Goal: Information Seeking & Learning: Get advice/opinions

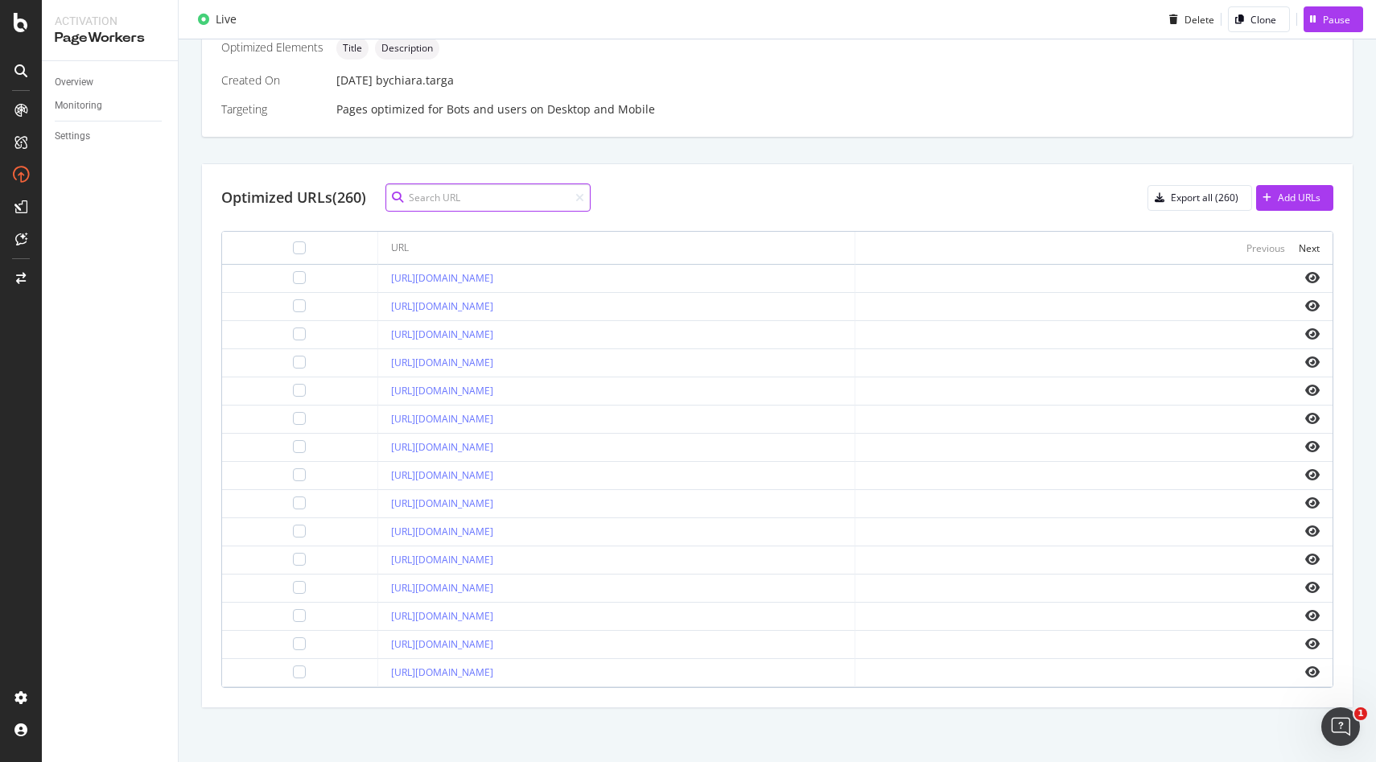
scroll to position [443, 0]
click at [1198, 195] on div "Export all (260)" at bounding box center [1204, 195] width 68 height 14
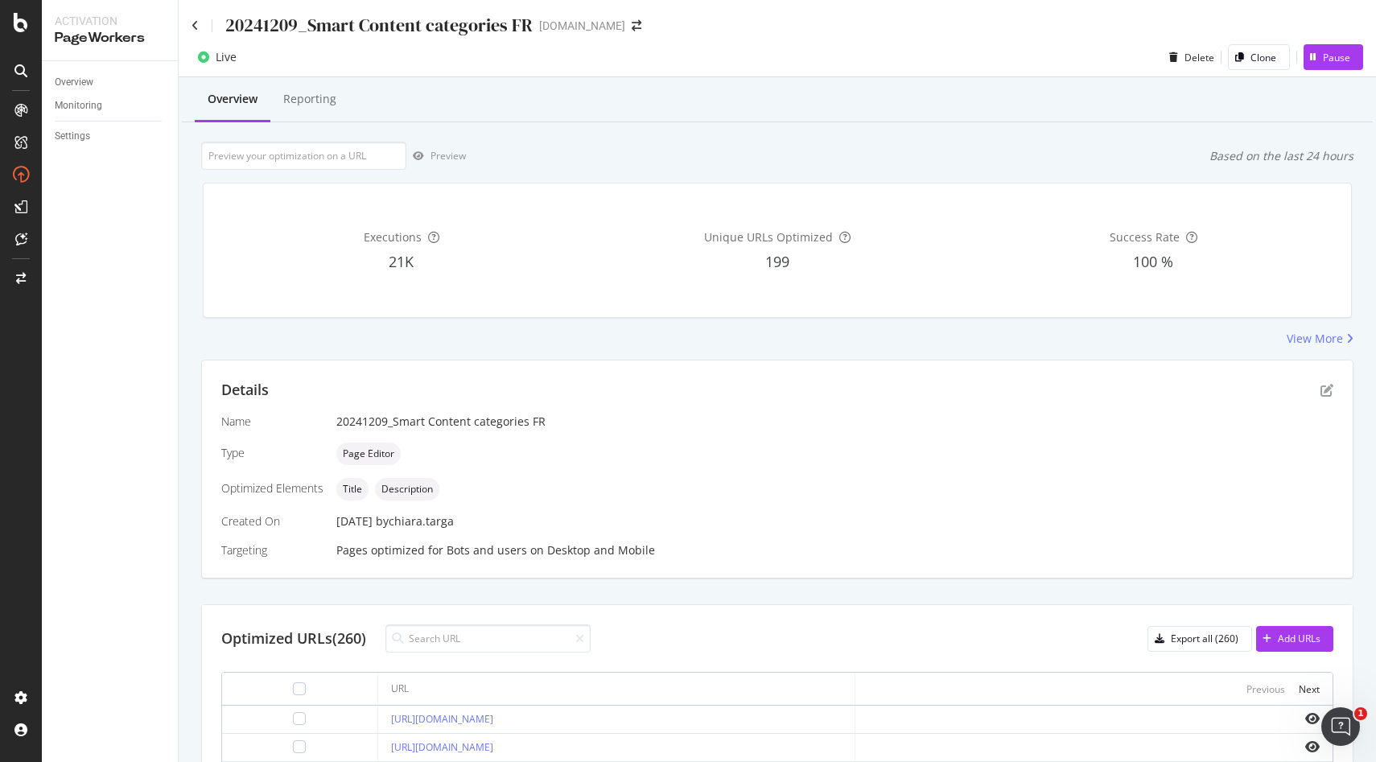
scroll to position [51, 0]
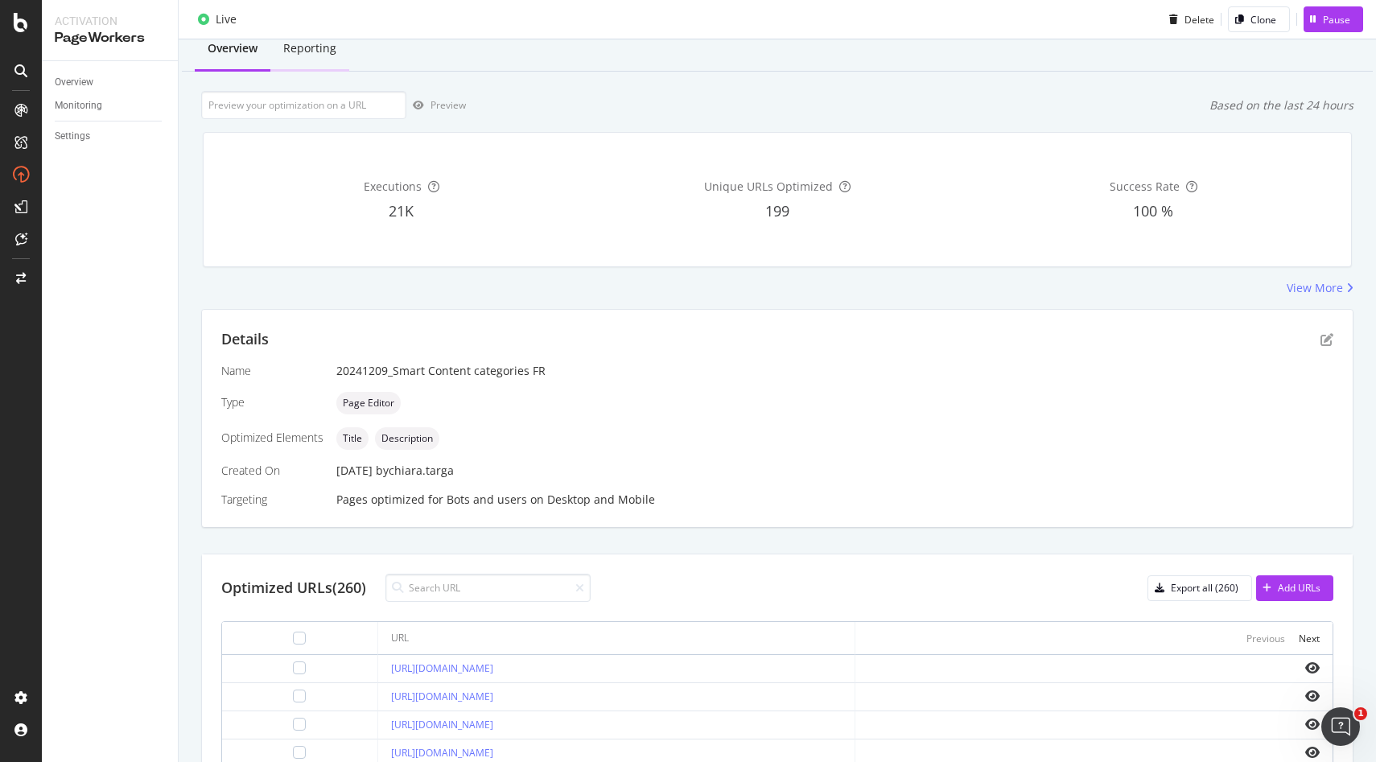
click at [327, 50] on div "Reporting" at bounding box center [309, 48] width 53 height 16
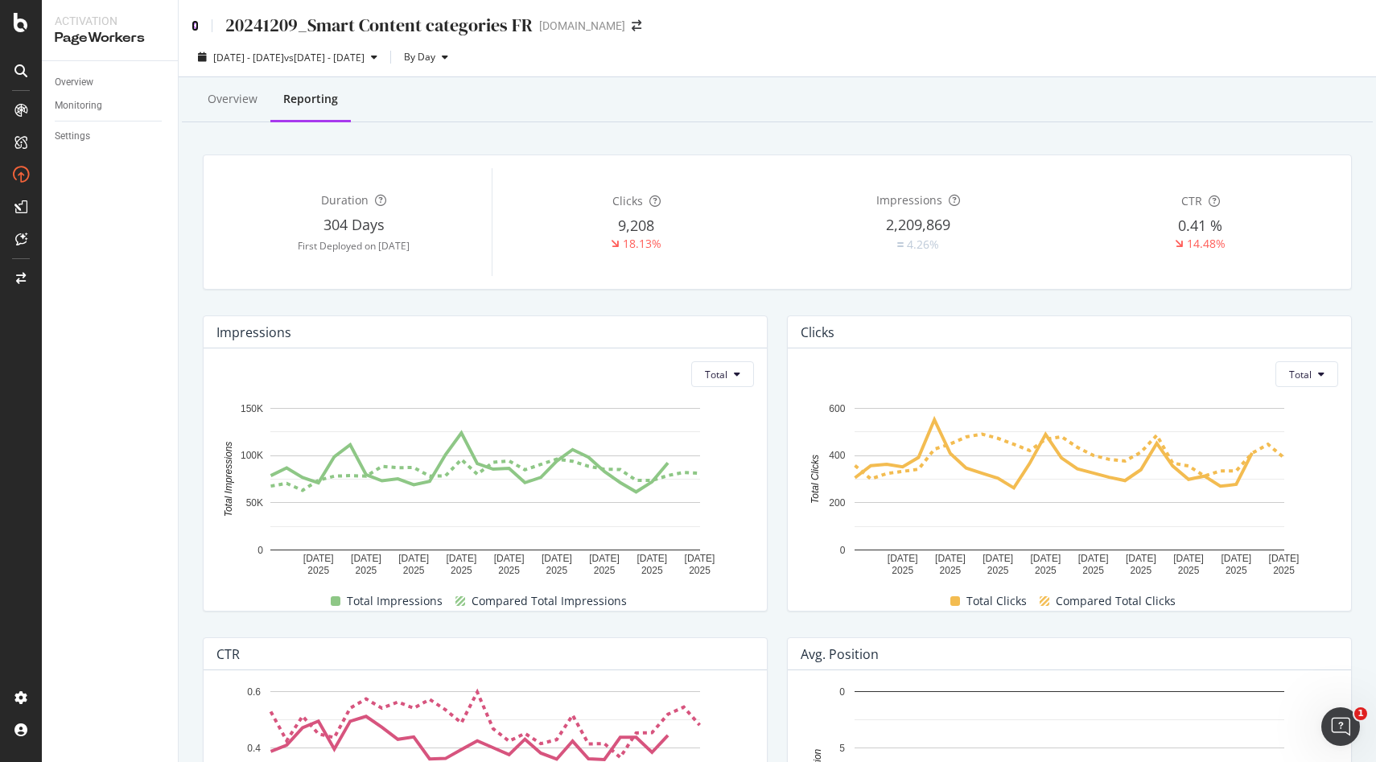
click at [191, 27] on icon at bounding box center [194, 25] width 7 height 11
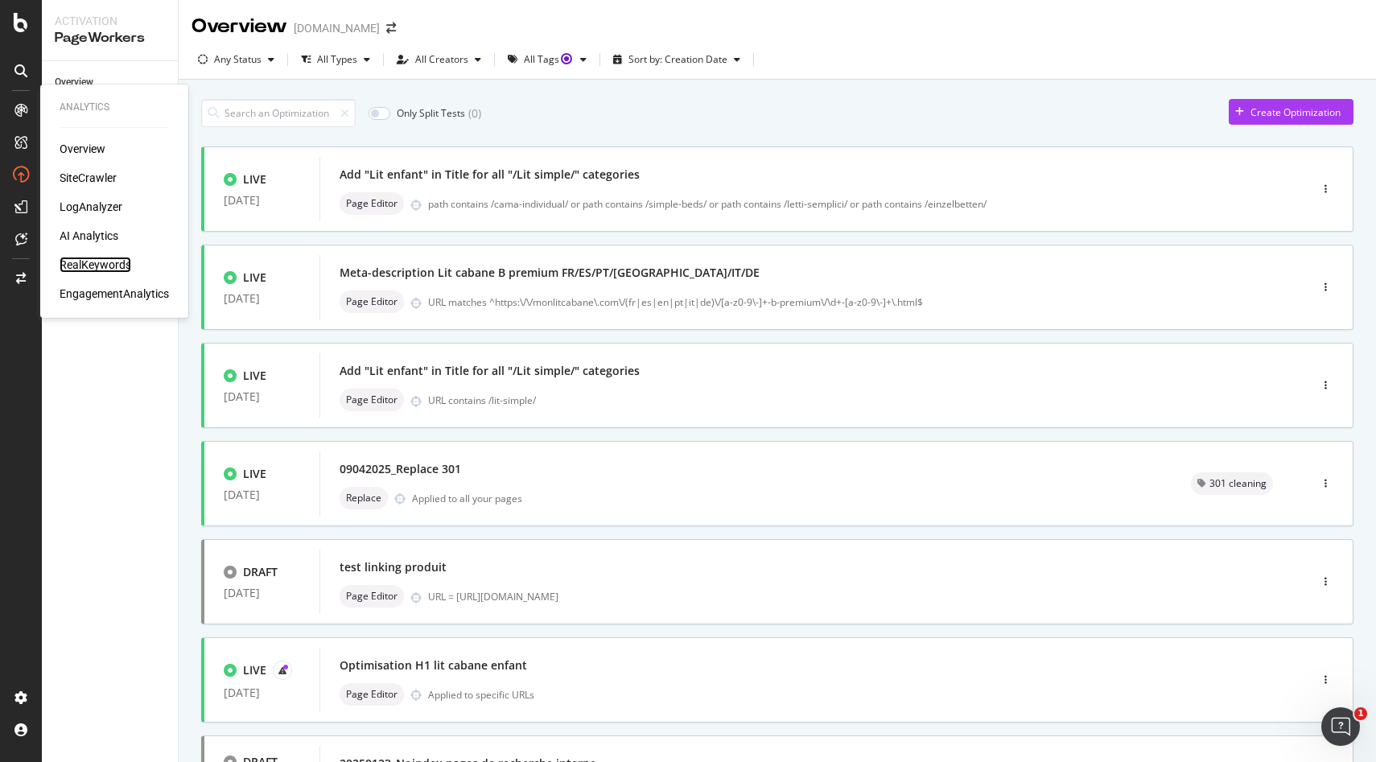
click at [97, 269] on div "RealKeywords" at bounding box center [96, 265] width 72 height 16
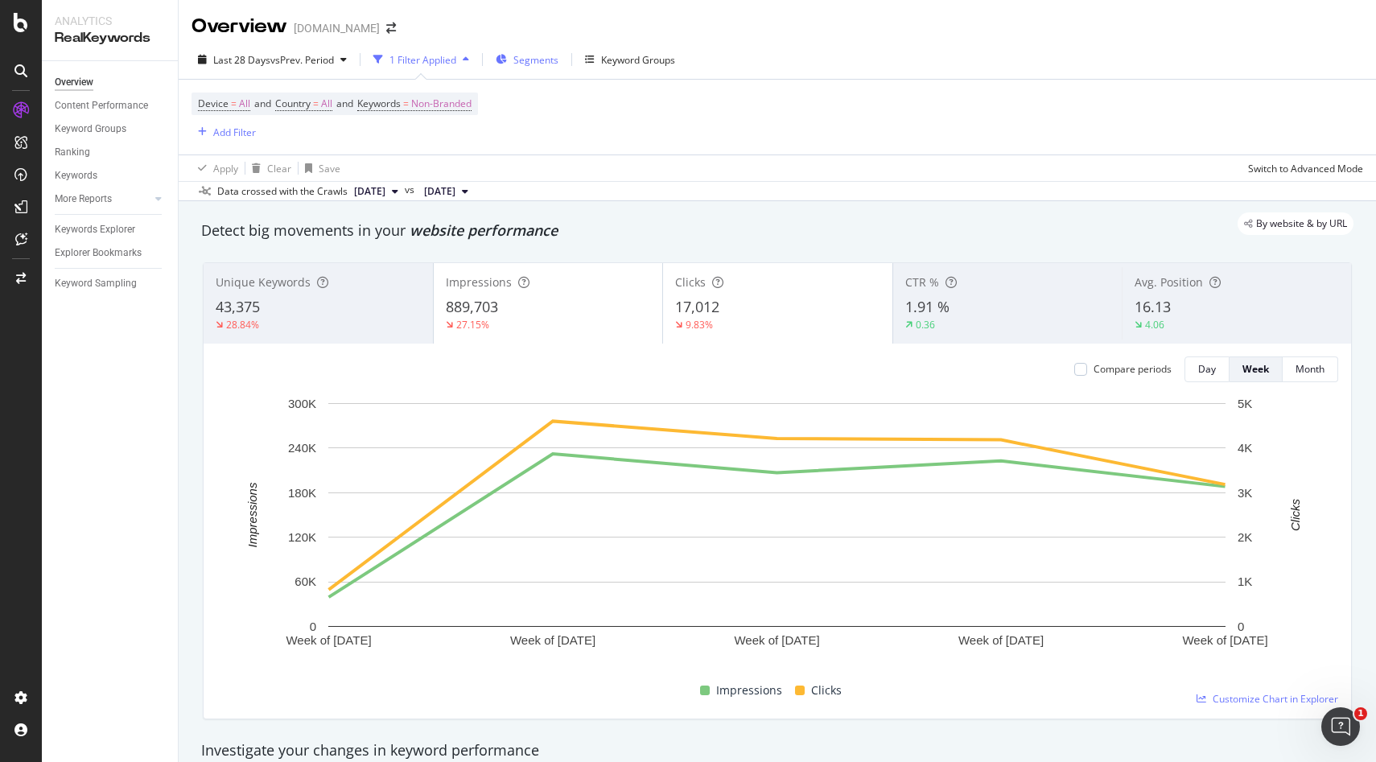
click at [541, 62] on span "Segments" at bounding box center [535, 60] width 45 height 14
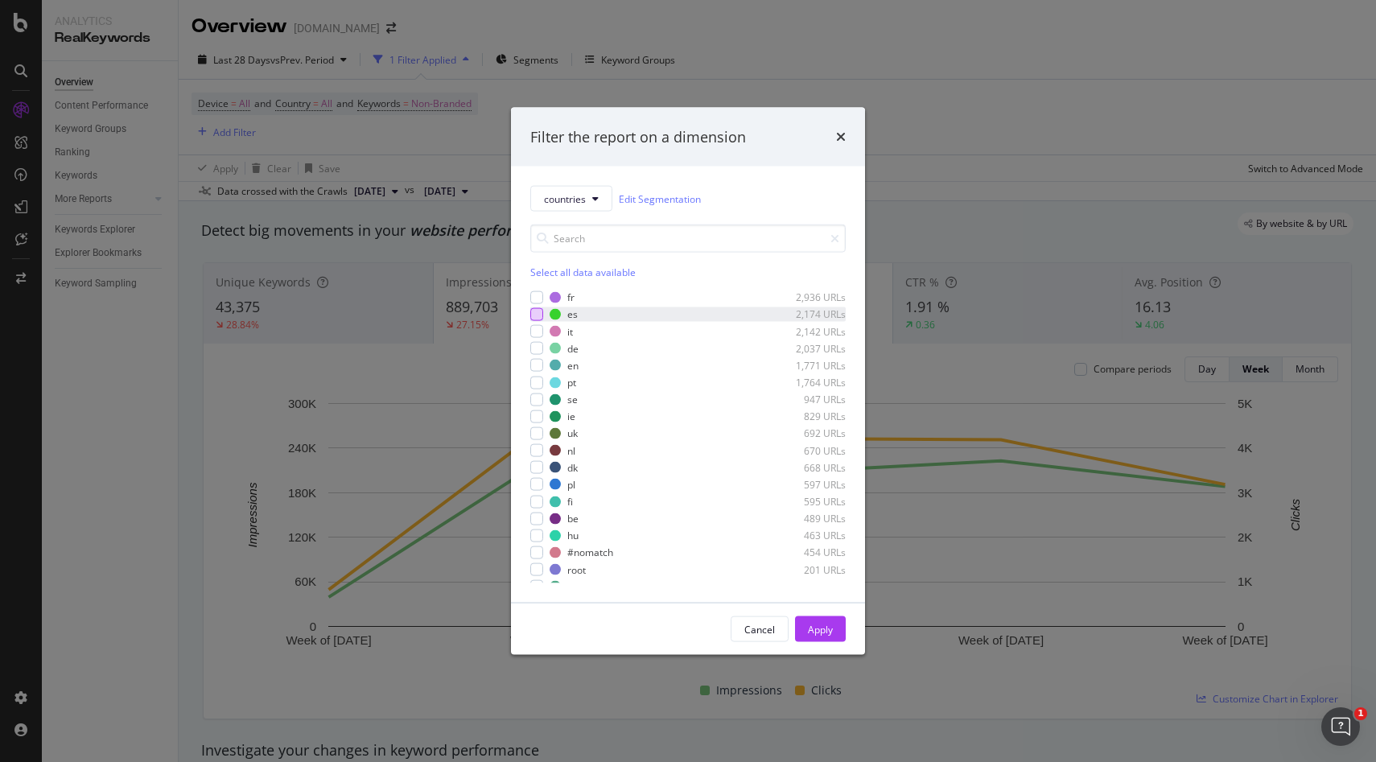
click at [539, 314] on div "modal" at bounding box center [536, 314] width 13 height 13
click at [829, 632] on div "Apply" at bounding box center [820, 629] width 25 height 14
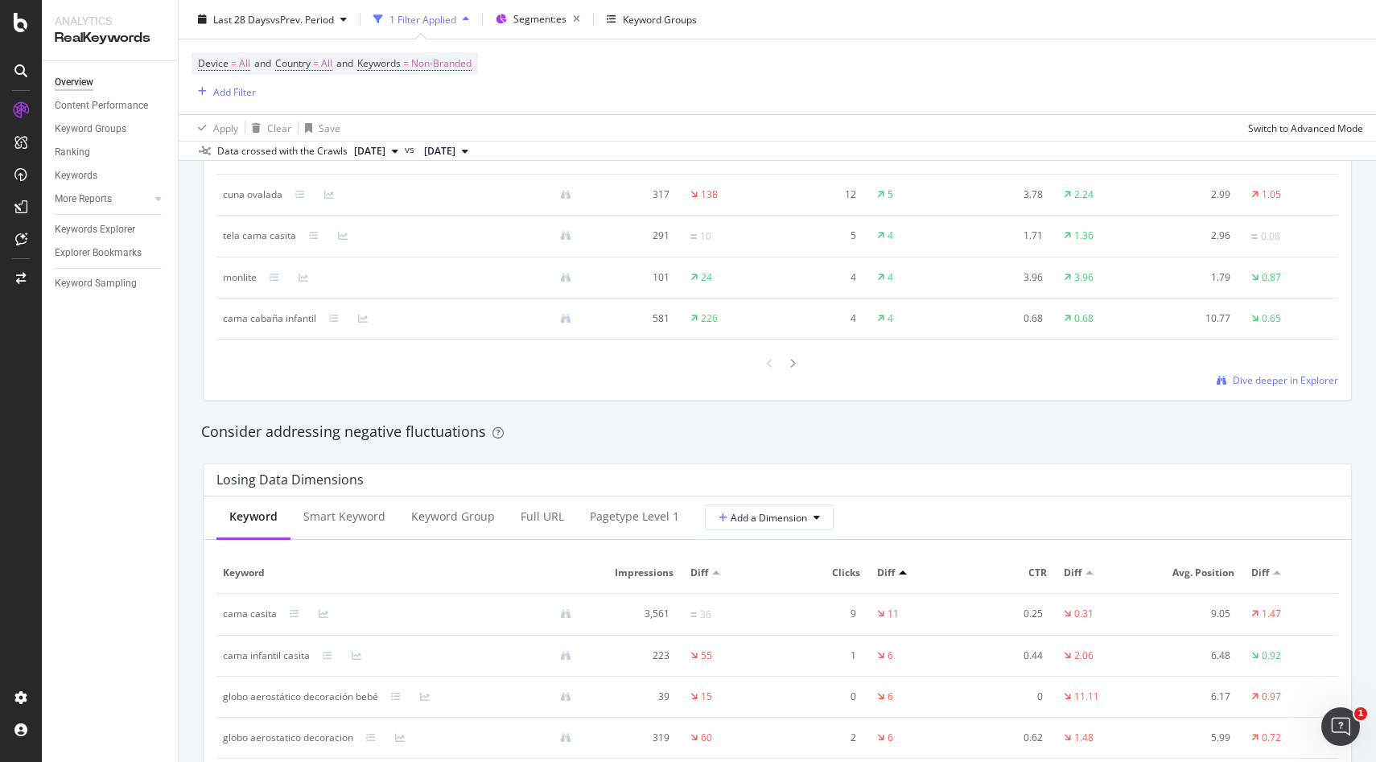
scroll to position [1614, 0]
click at [89, 173] on div "Keywords" at bounding box center [76, 175] width 43 height 17
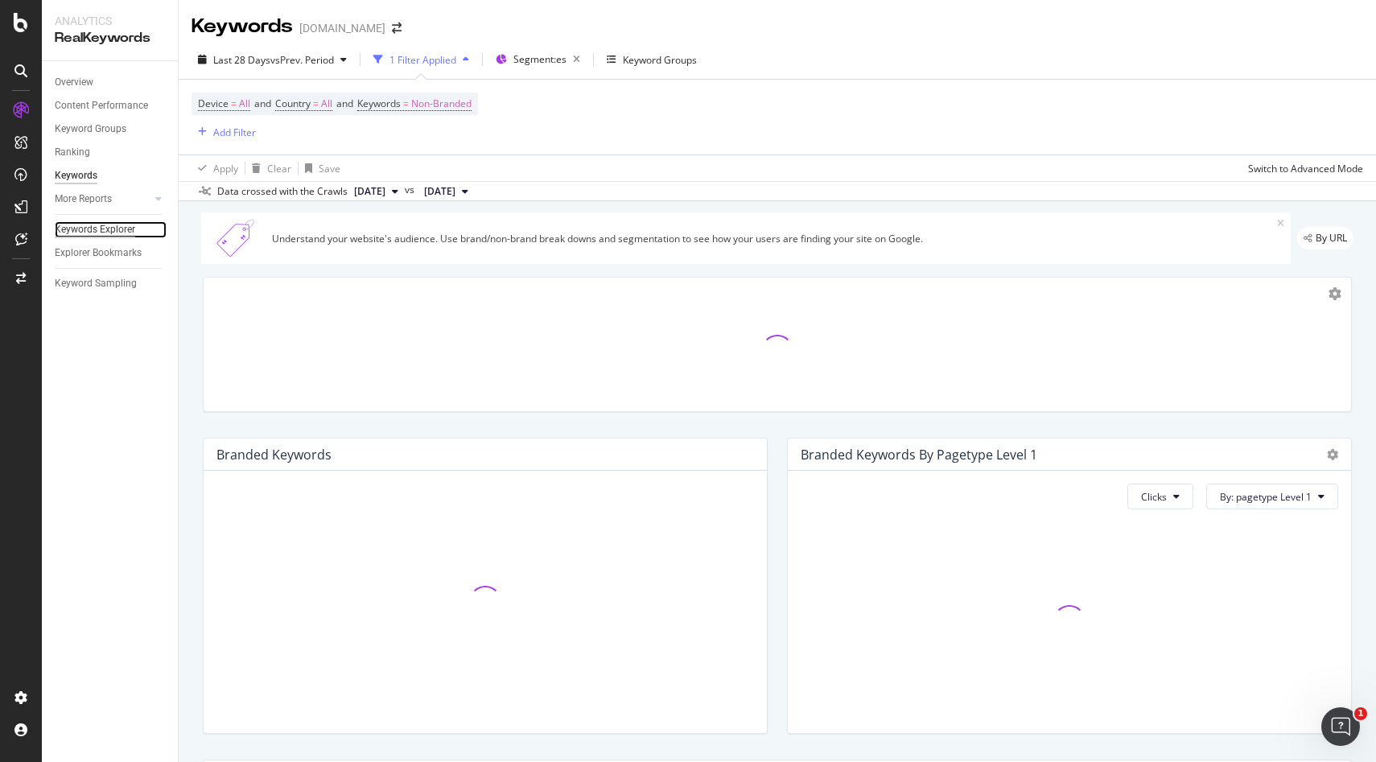
click at [120, 228] on div "Keywords Explorer" at bounding box center [95, 229] width 80 height 17
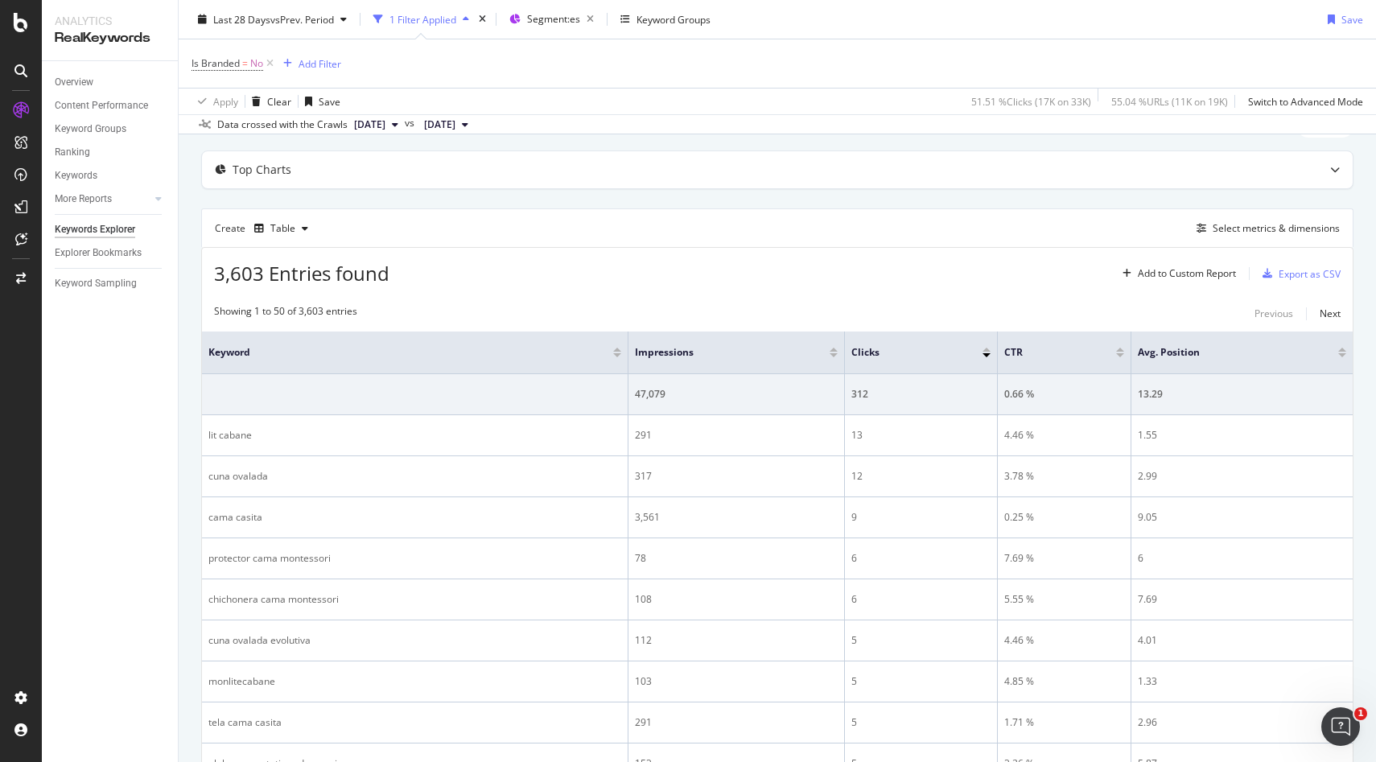
scroll to position [130, 0]
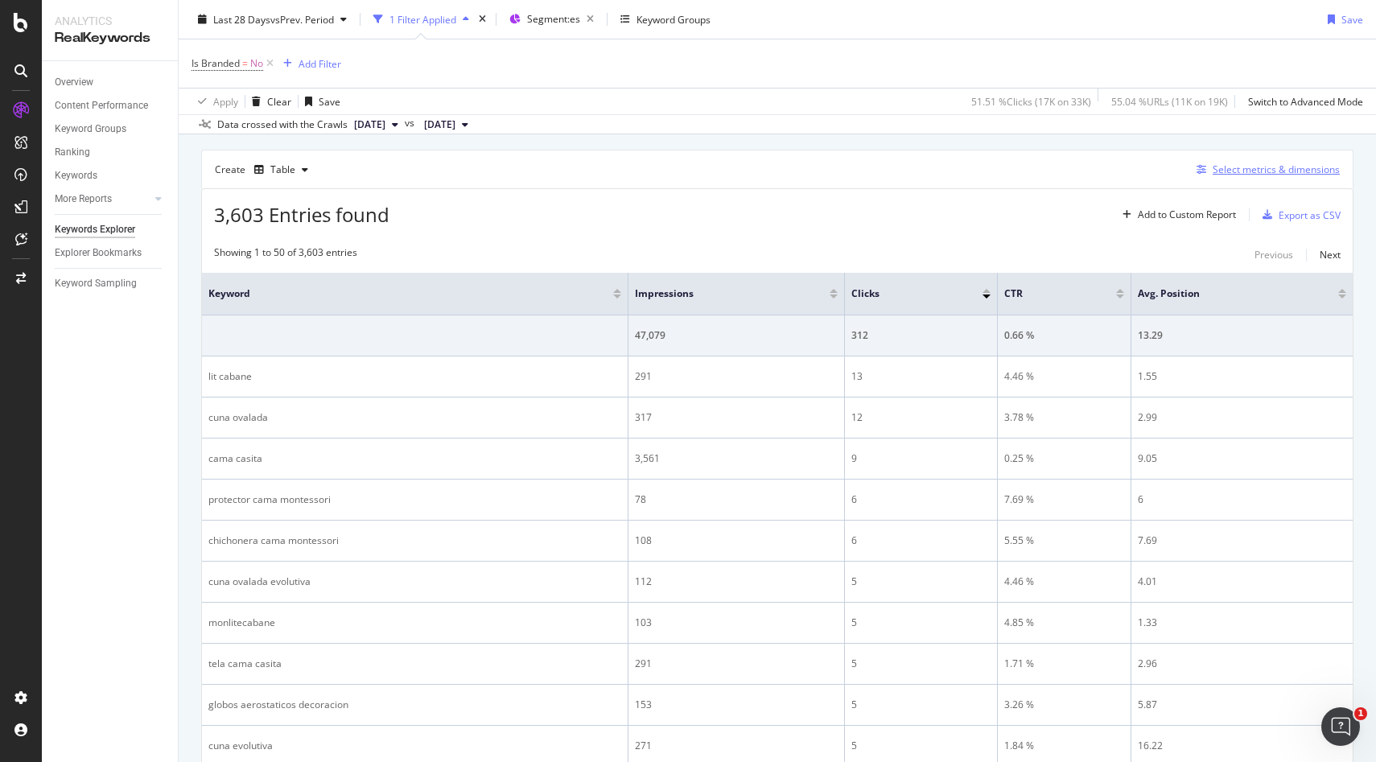
click at [1275, 169] on div "Select metrics & dimensions" at bounding box center [1275, 169] width 127 height 14
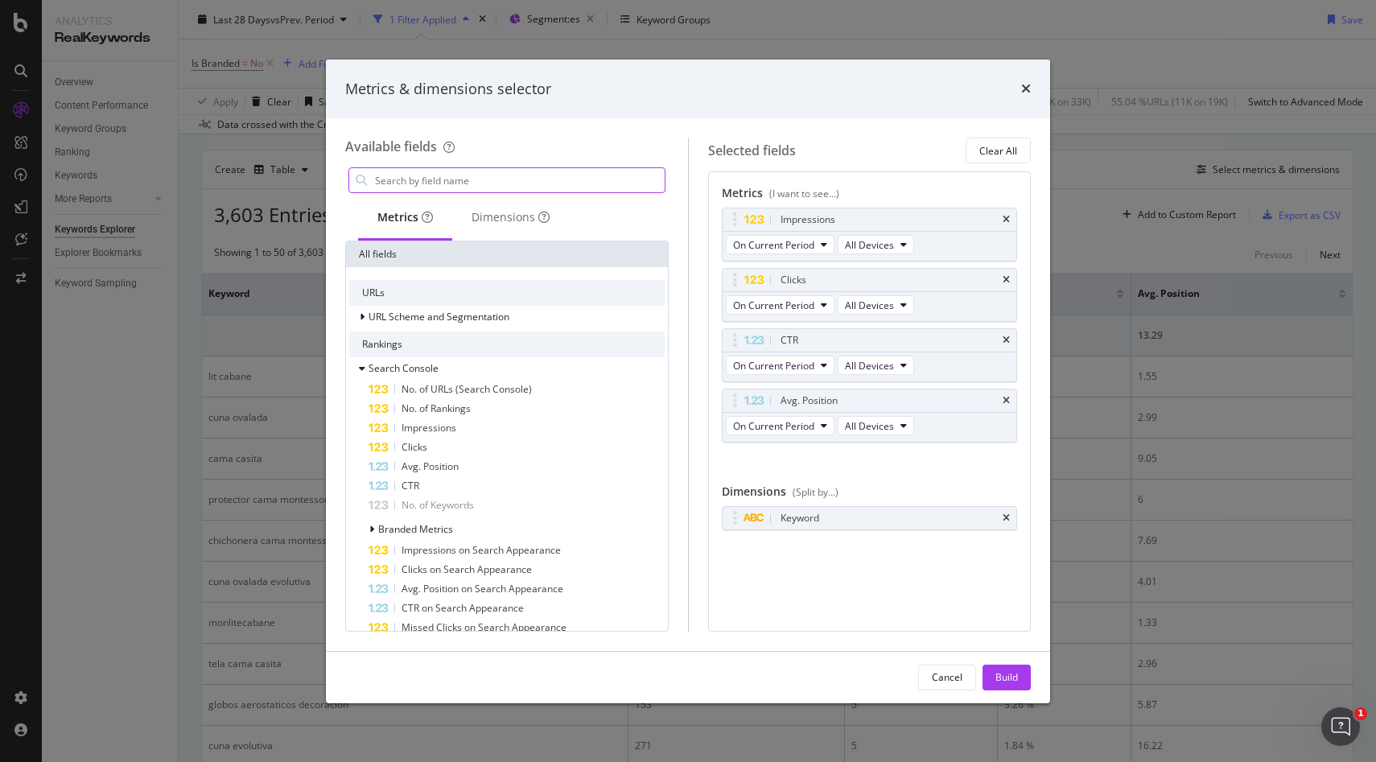
click at [452, 170] on input "modal" at bounding box center [518, 180] width 291 height 24
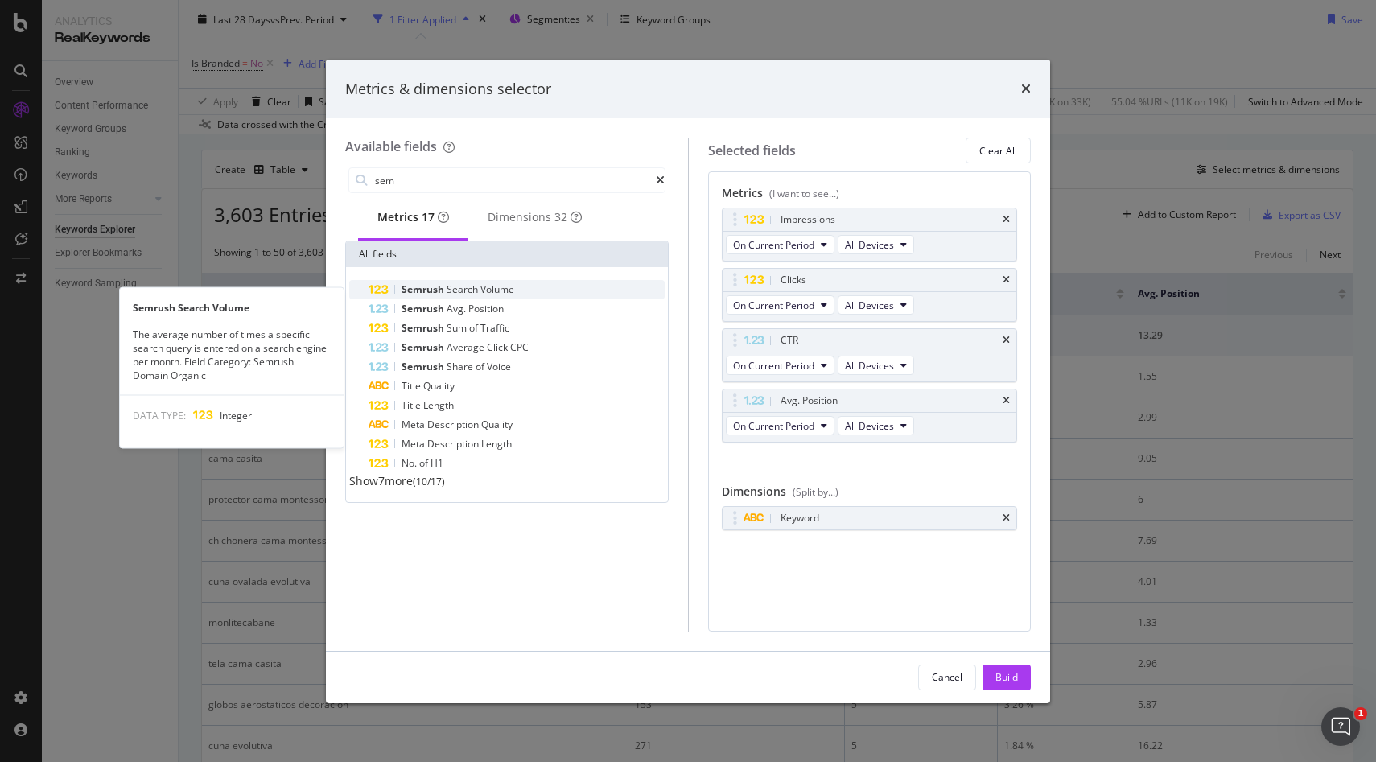
type input "sem"
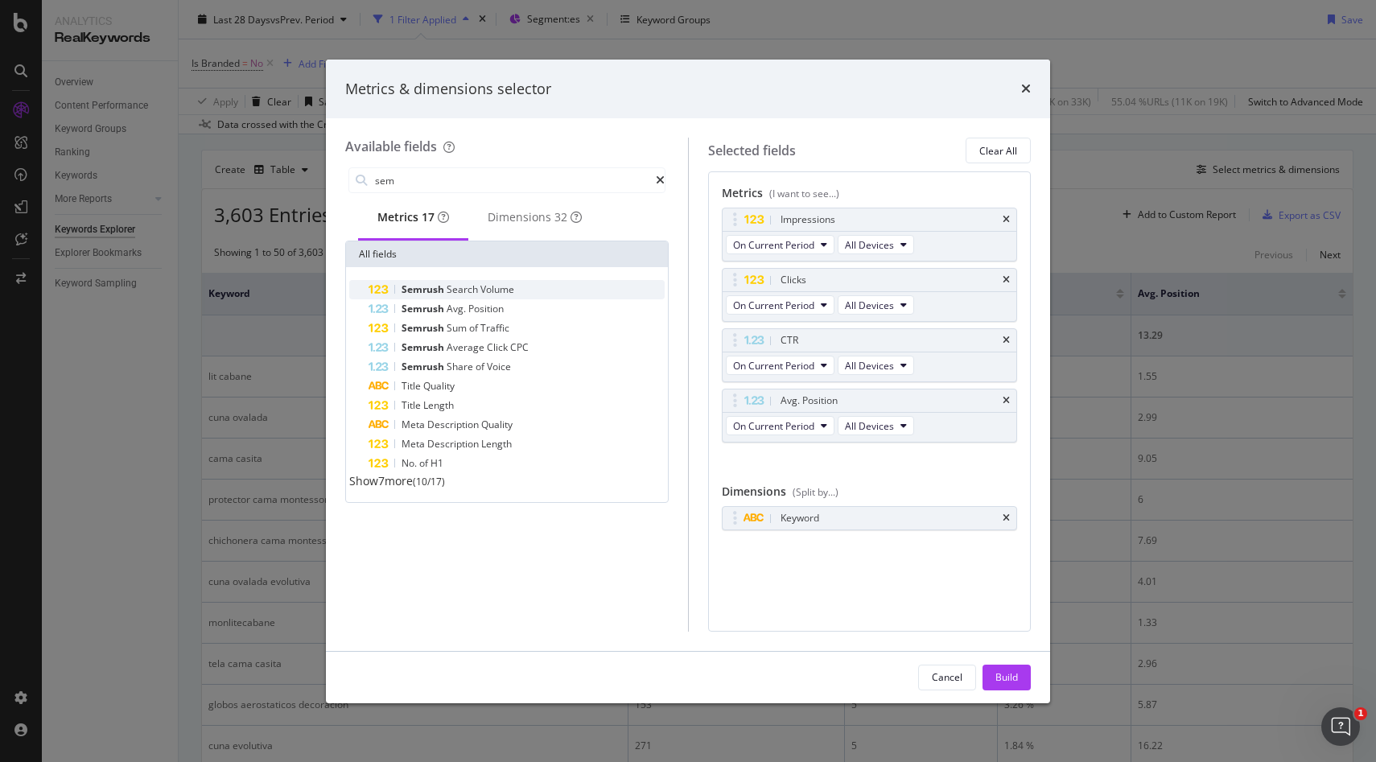
click at [462, 295] on span "Search" at bounding box center [463, 289] width 34 height 14
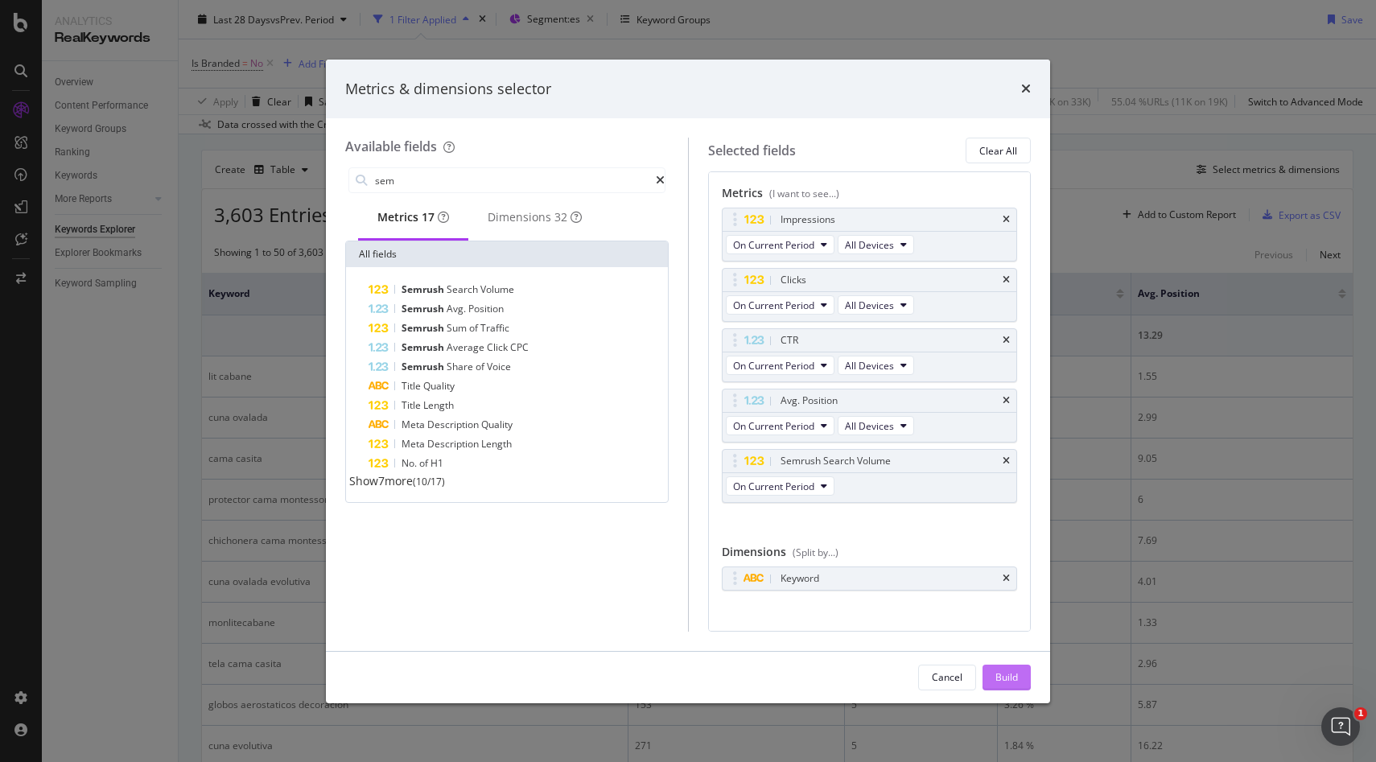
click at [1016, 680] on div "Build" at bounding box center [1006, 677] width 23 height 14
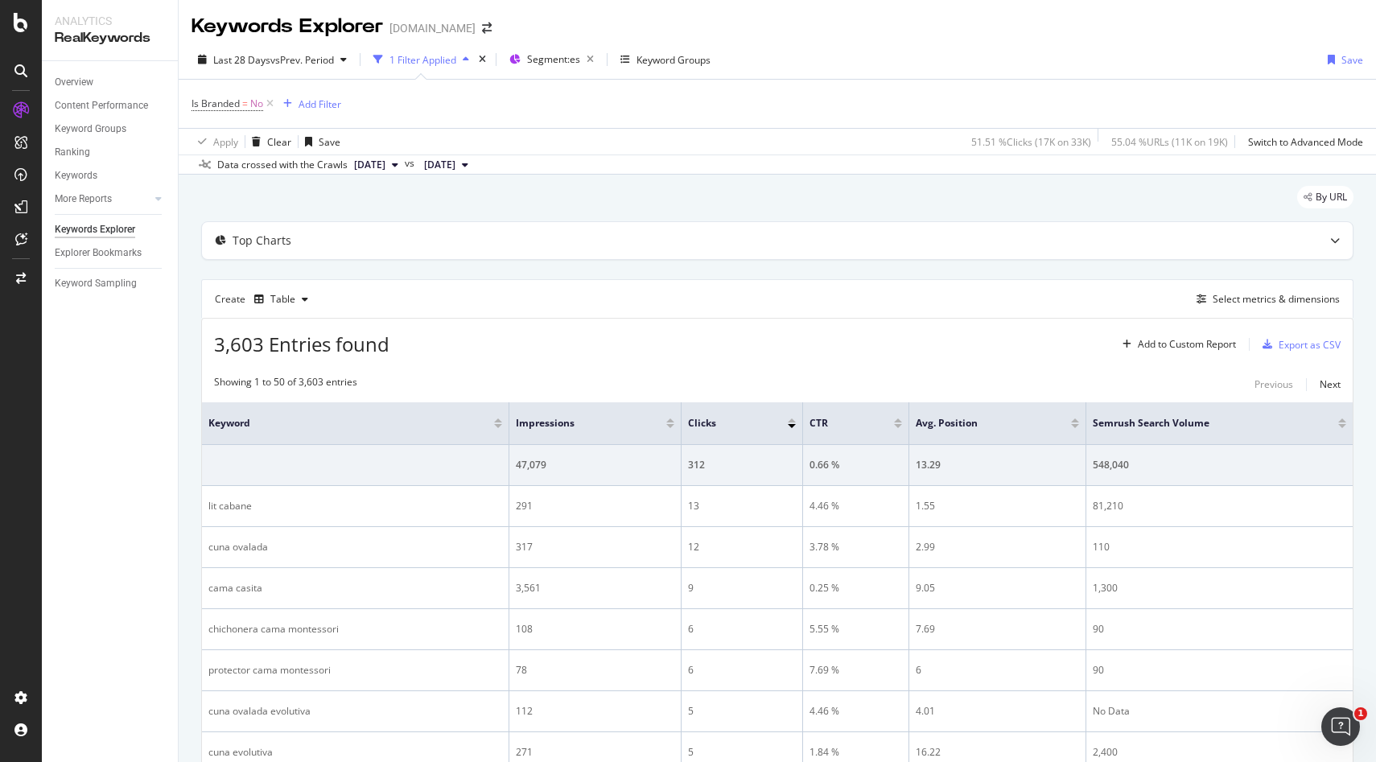
click at [1342, 418] on div at bounding box center [1342, 420] width 8 height 4
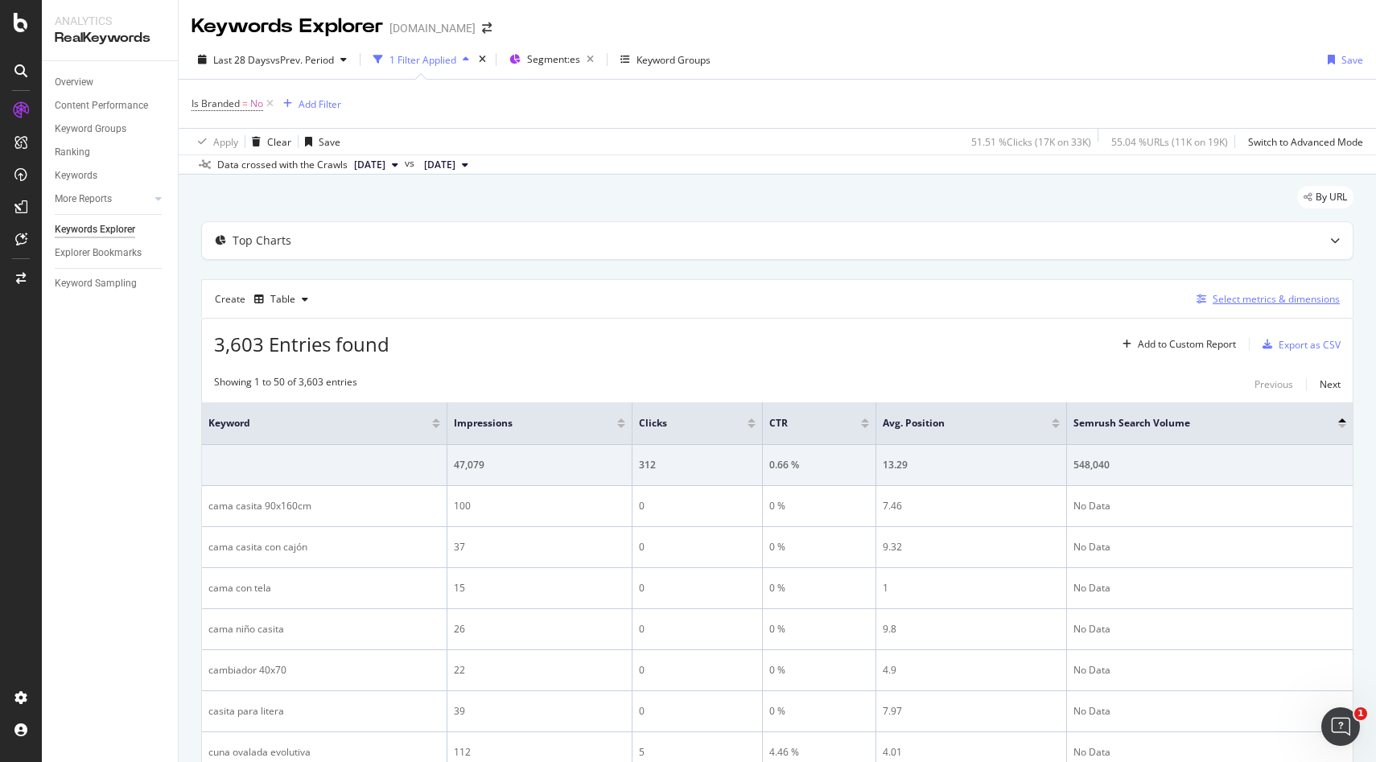
click at [1245, 306] on div "Select metrics & dimensions" at bounding box center [1265, 299] width 150 height 18
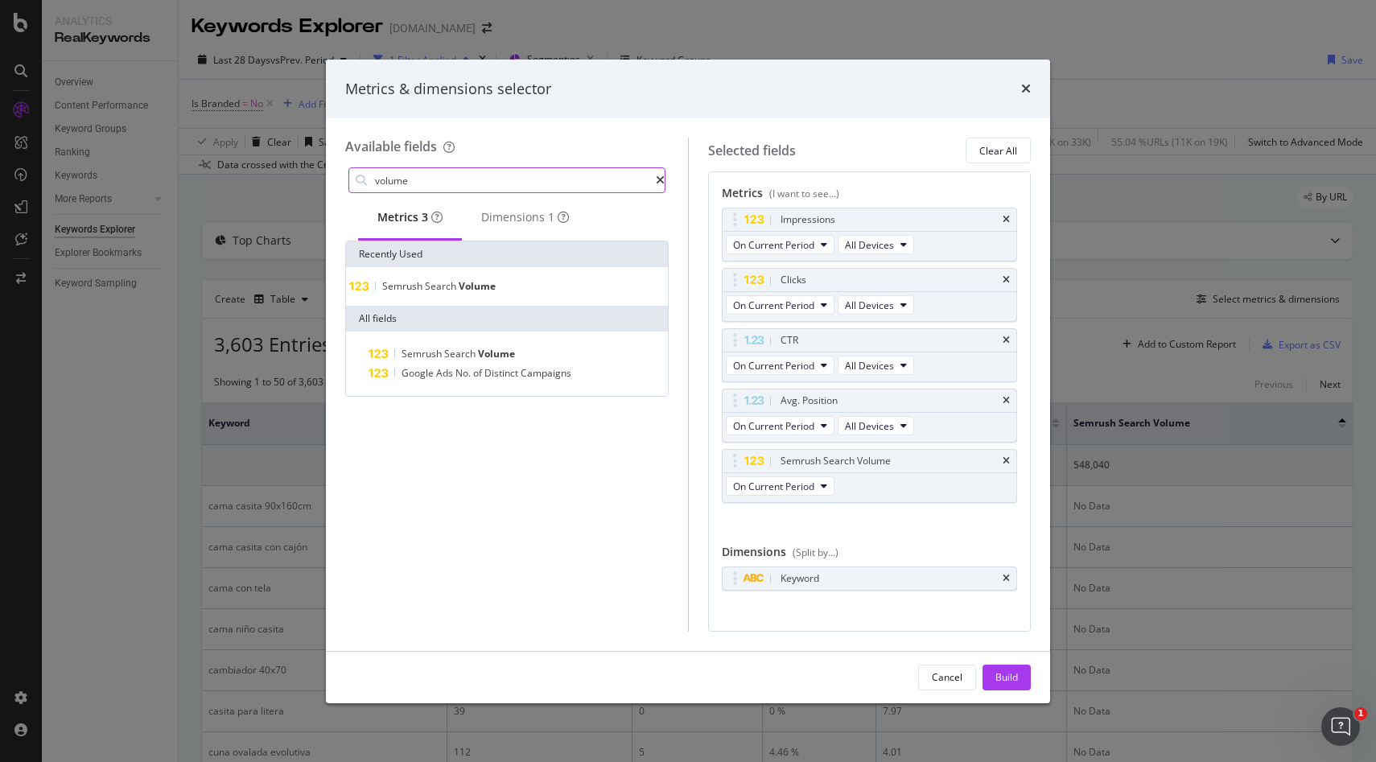
click at [394, 182] on input "volume" at bounding box center [514, 180] width 282 height 24
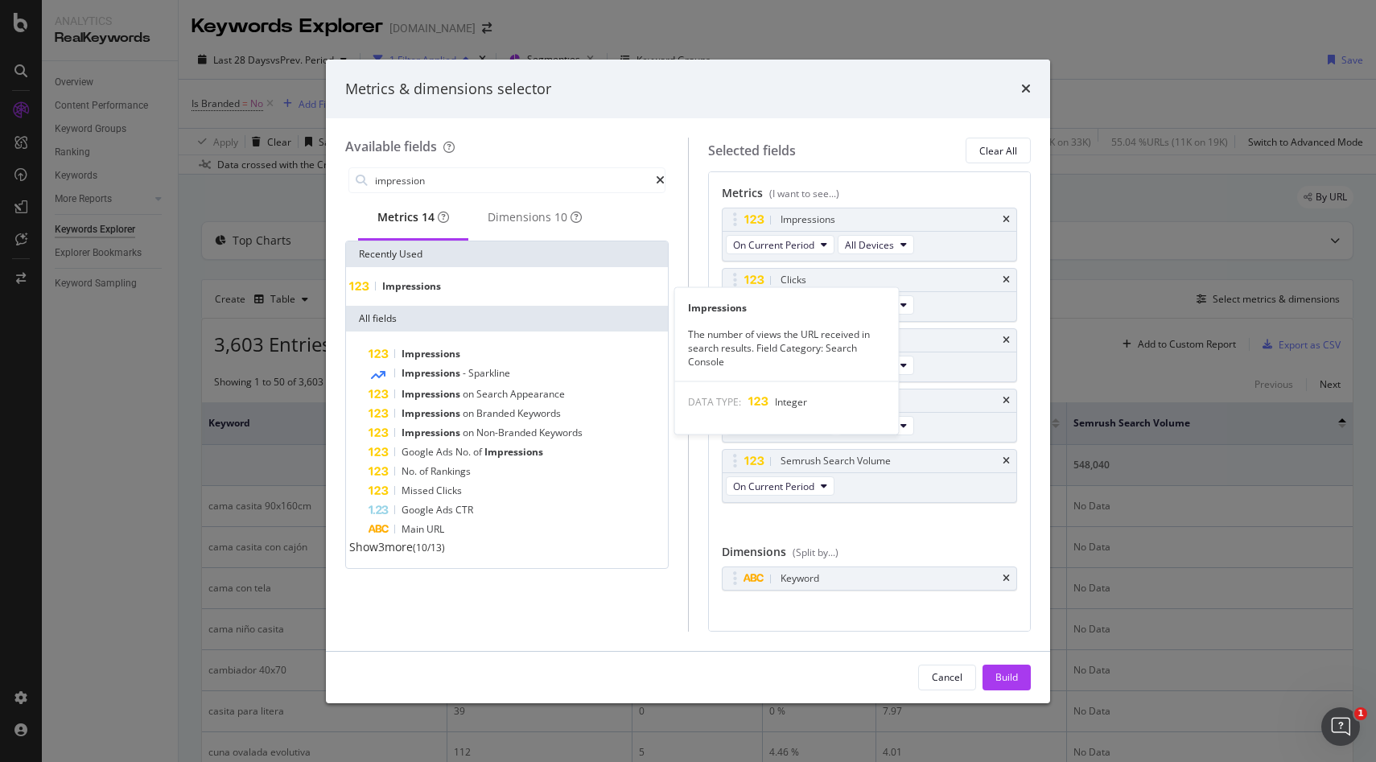
type input "impression"
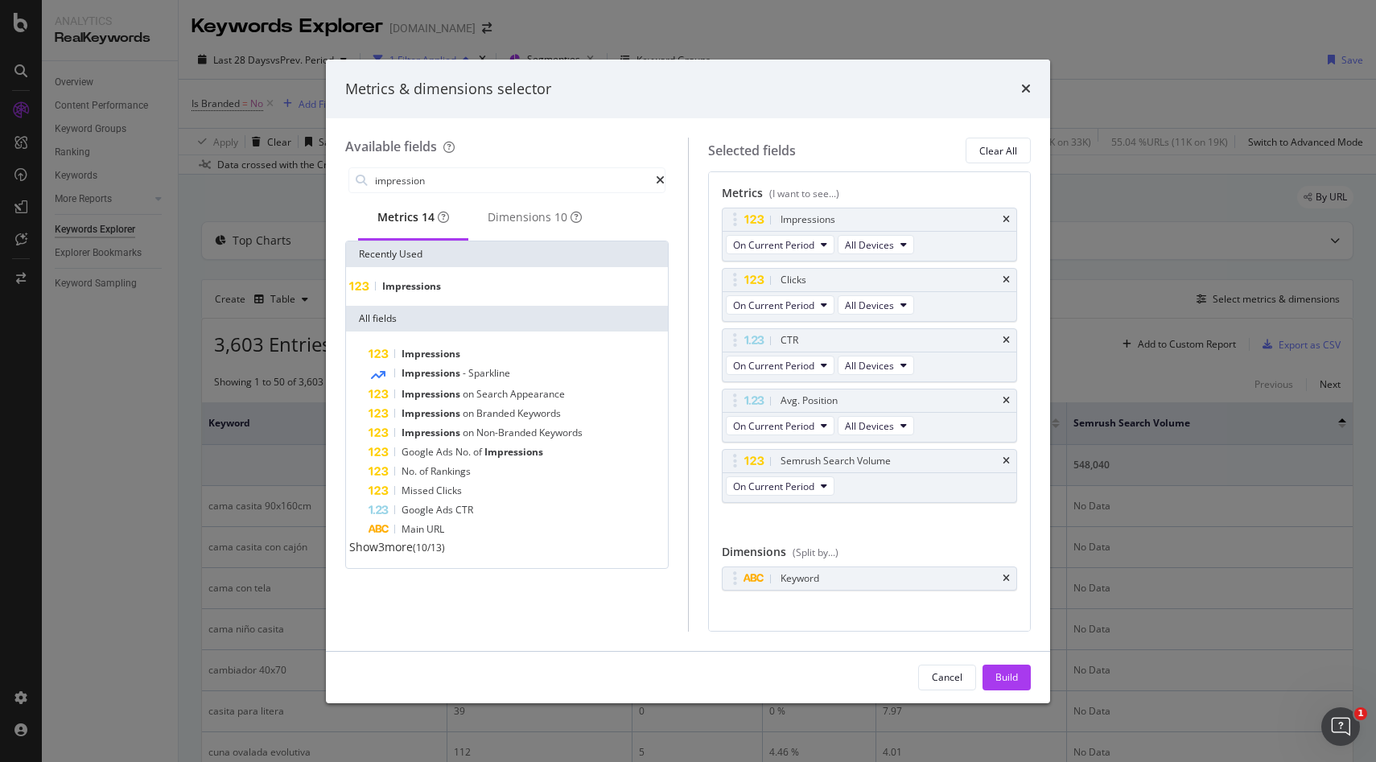
click at [422, 293] on span "Impressions" at bounding box center [411, 286] width 59 height 14
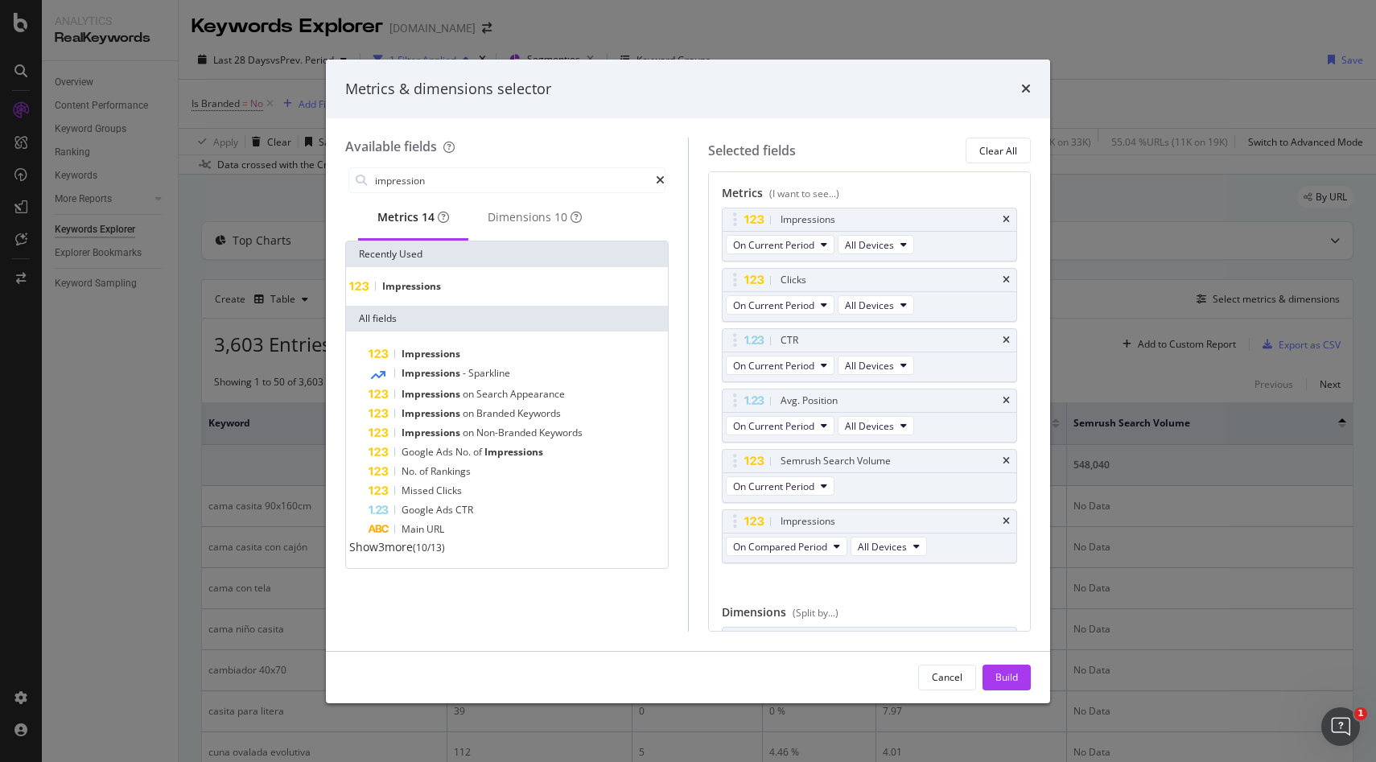
scroll to position [75, 0]
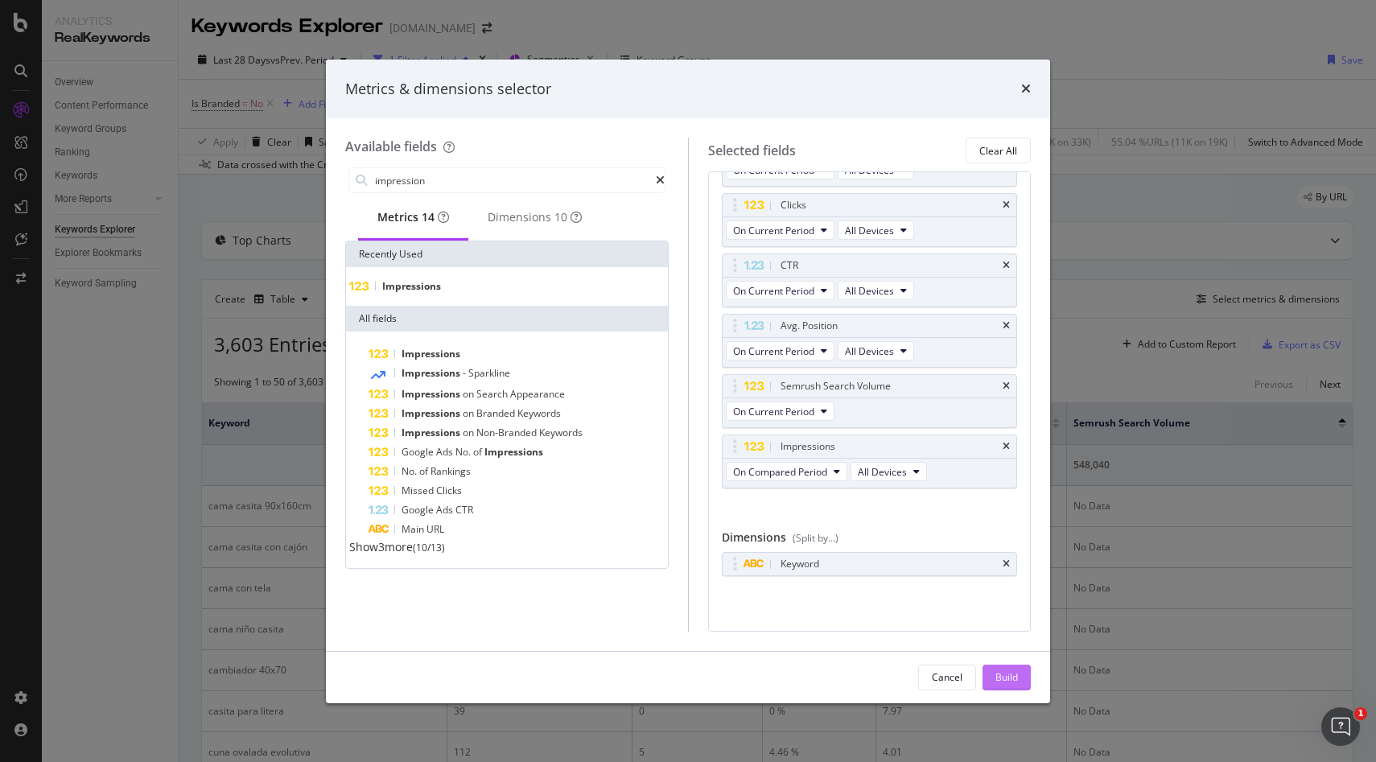
click at [1006, 683] on div "Build" at bounding box center [1006, 677] width 23 height 14
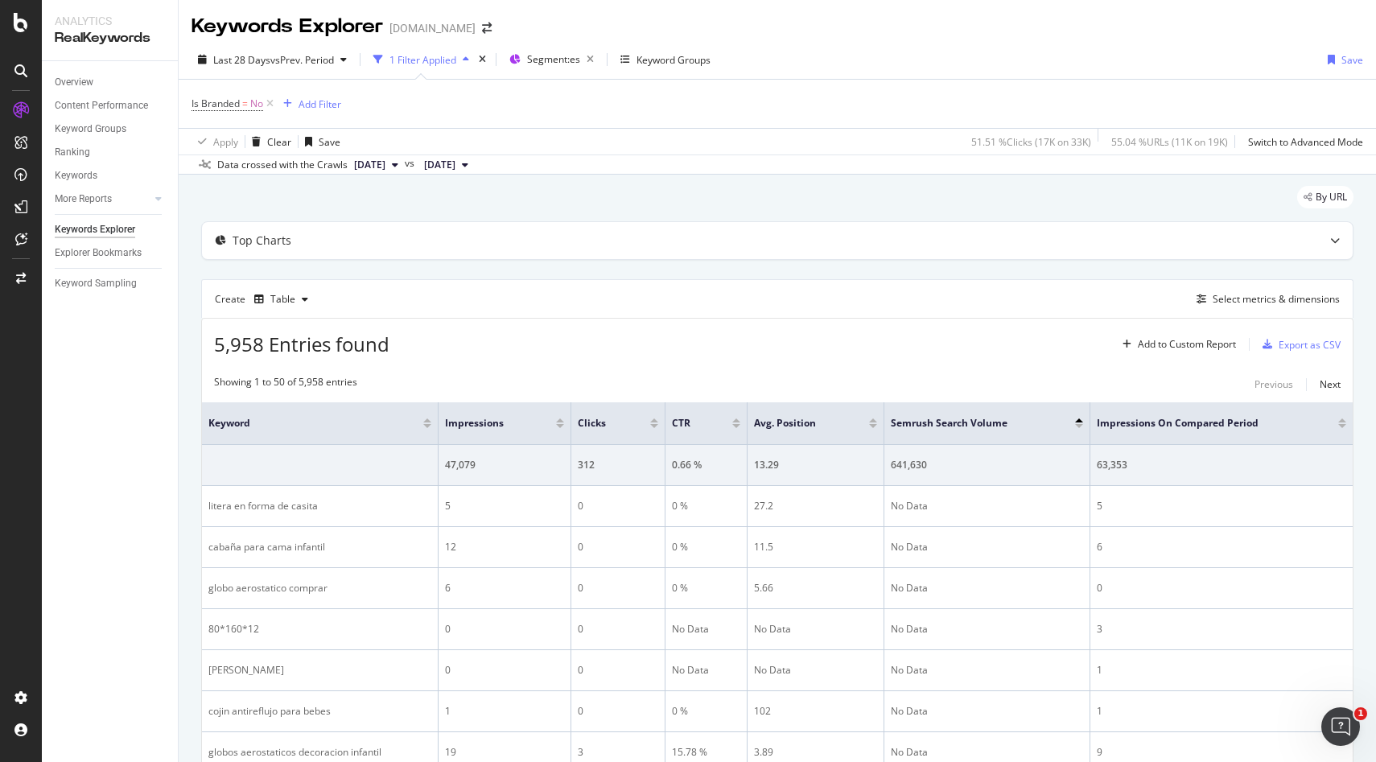
click at [1340, 419] on div at bounding box center [1342, 420] width 8 height 4
click at [1345, 426] on div at bounding box center [1342, 426] width 8 height 4
click at [1082, 424] on div at bounding box center [1083, 426] width 8 height 4
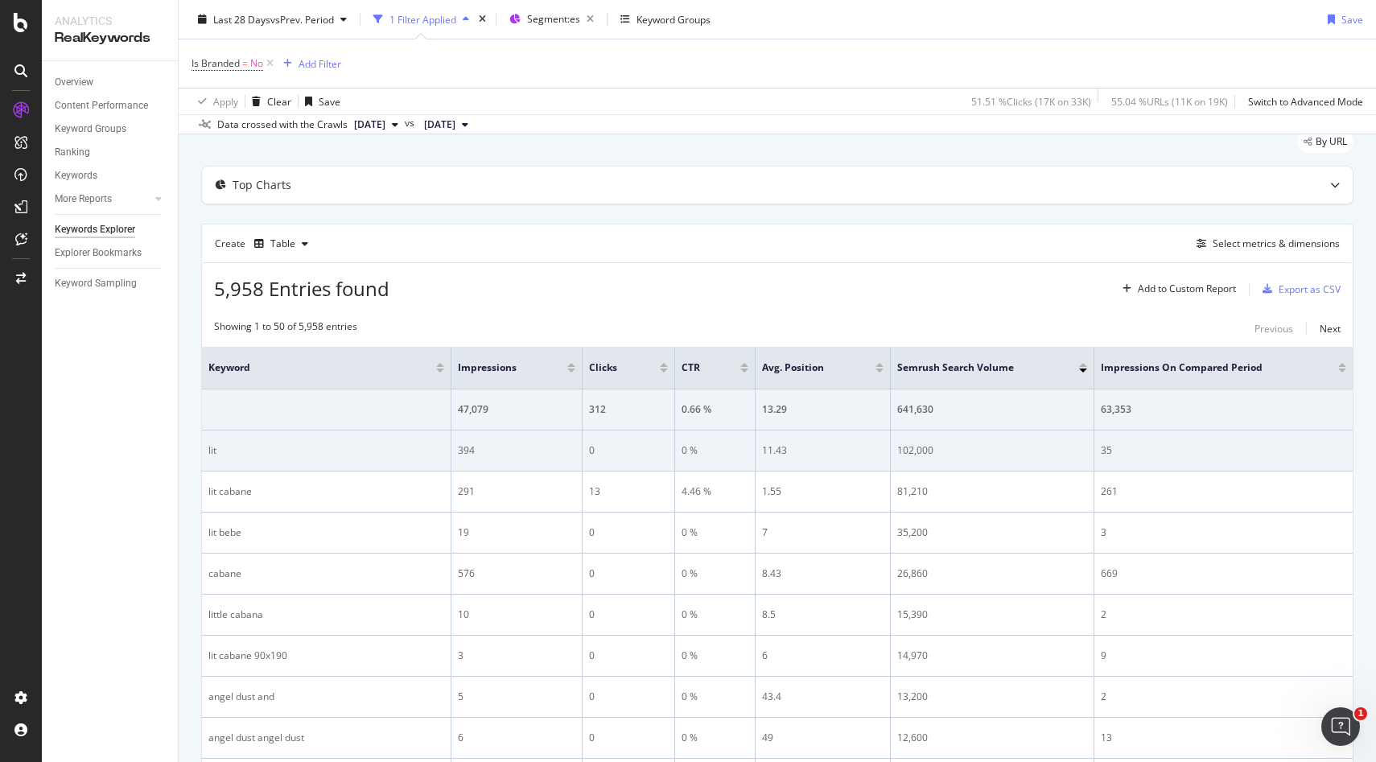
scroll to position [53, 0]
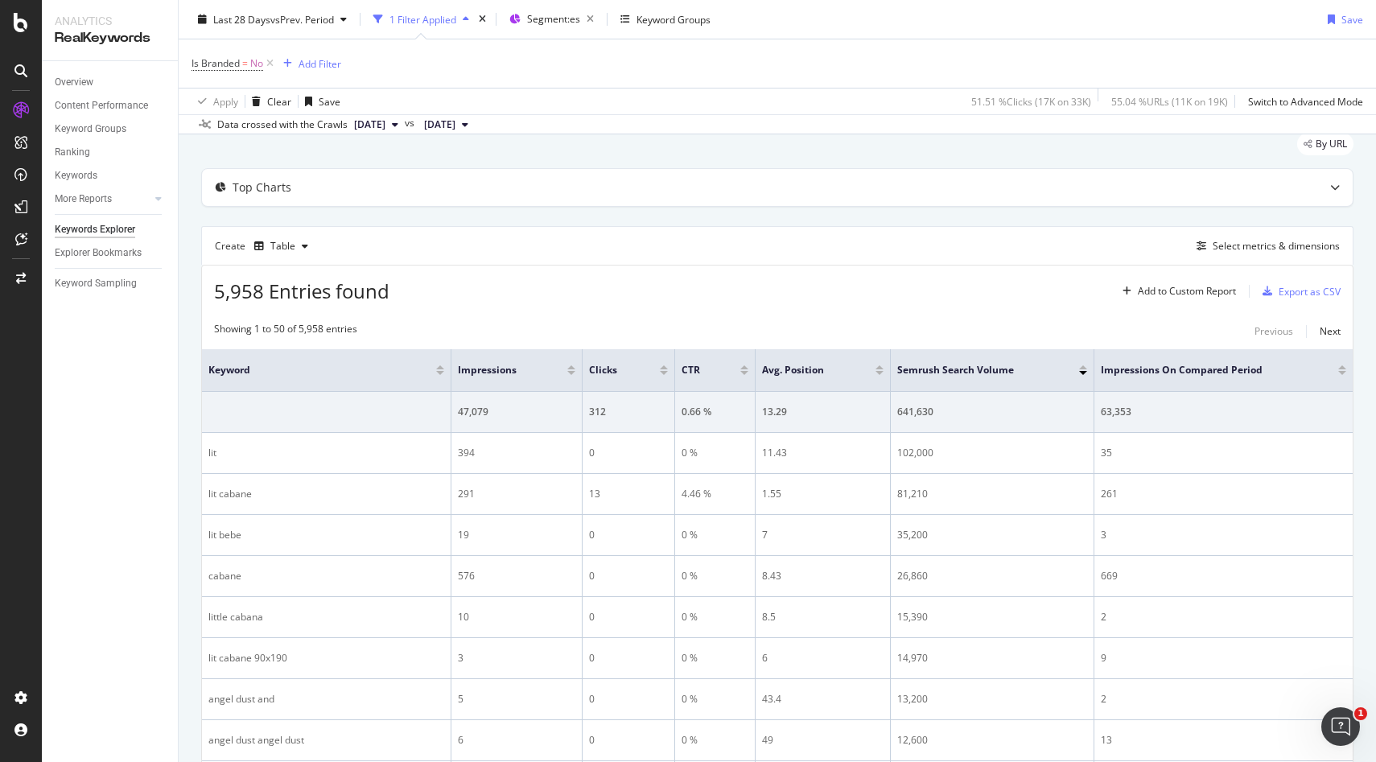
click at [1343, 365] on div at bounding box center [1342, 367] width 8 height 4
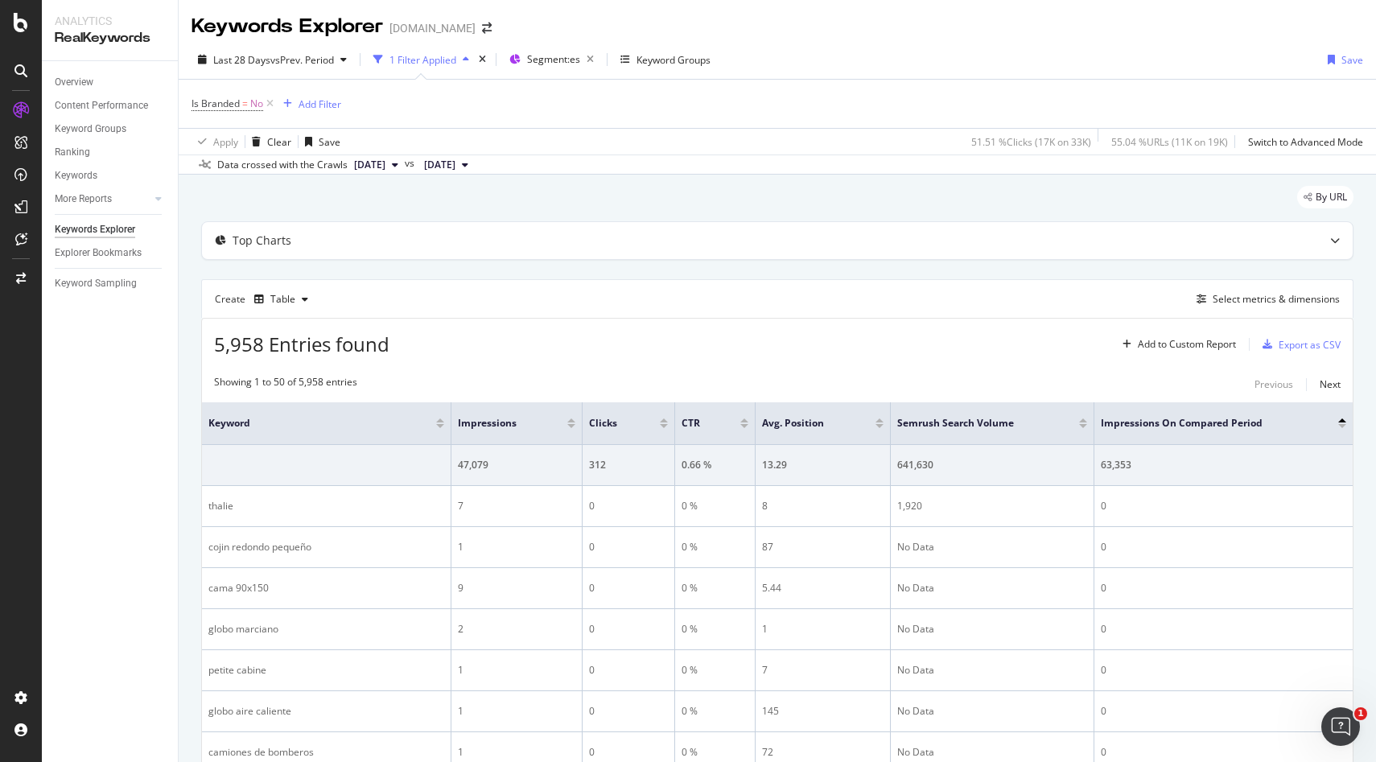
click at [1084, 422] on div at bounding box center [1083, 423] width 8 height 10
click at [1082, 422] on div at bounding box center [1083, 420] width 8 height 4
click at [1082, 426] on div at bounding box center [1083, 426] width 8 height 4
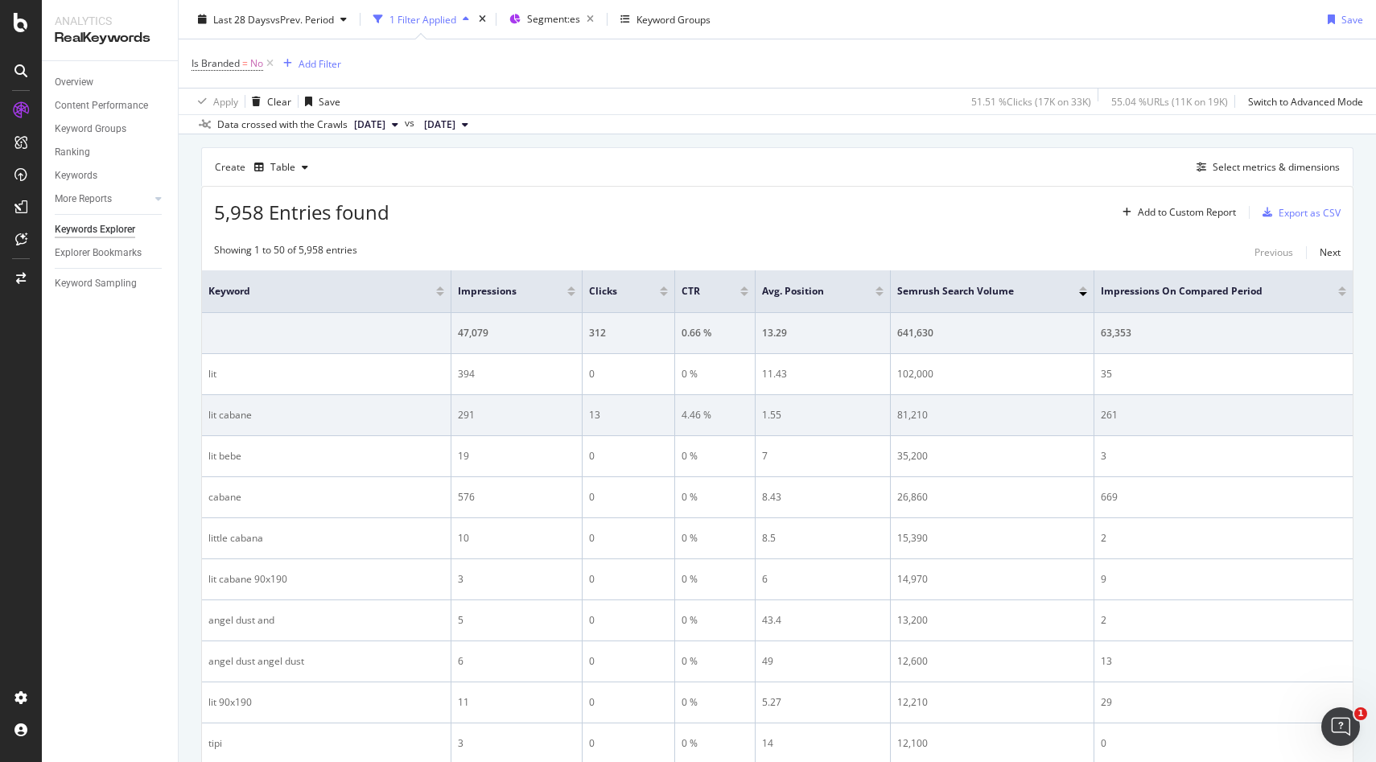
scroll to position [133, 0]
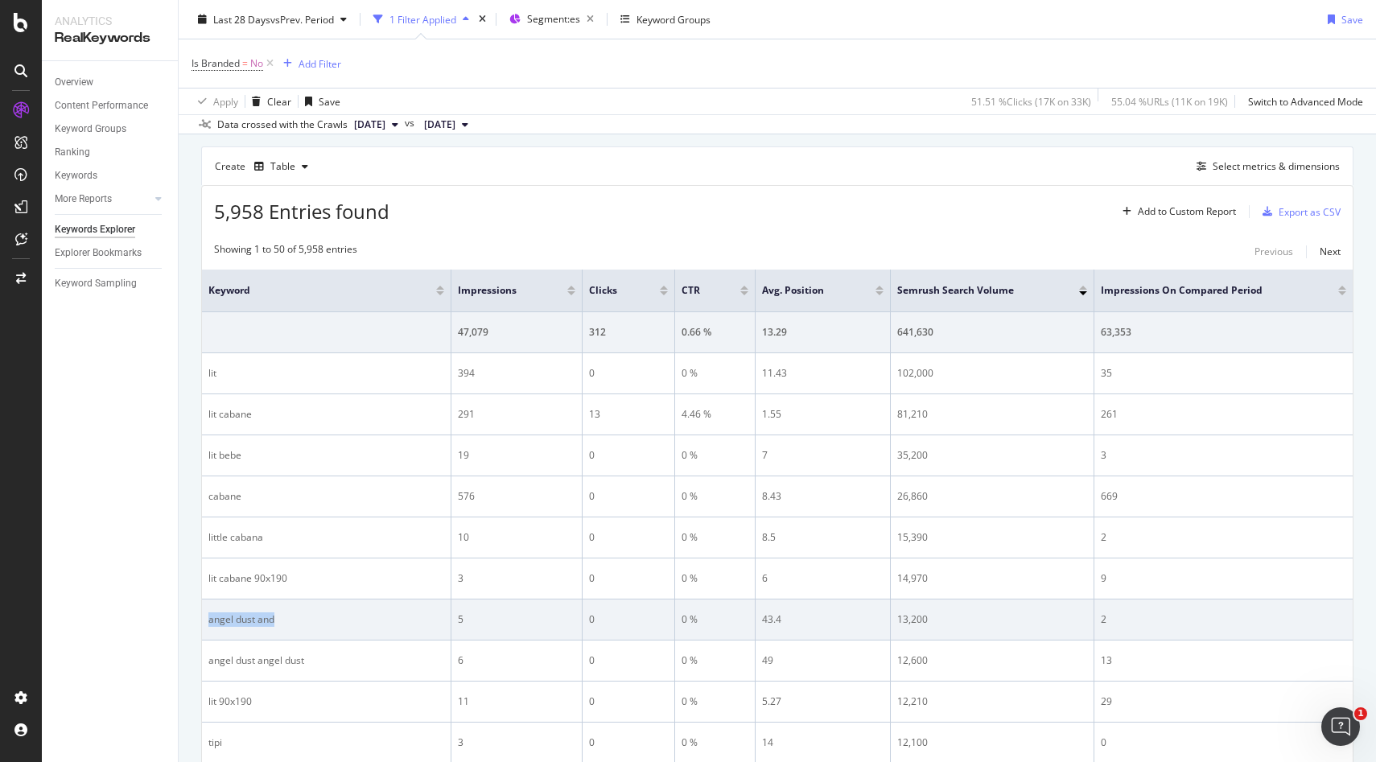
drag, startPoint x: 210, startPoint y: 619, endPoint x: 285, endPoint y: 619, distance: 74.8
click at [285, 619] on div "angel dust and" at bounding box center [326, 619] width 236 height 14
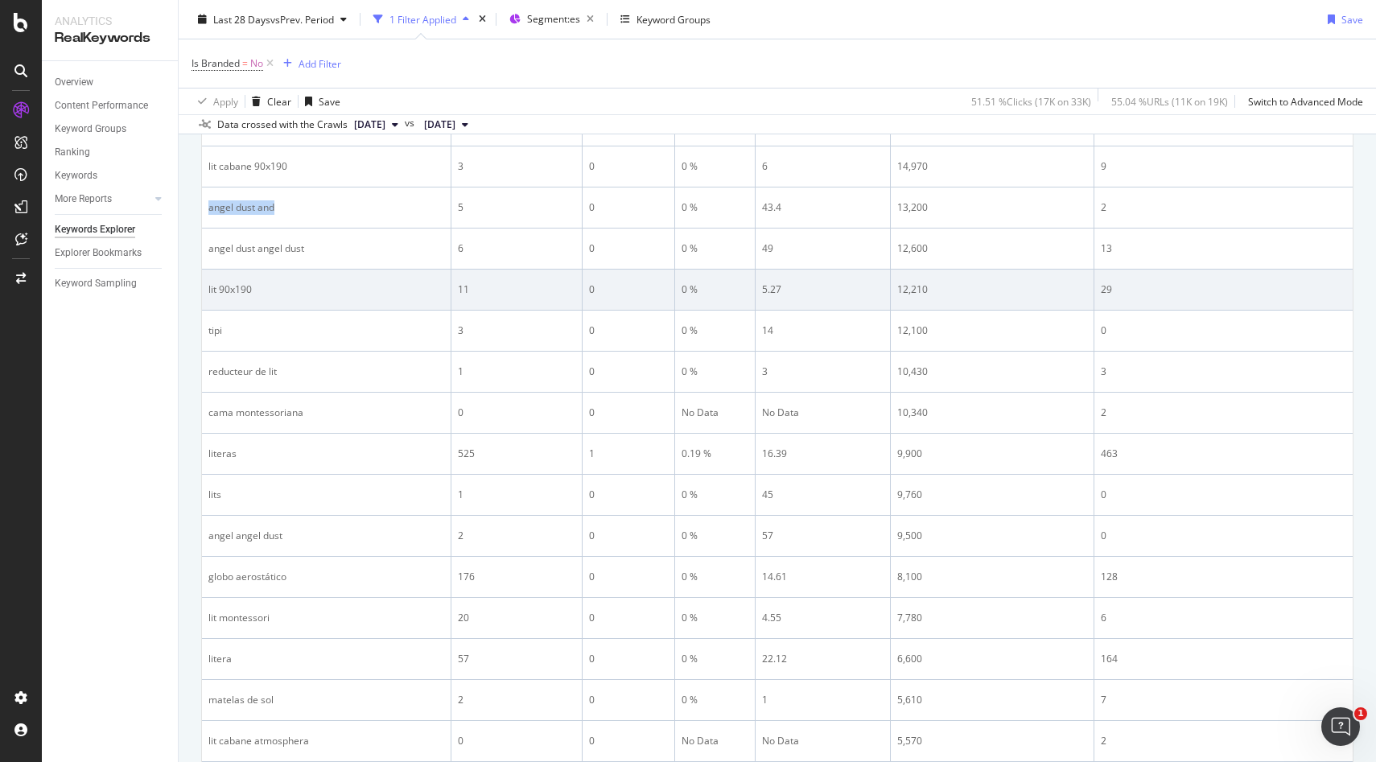
scroll to position [405, 0]
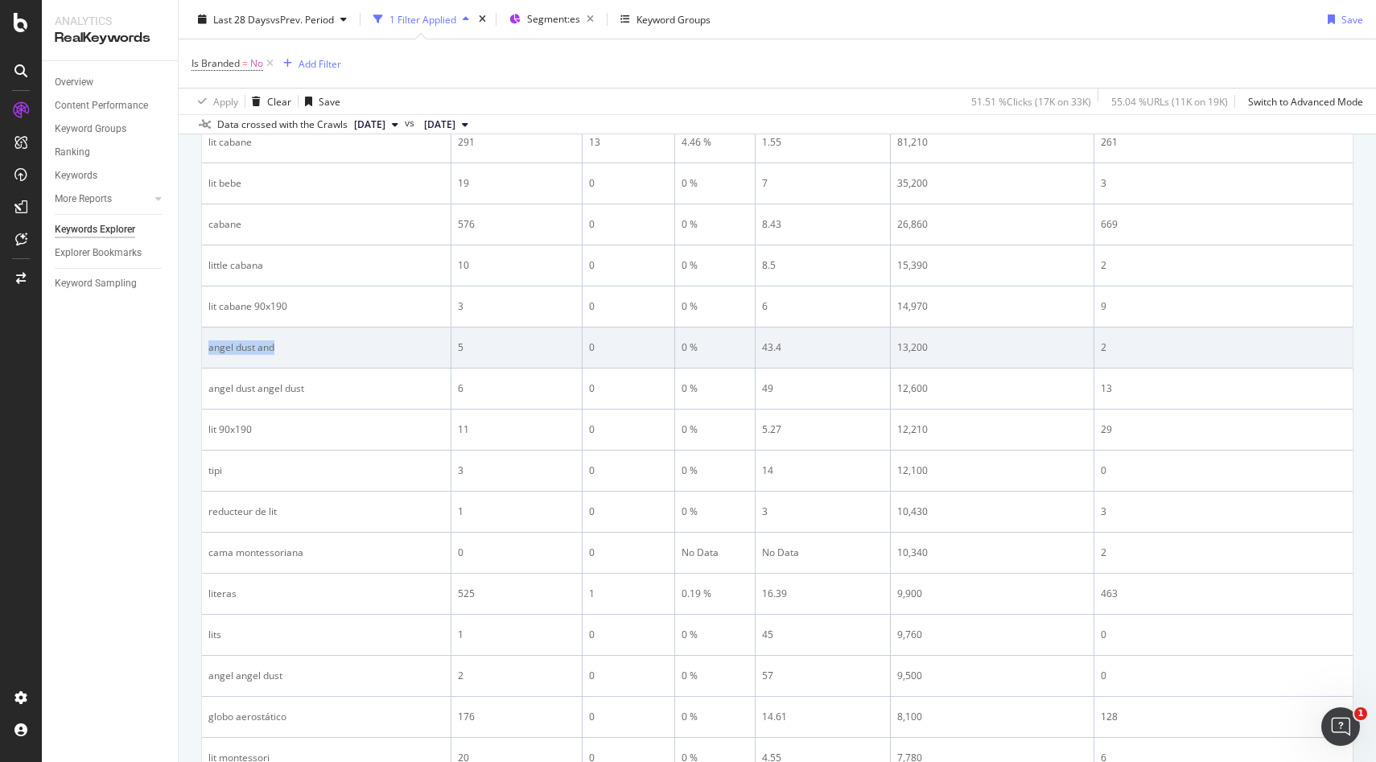
copy div "angel dust and"
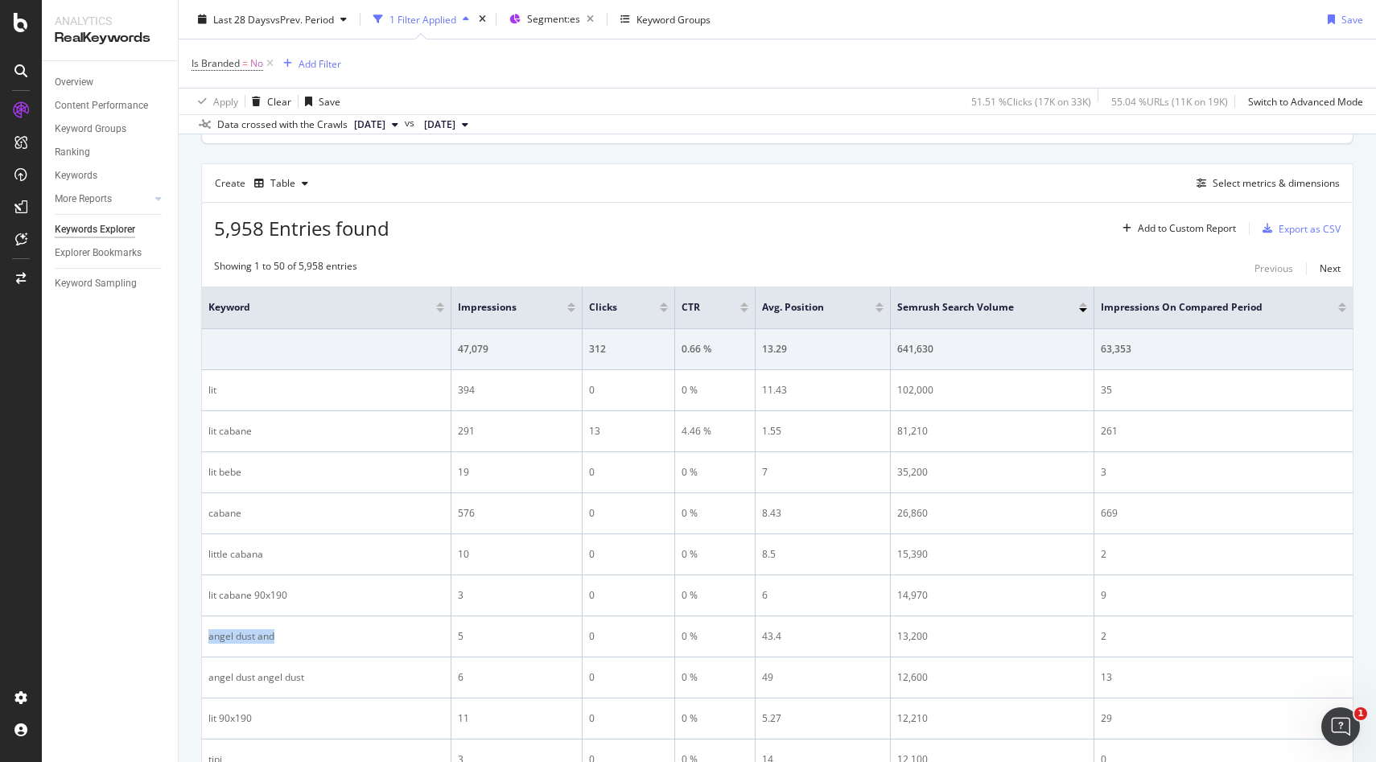
scroll to position [0, 0]
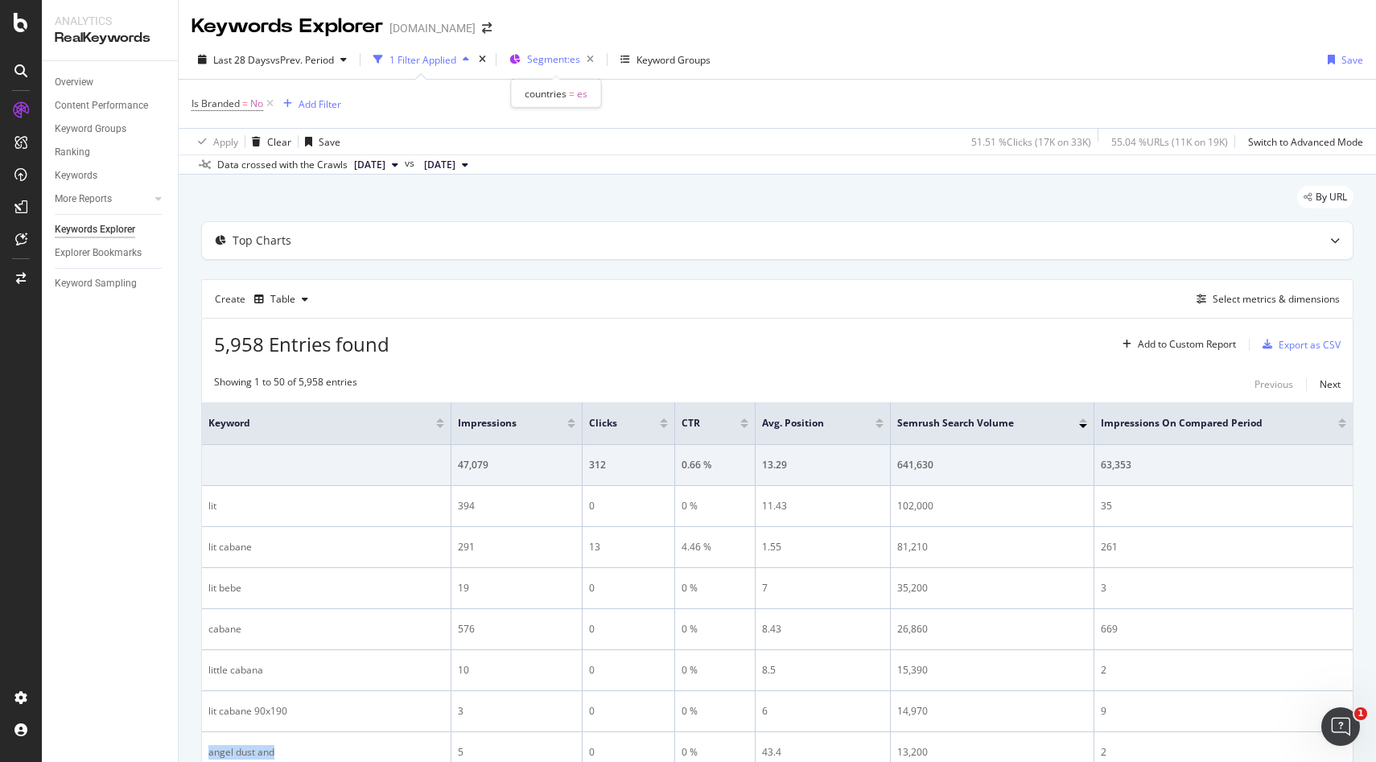
click at [555, 58] on span "Segment: es" at bounding box center [553, 59] width 53 height 14
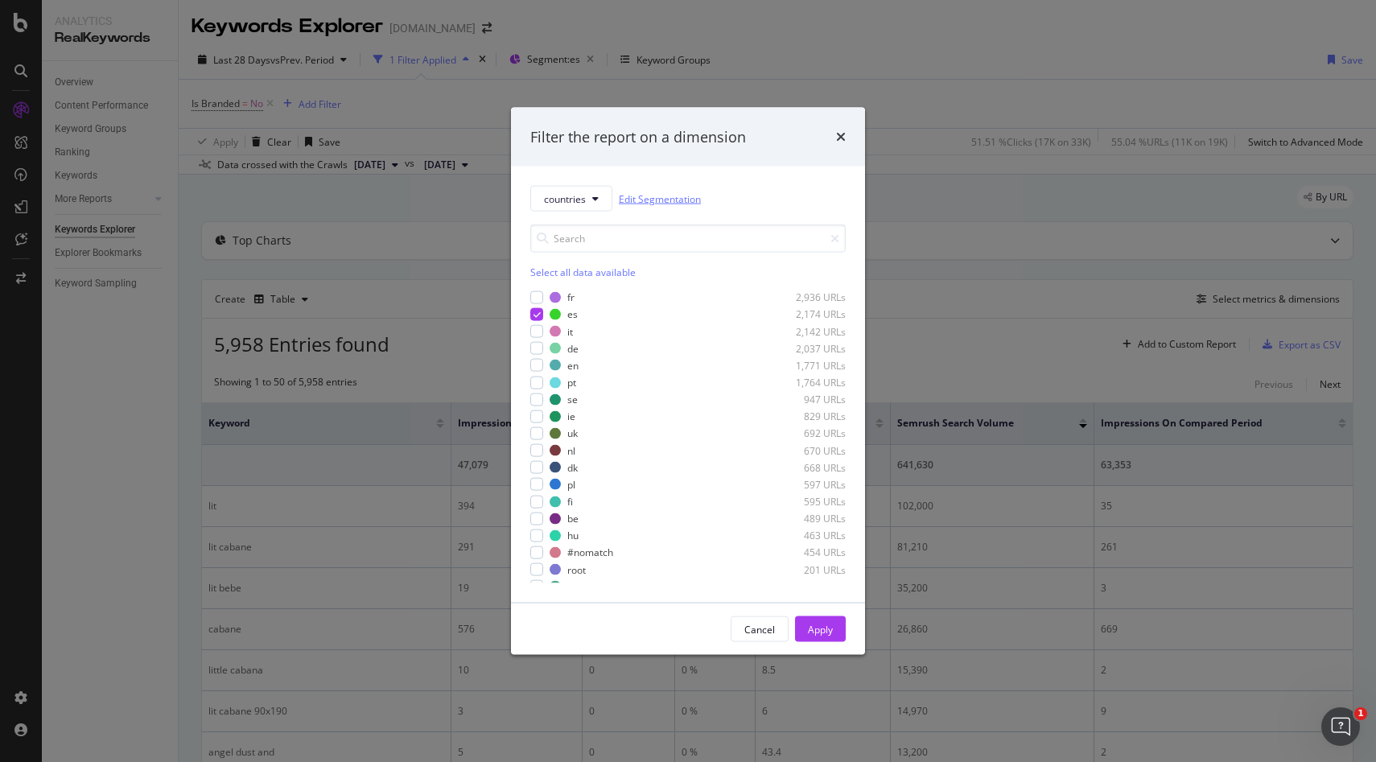
click at [659, 197] on link "Edit Segmentation" at bounding box center [660, 198] width 82 height 17
click at [845, 136] on icon "times" at bounding box center [841, 136] width 10 height 13
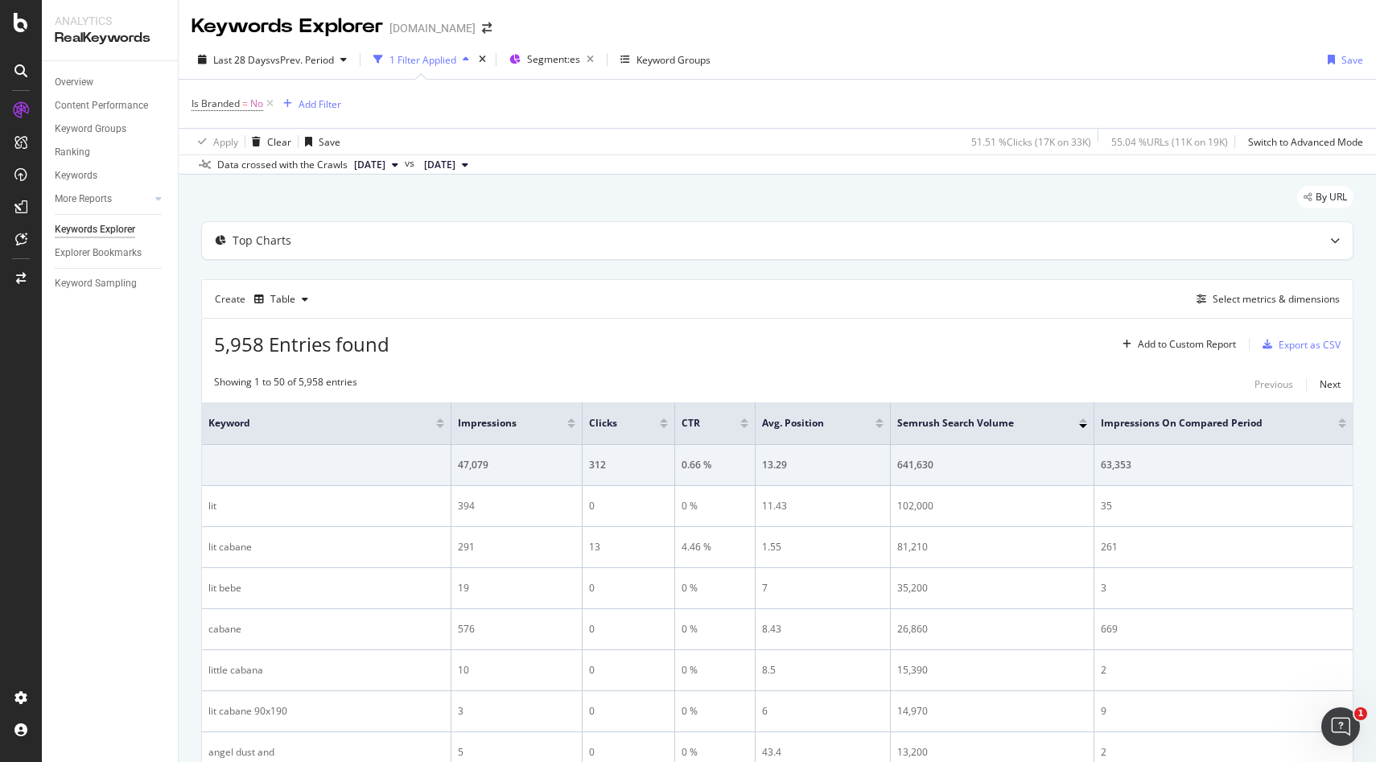
click at [82, 45] on div "RealKeywords" at bounding box center [110, 38] width 110 height 19
click at [25, 12] on div at bounding box center [21, 381] width 42 height 762
click at [23, 34] on div at bounding box center [21, 381] width 42 height 762
click at [21, 23] on icon at bounding box center [21, 22] width 14 height 19
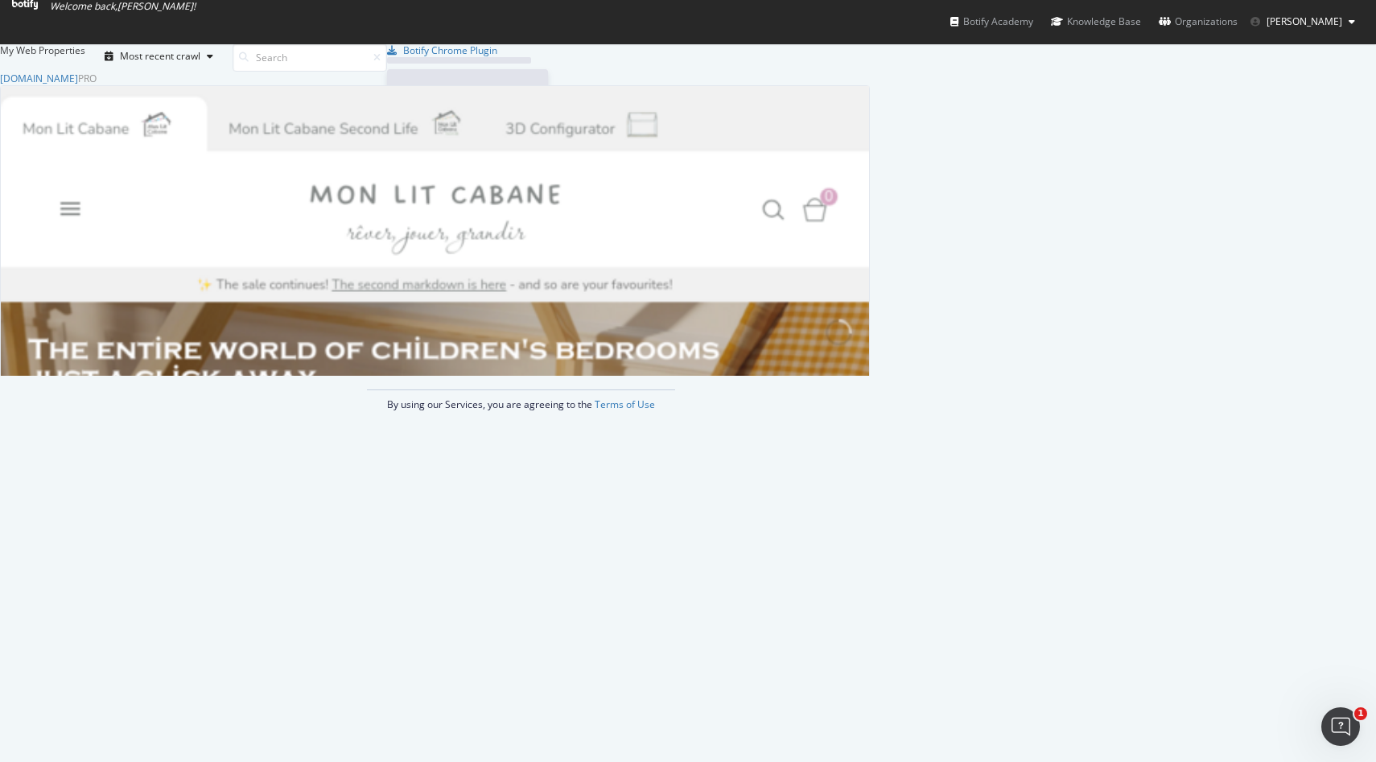
scroll to position [762, 1376]
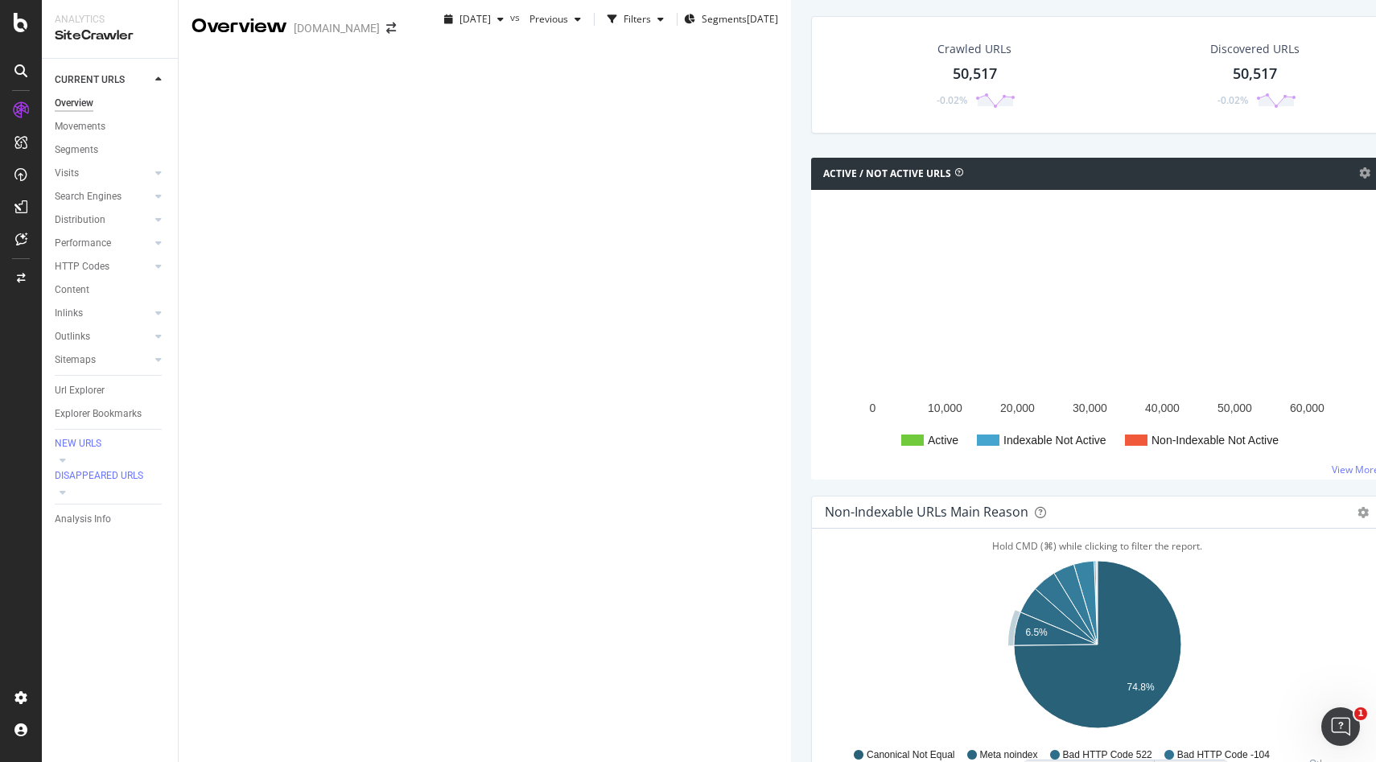
scroll to position [1572, 0]
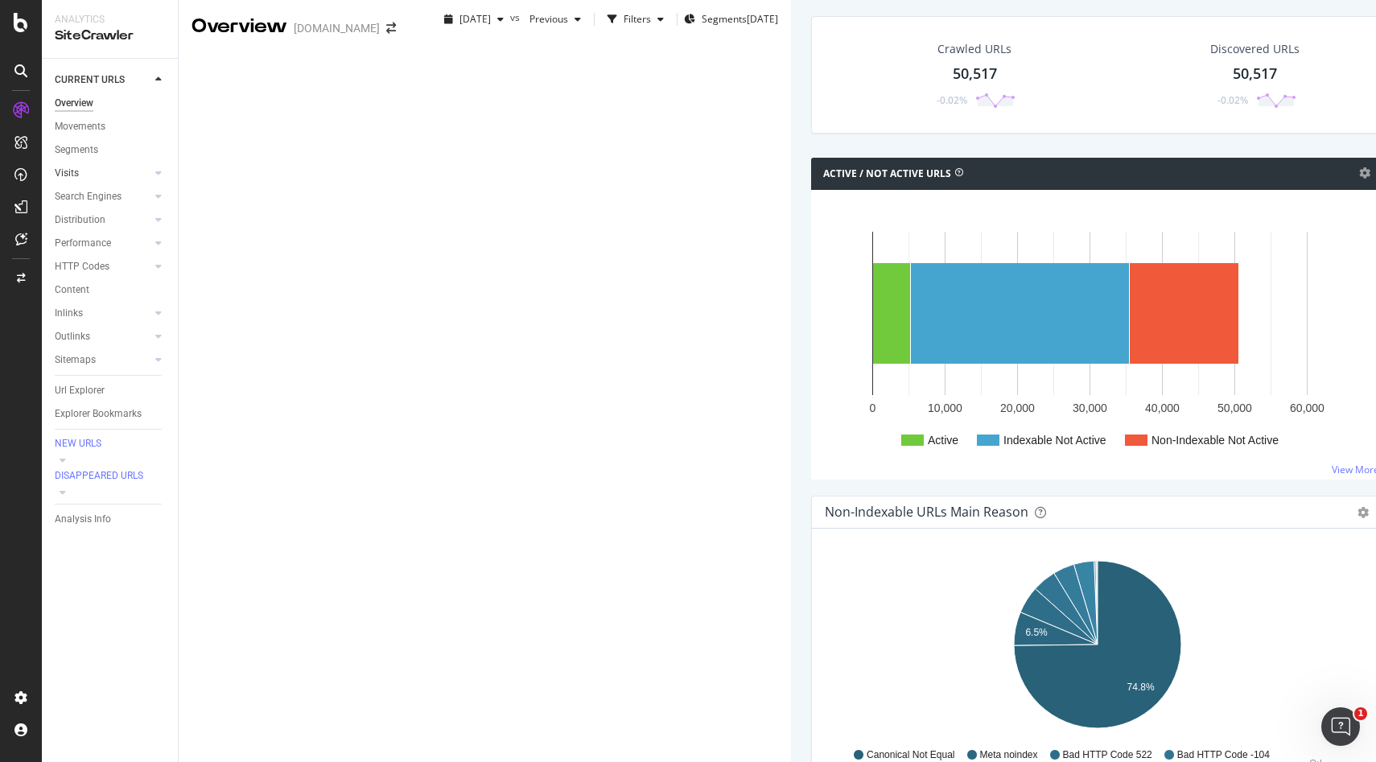
click at [150, 165] on link "Visits" at bounding box center [103, 173] width 96 height 17
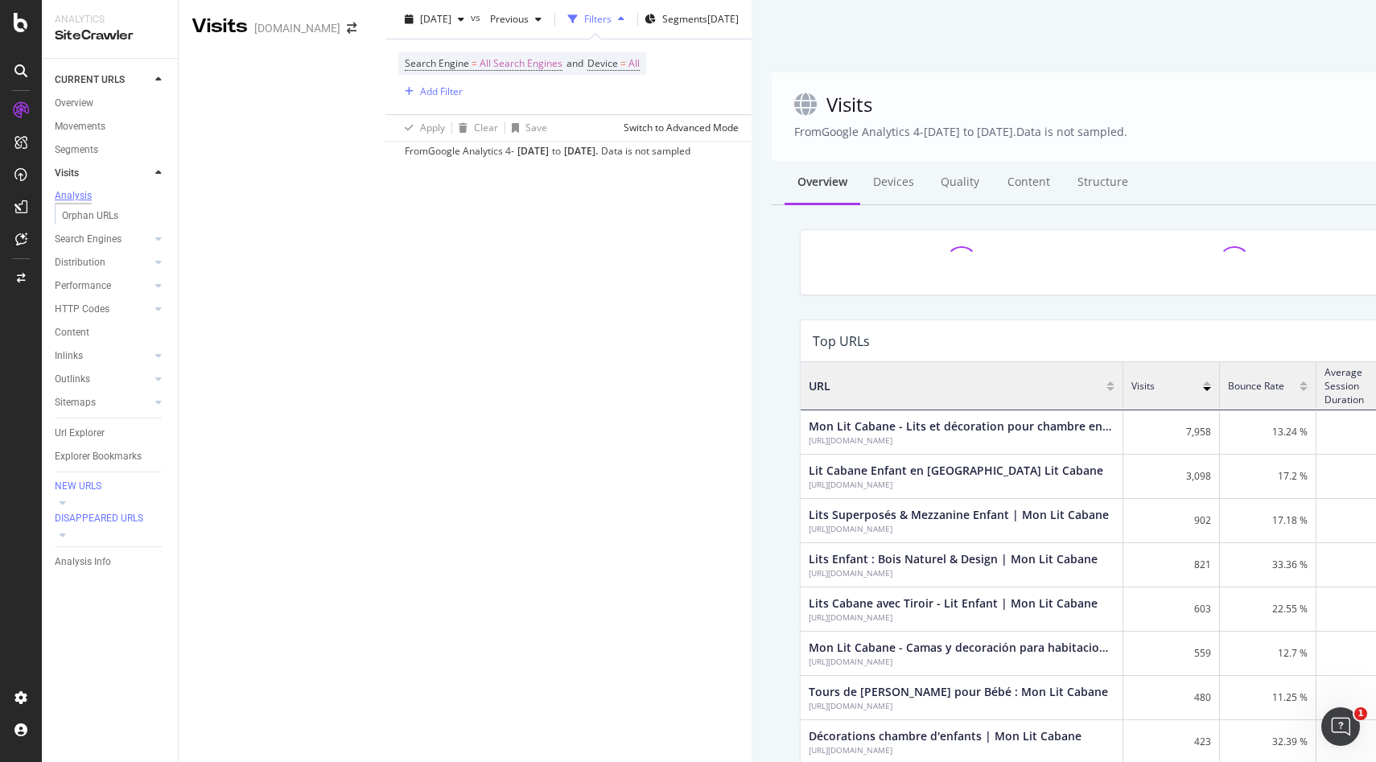
scroll to position [483, 1139]
click at [86, 433] on div "Url Explorer" at bounding box center [80, 433] width 50 height 17
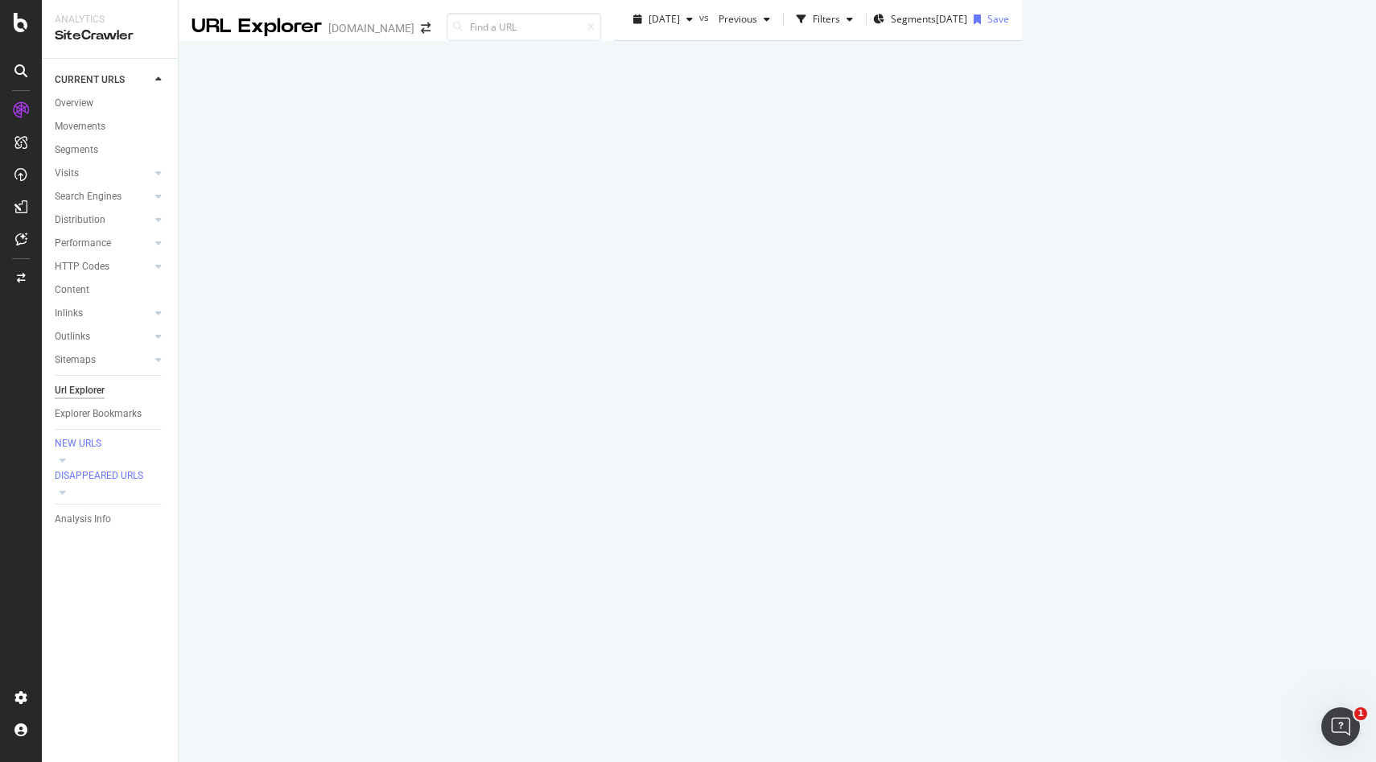
scroll to position [112, 0]
click at [112, 408] on div "Explorer Bookmarks" at bounding box center [98, 413] width 87 height 17
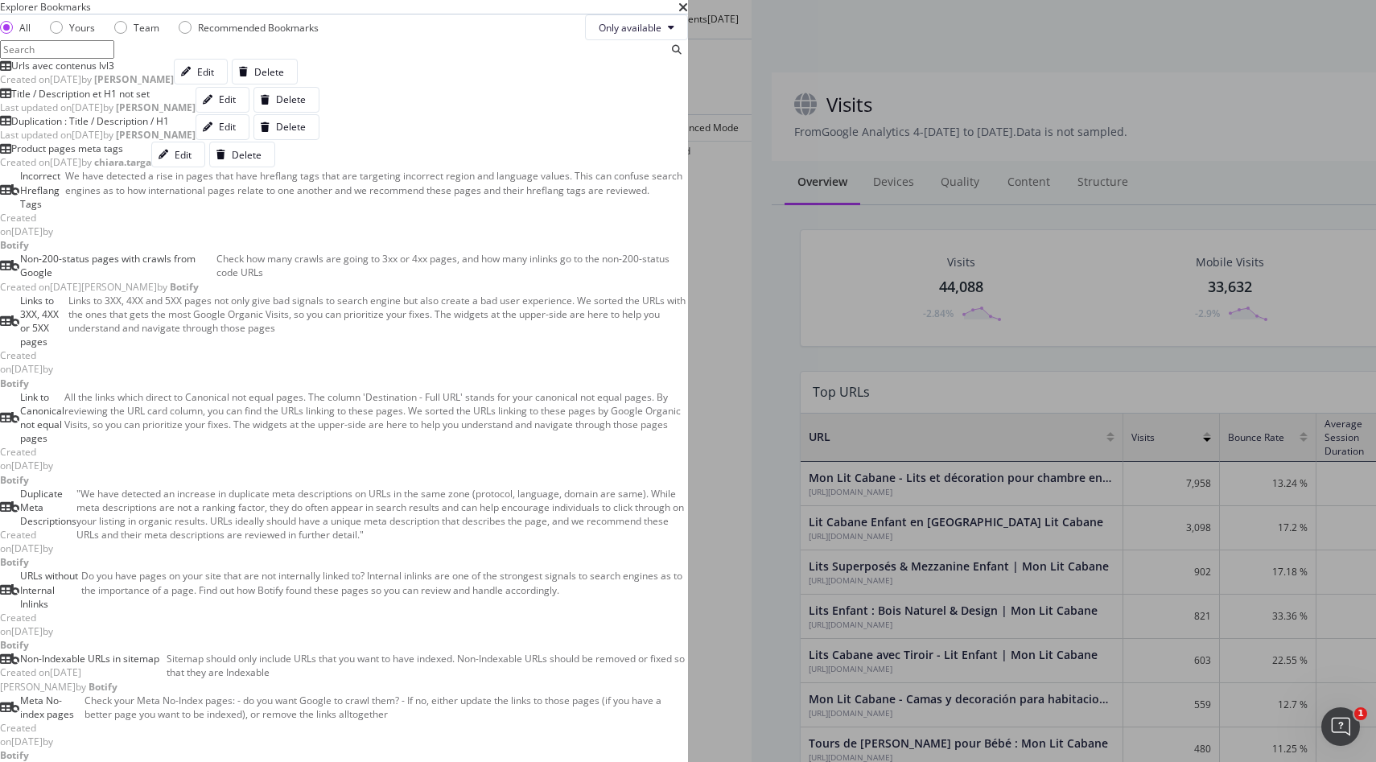
scroll to position [483, 1139]
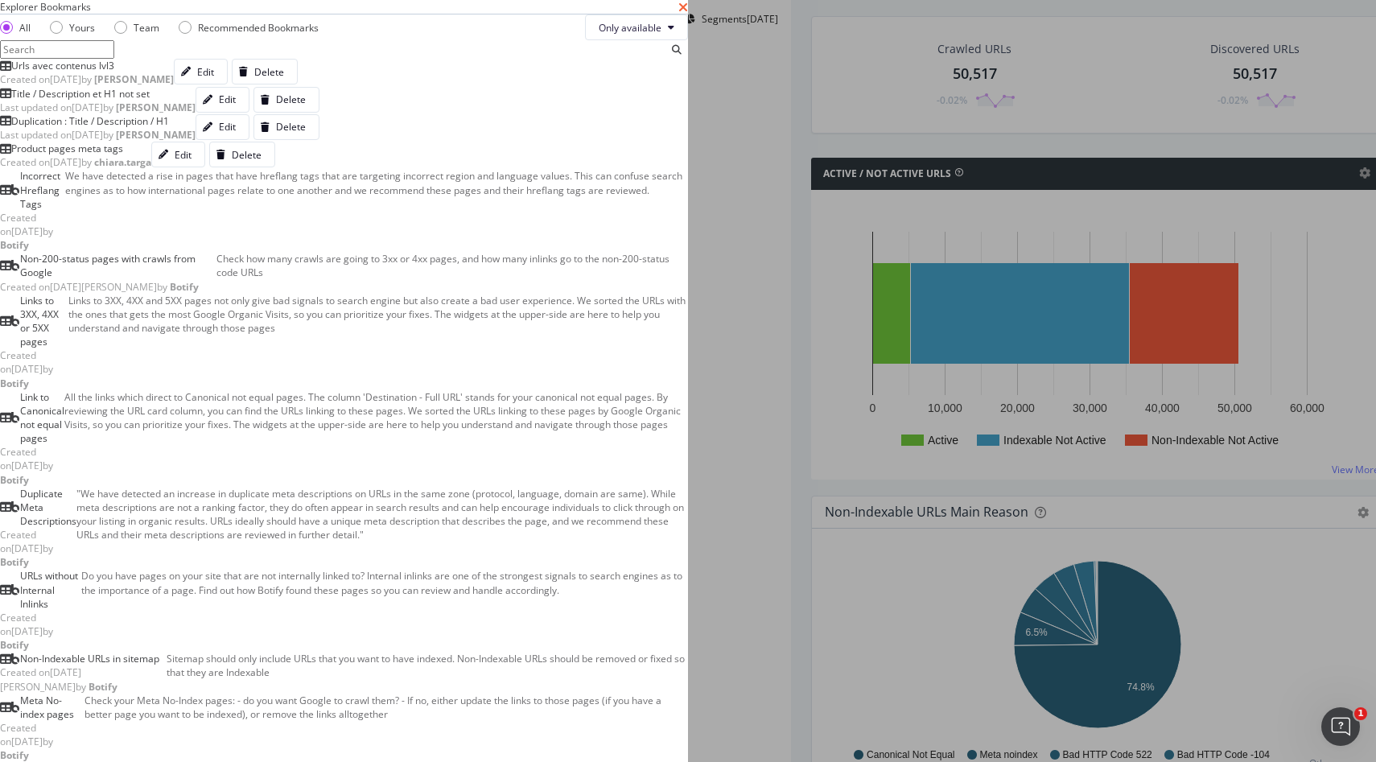
click at [688, 14] on icon "times" at bounding box center [683, 7] width 10 height 13
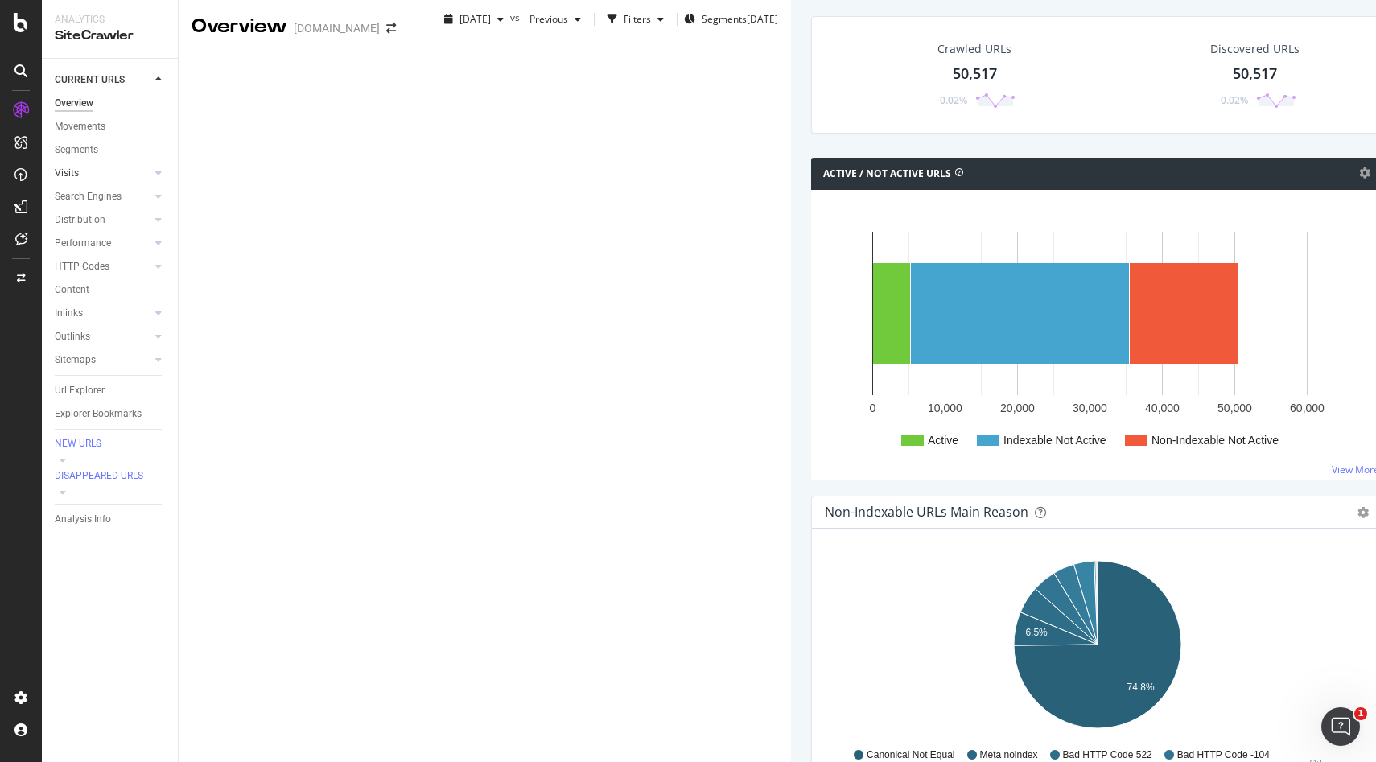
click at [98, 173] on link "Visits" at bounding box center [103, 173] width 96 height 17
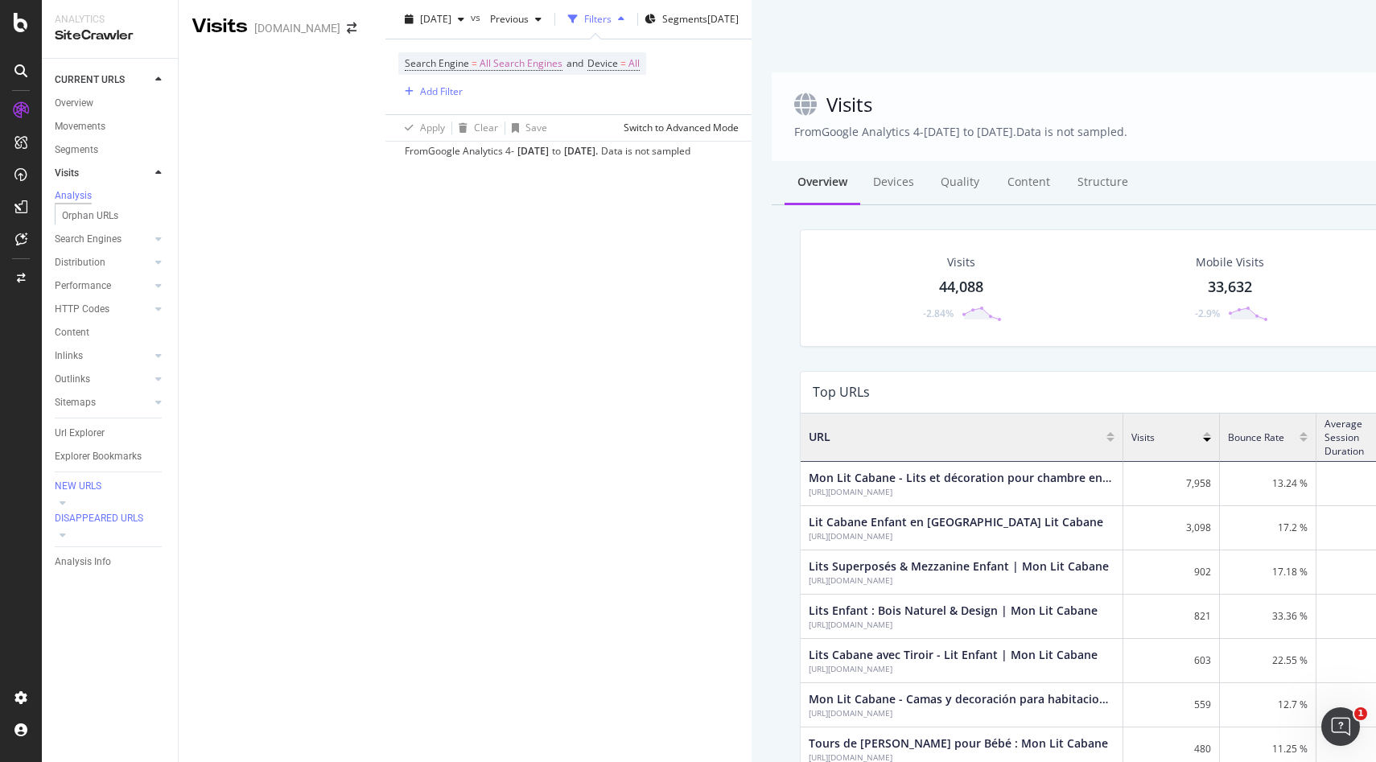
scroll to position [11, 0]
click at [133, 245] on link "Search Engines" at bounding box center [103, 239] width 96 height 17
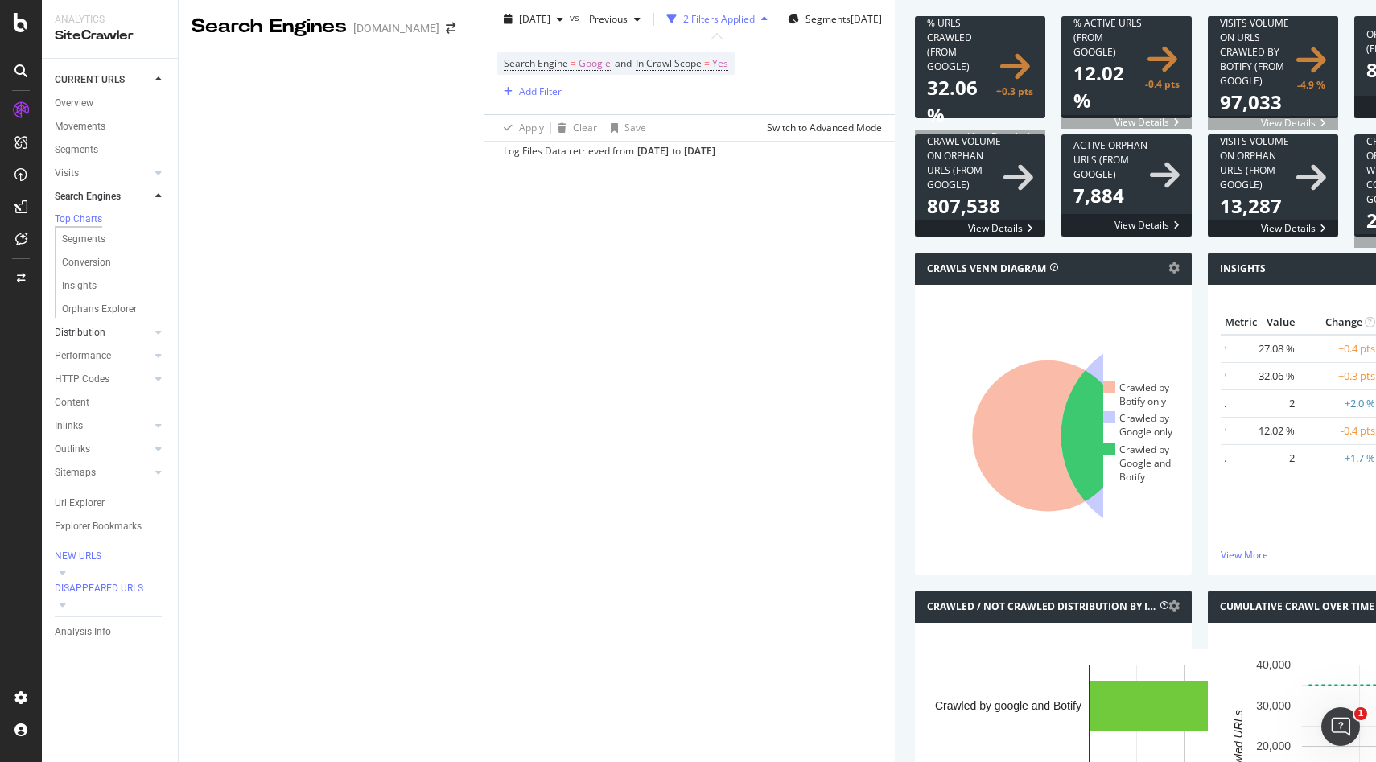
click at [108, 335] on link "Distribution" at bounding box center [103, 332] width 96 height 17
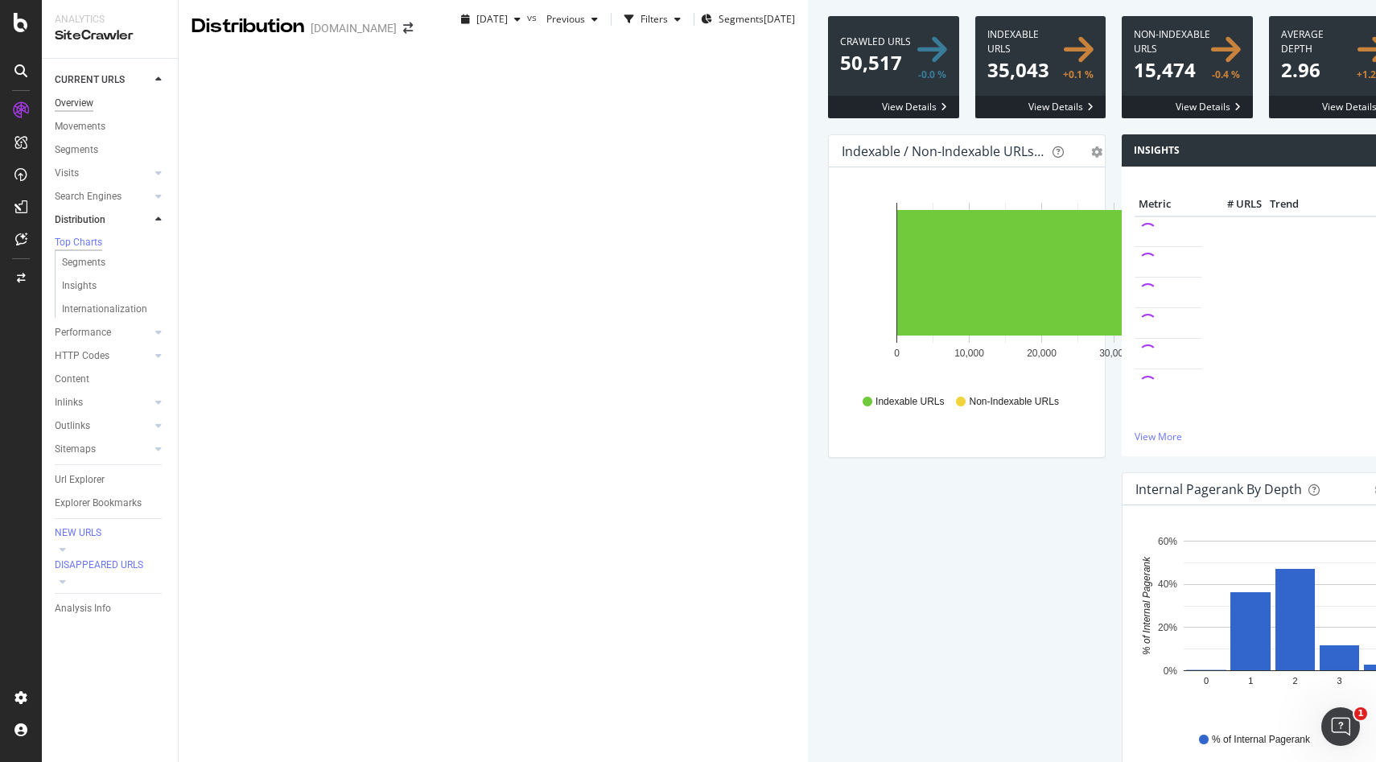
click at [82, 98] on div "Overview" at bounding box center [74, 103] width 39 height 17
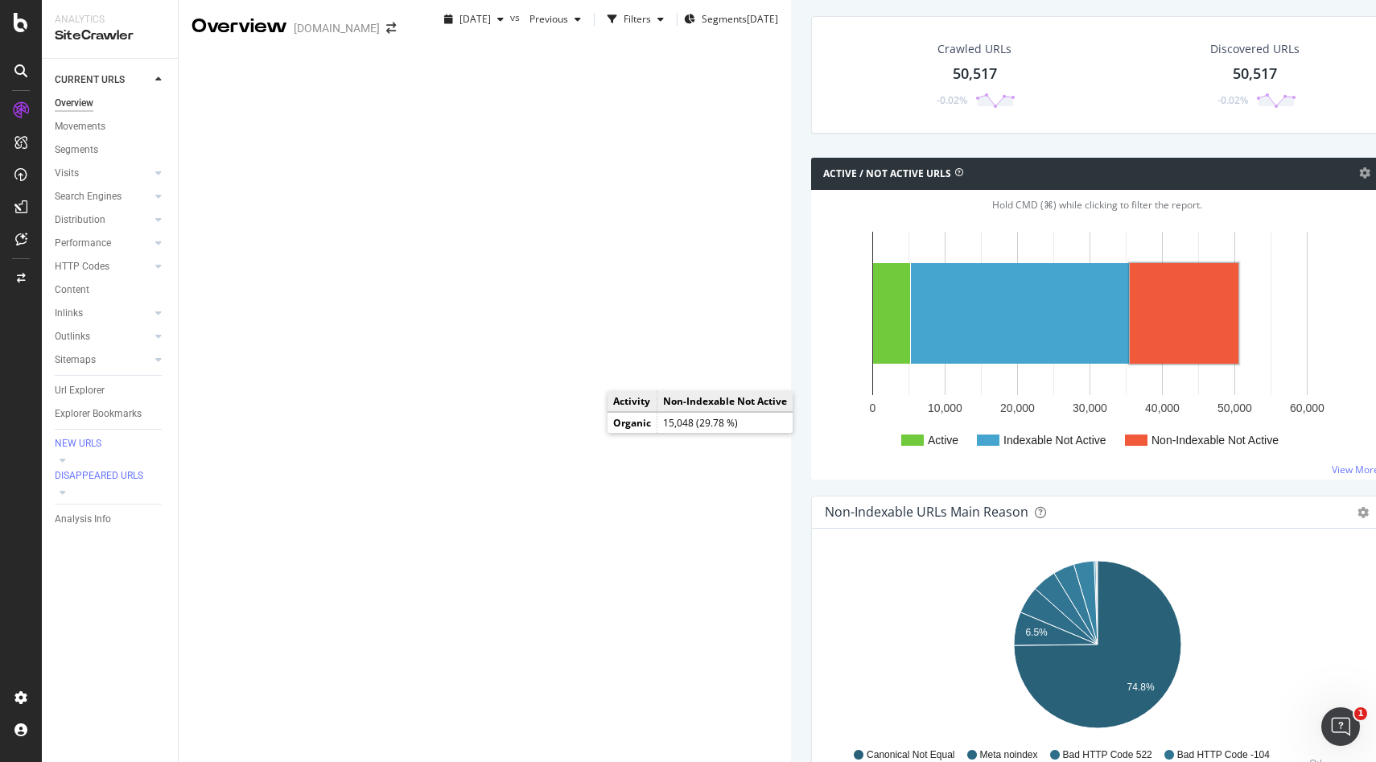
click at [1129, 364] on rect "A chart." at bounding box center [1183, 313] width 109 height 101
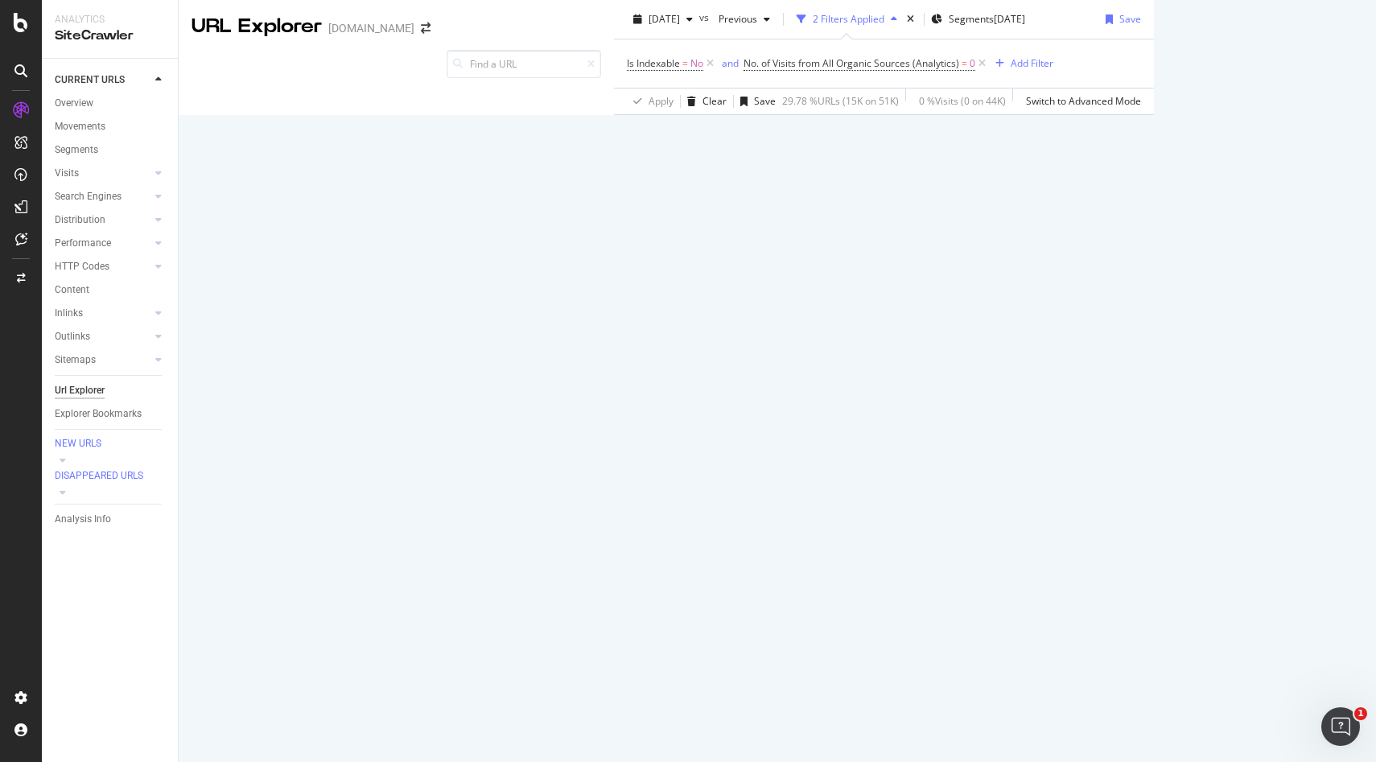
scroll to position [314, 0]
click at [120, 265] on link "HTTP Codes" at bounding box center [103, 266] width 96 height 17
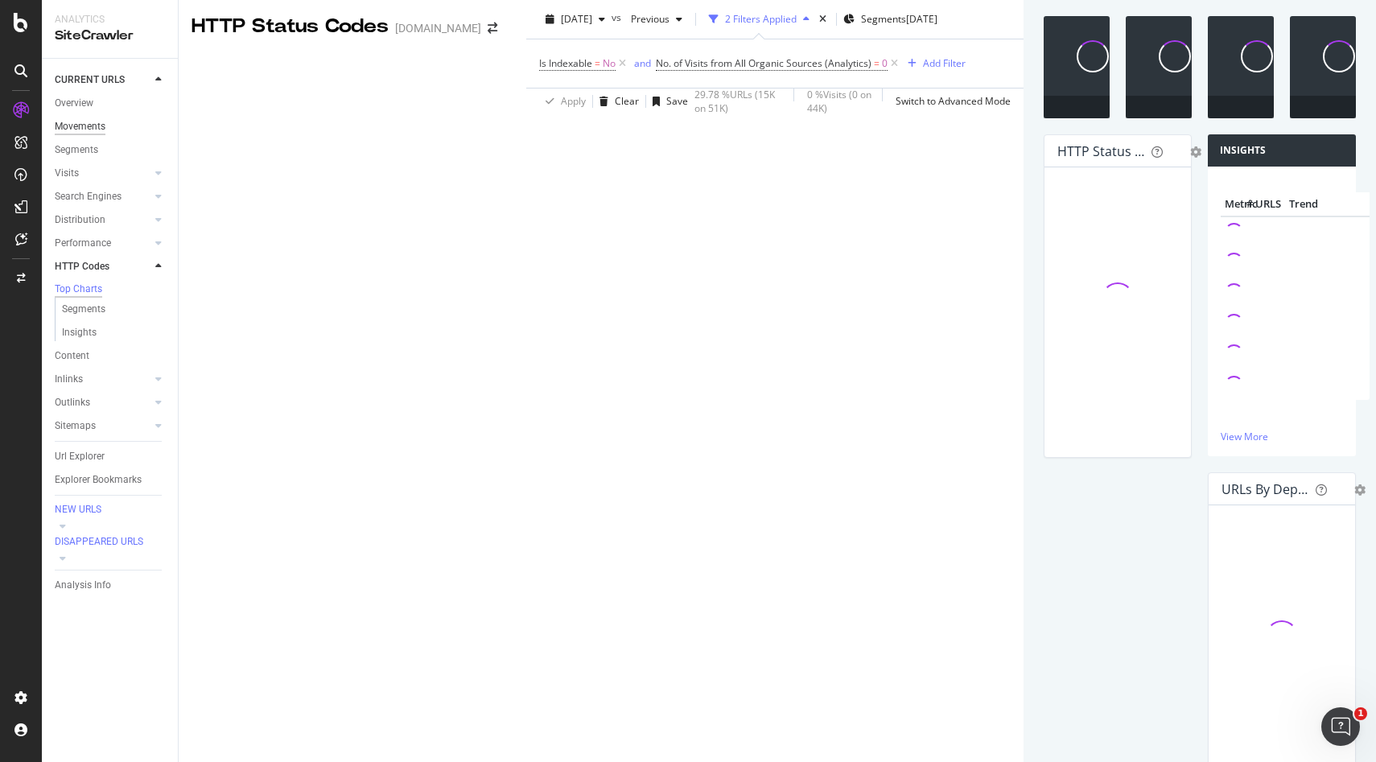
click at [83, 95] on div "Overview" at bounding box center [74, 103] width 39 height 17
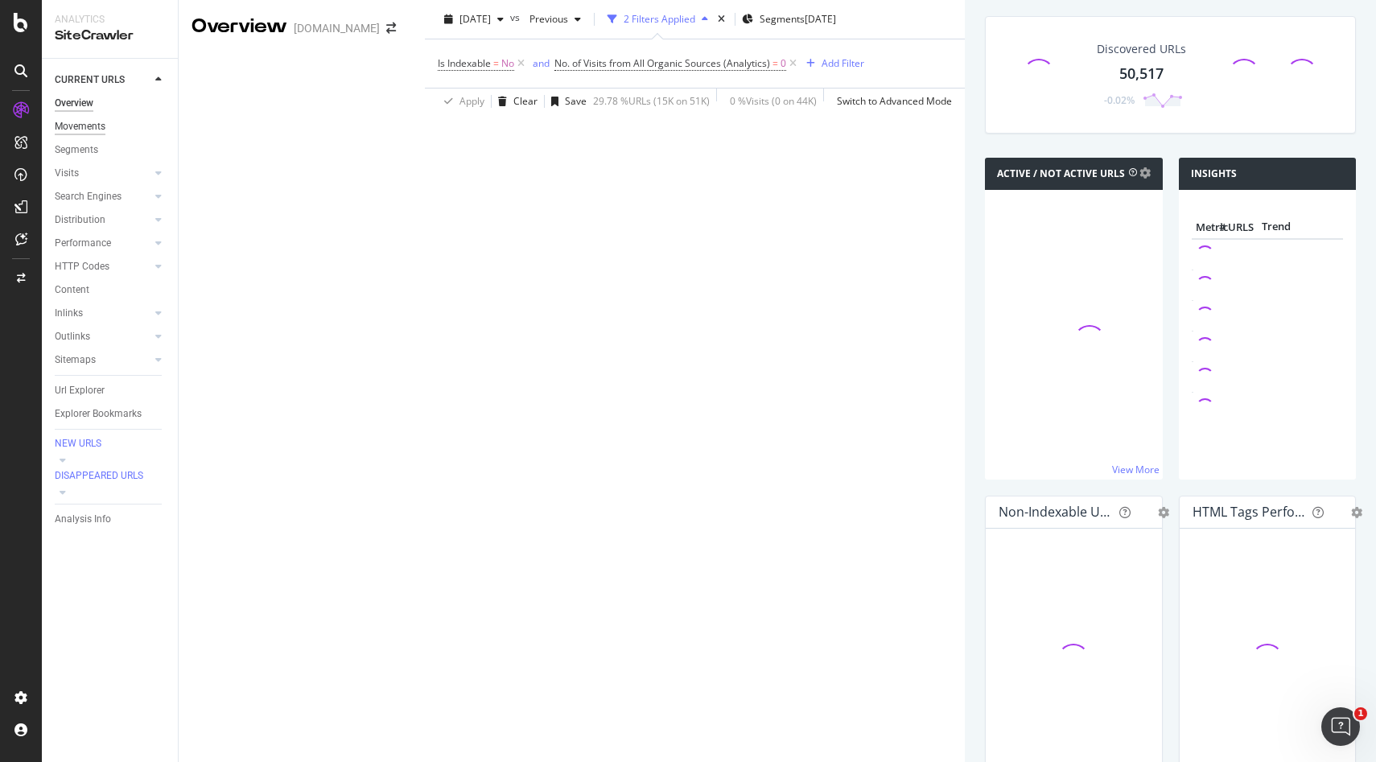
click at [84, 131] on div "Movements" at bounding box center [80, 126] width 51 height 17
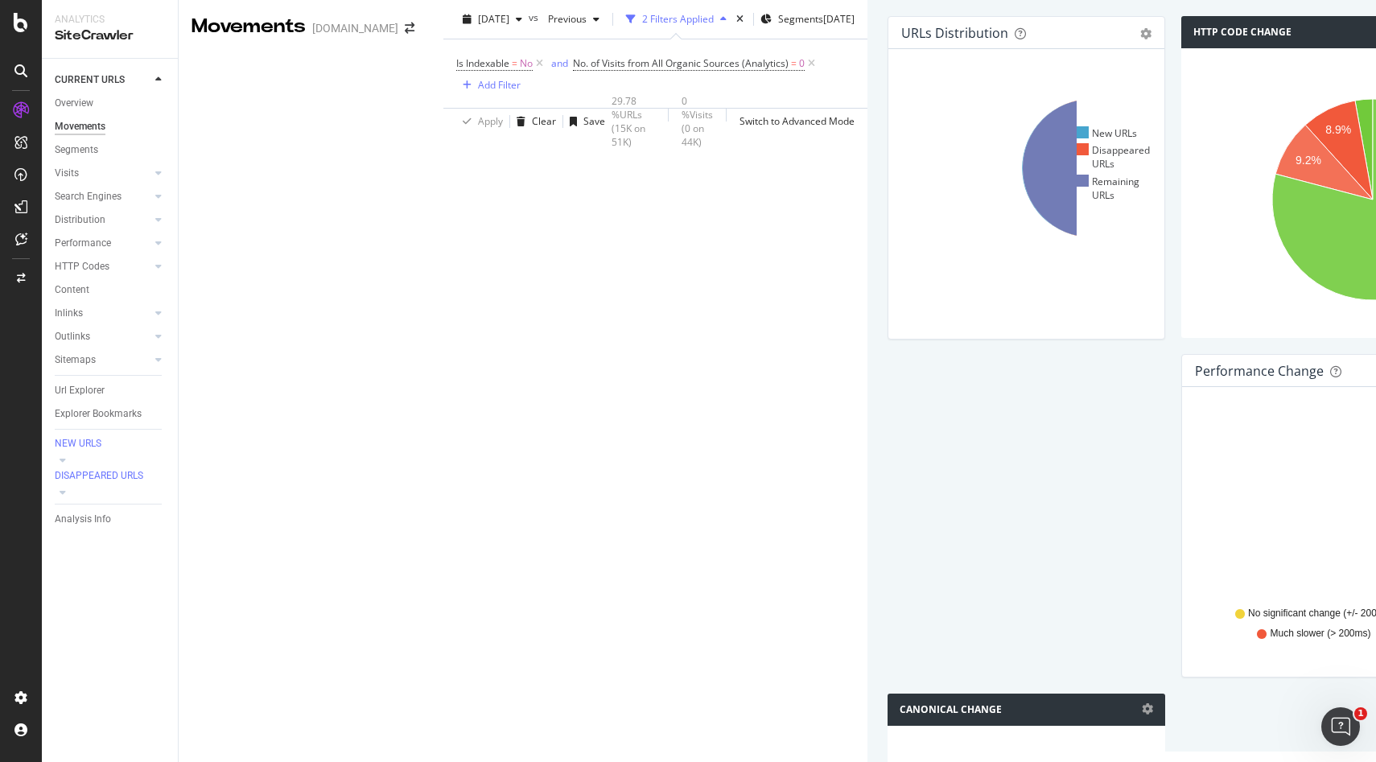
scroll to position [356, 0]
click at [84, 101] on div "Overview" at bounding box center [74, 103] width 39 height 17
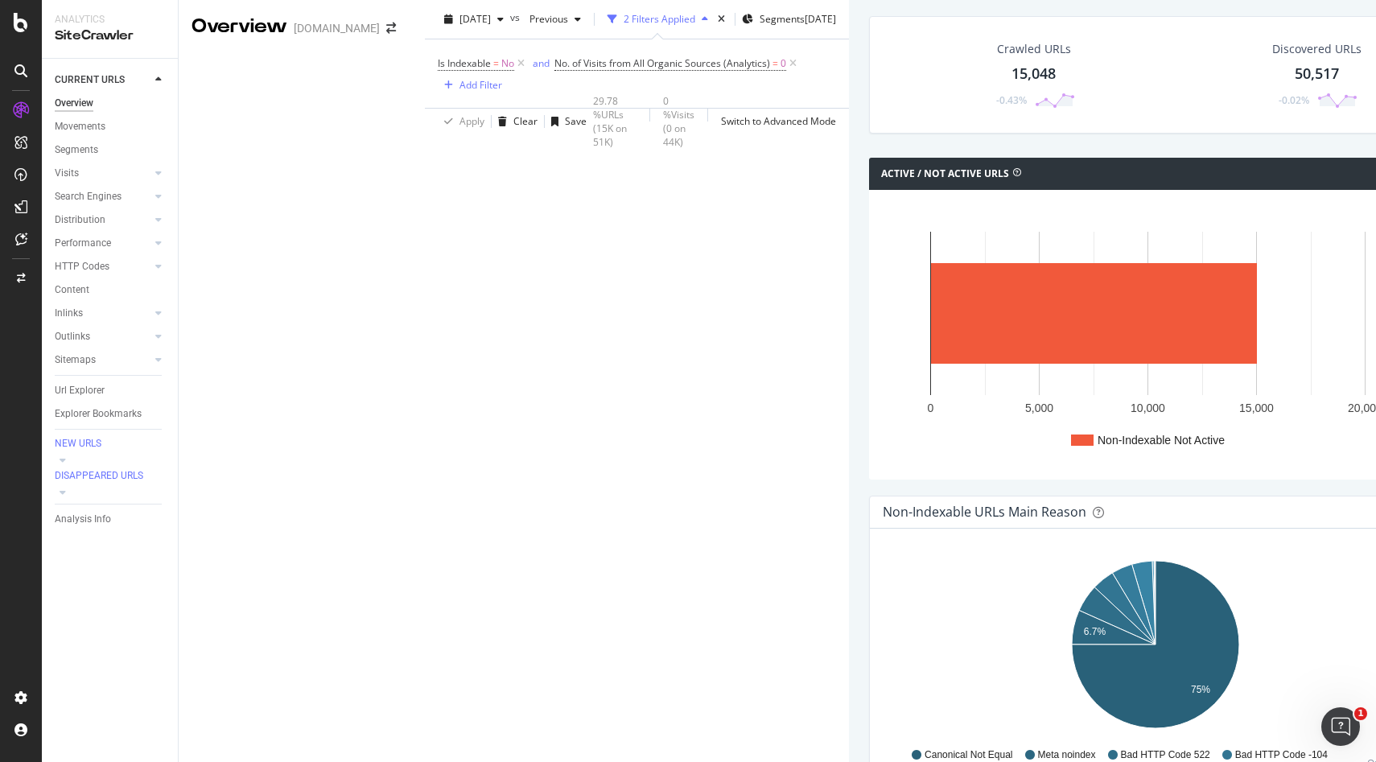
click at [1294, 84] on div "50,517" at bounding box center [1316, 74] width 44 height 21
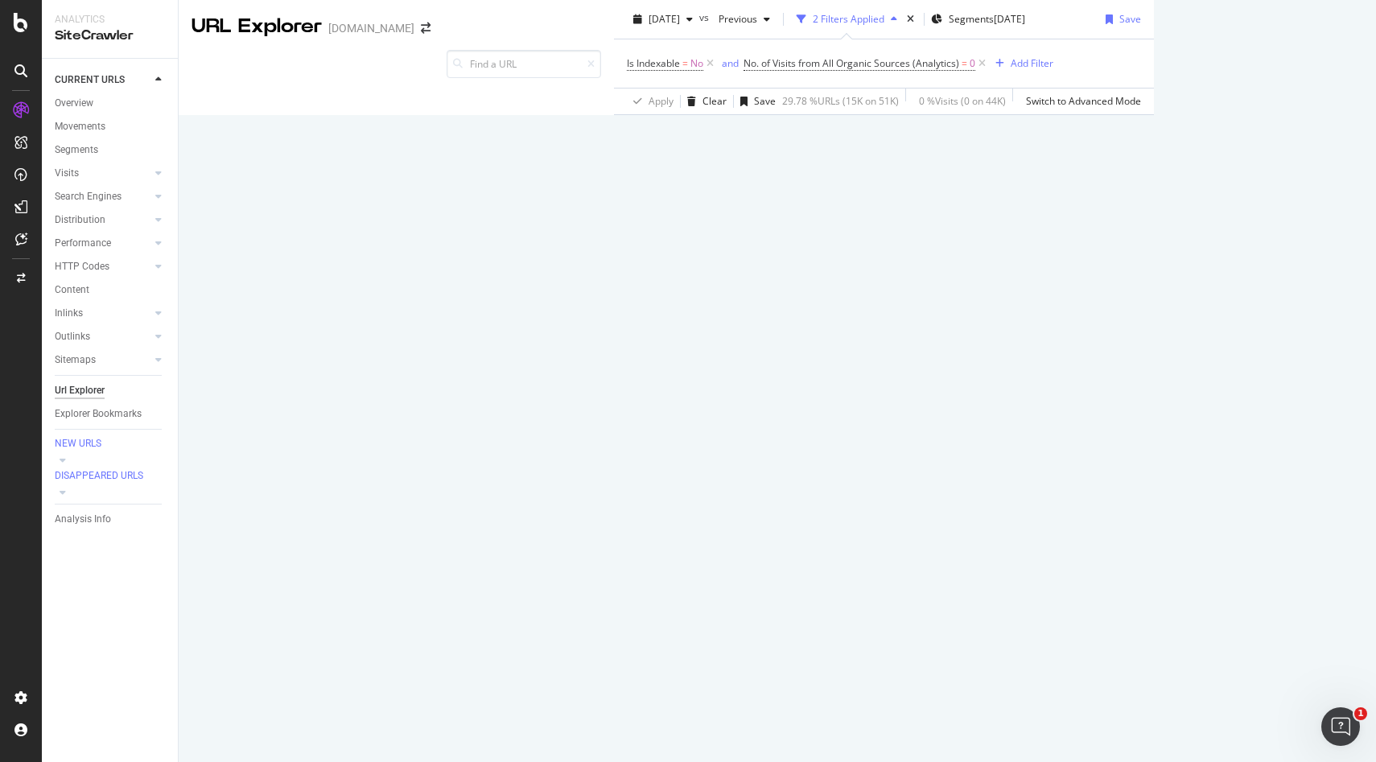
scroll to position [162, 0]
click at [79, 127] on div "Movements" at bounding box center [80, 126] width 51 height 17
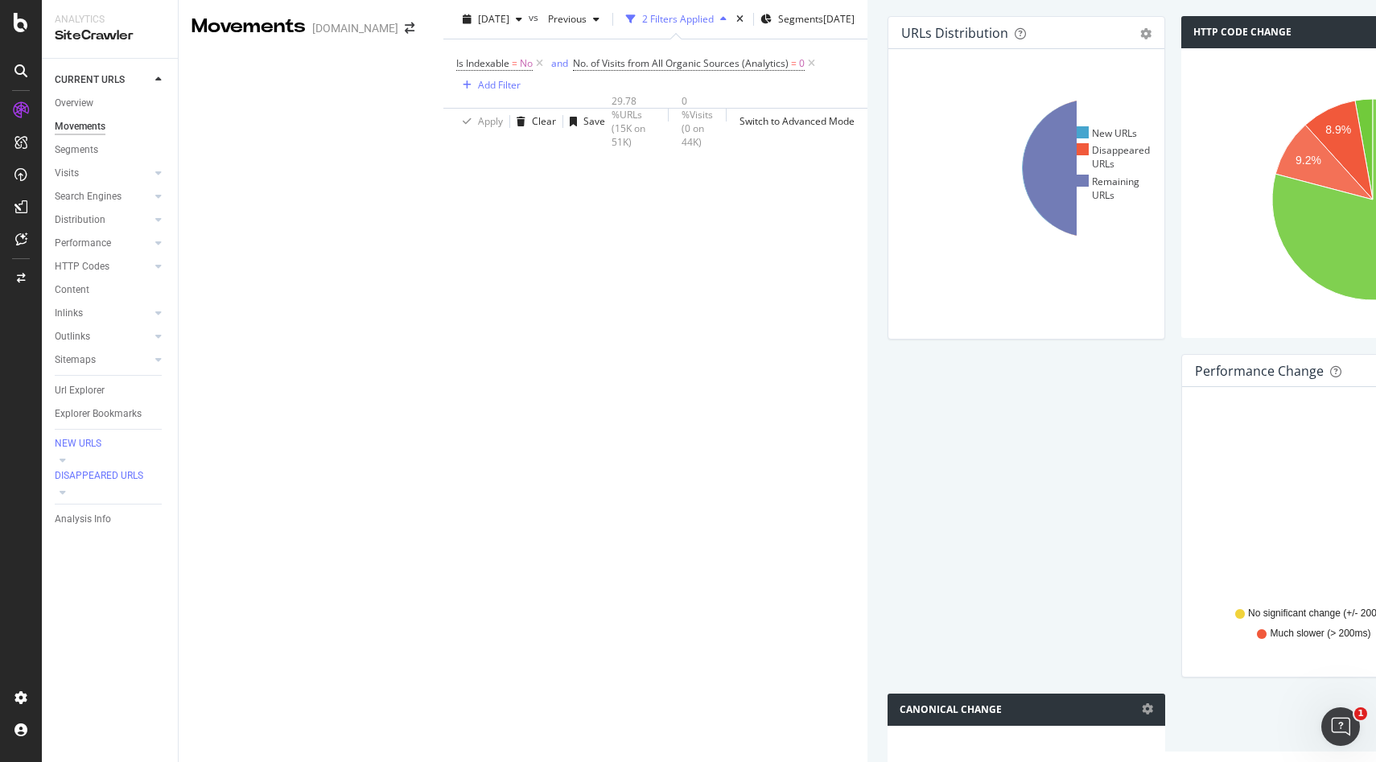
scroll to position [523, 0]
click at [70, 171] on div "Visits" at bounding box center [67, 173] width 24 height 17
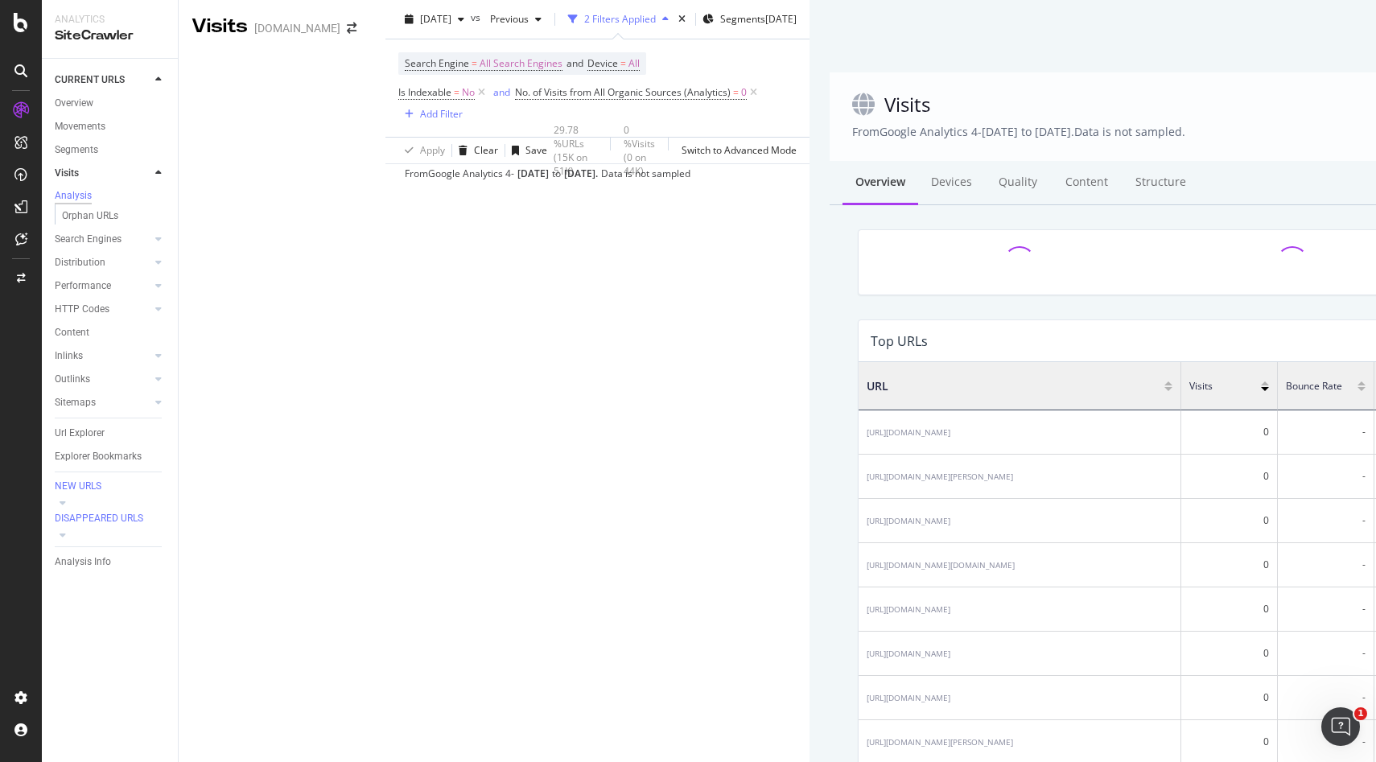
scroll to position [483, 1139]
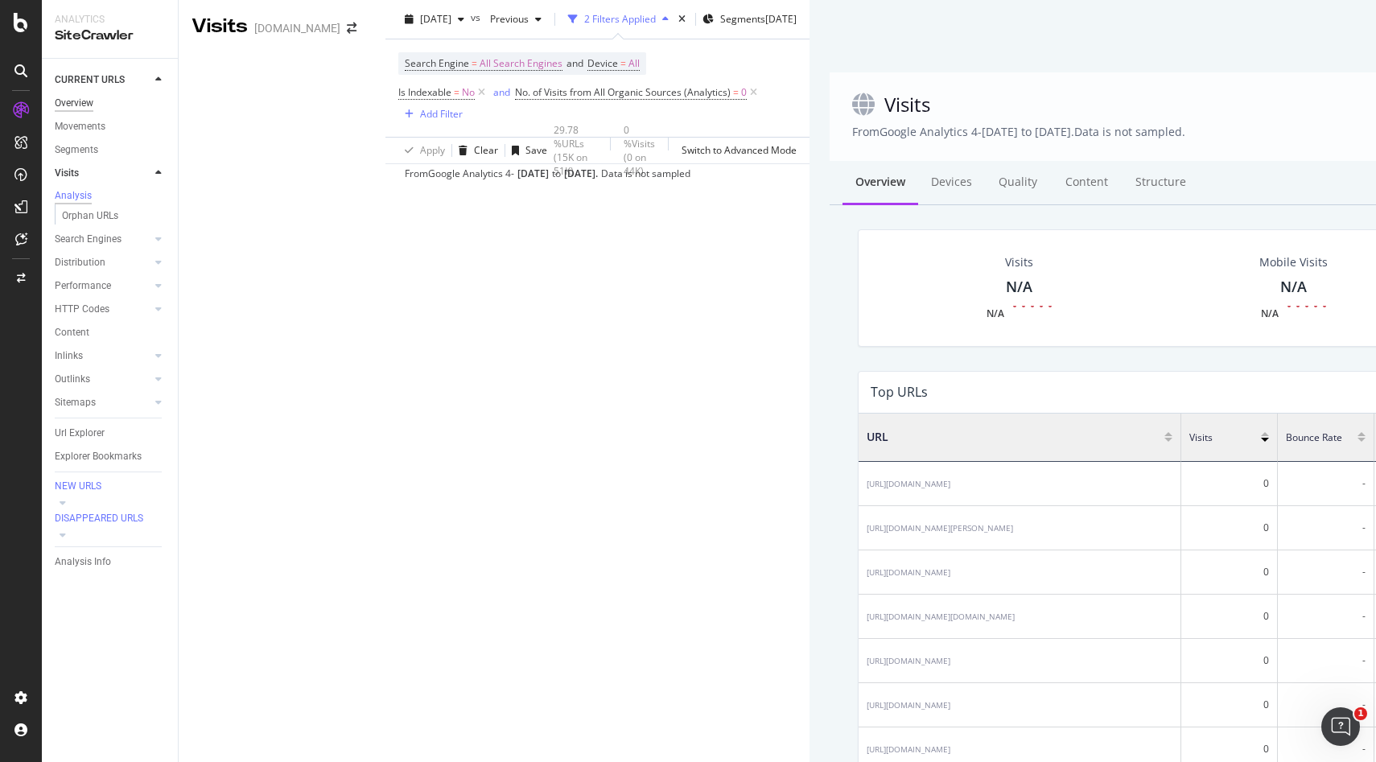
click at [76, 100] on div "Overview" at bounding box center [74, 103] width 39 height 17
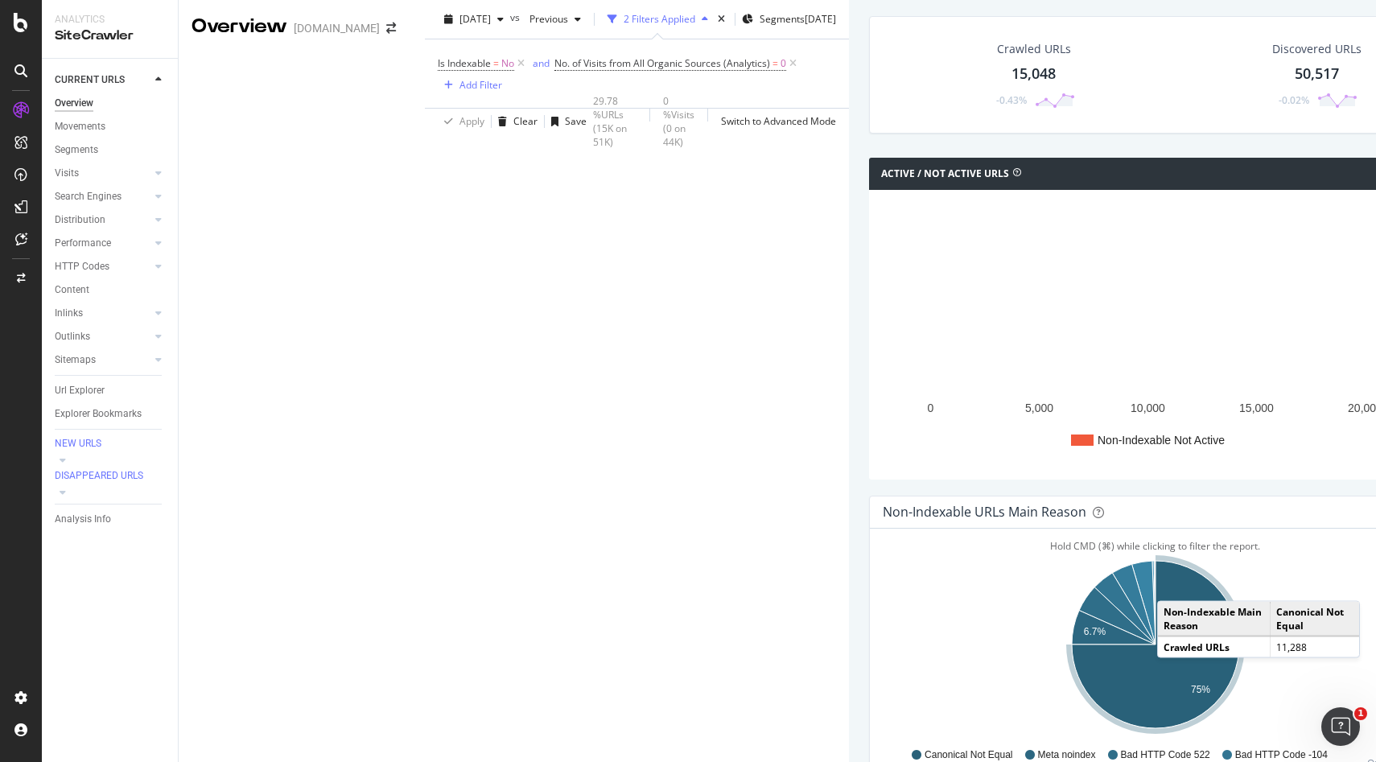
scroll to position [373, 0]
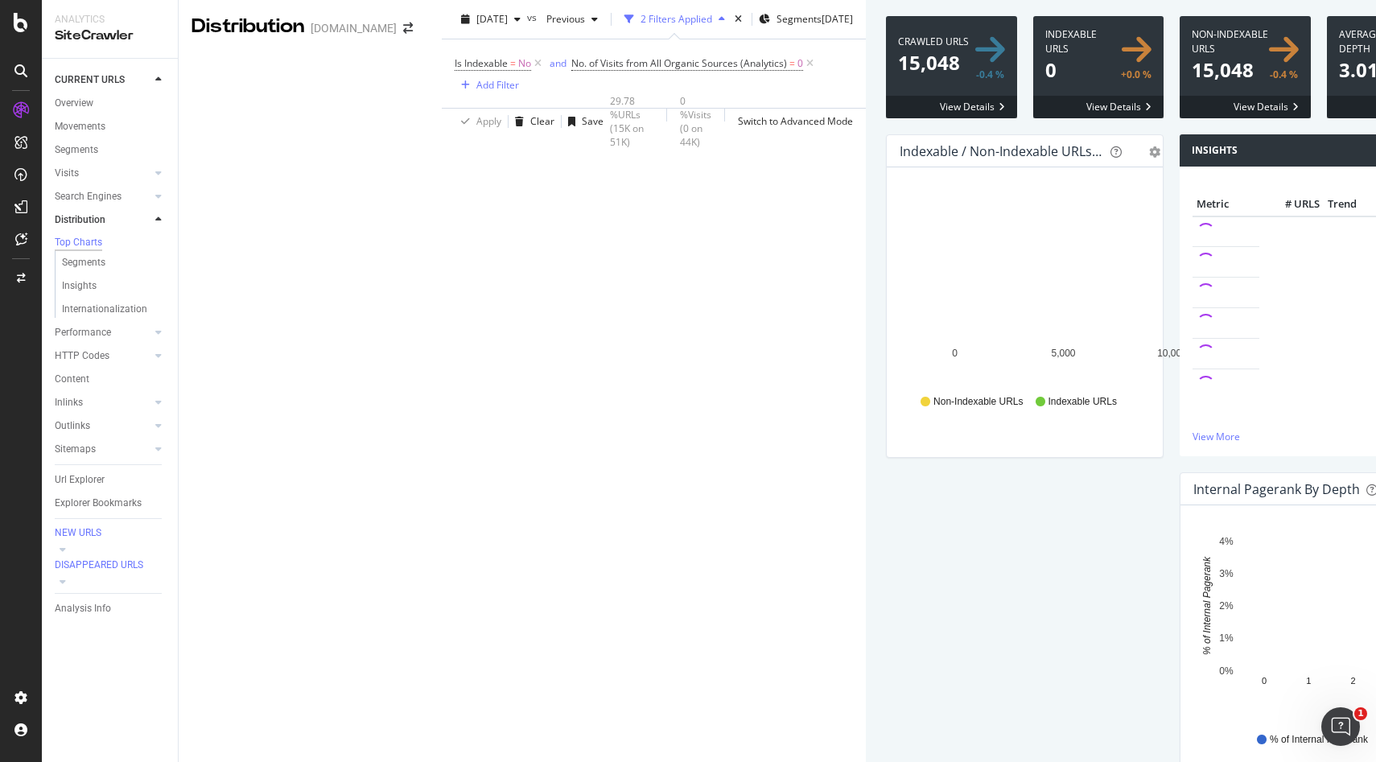
scroll to position [147, 0]
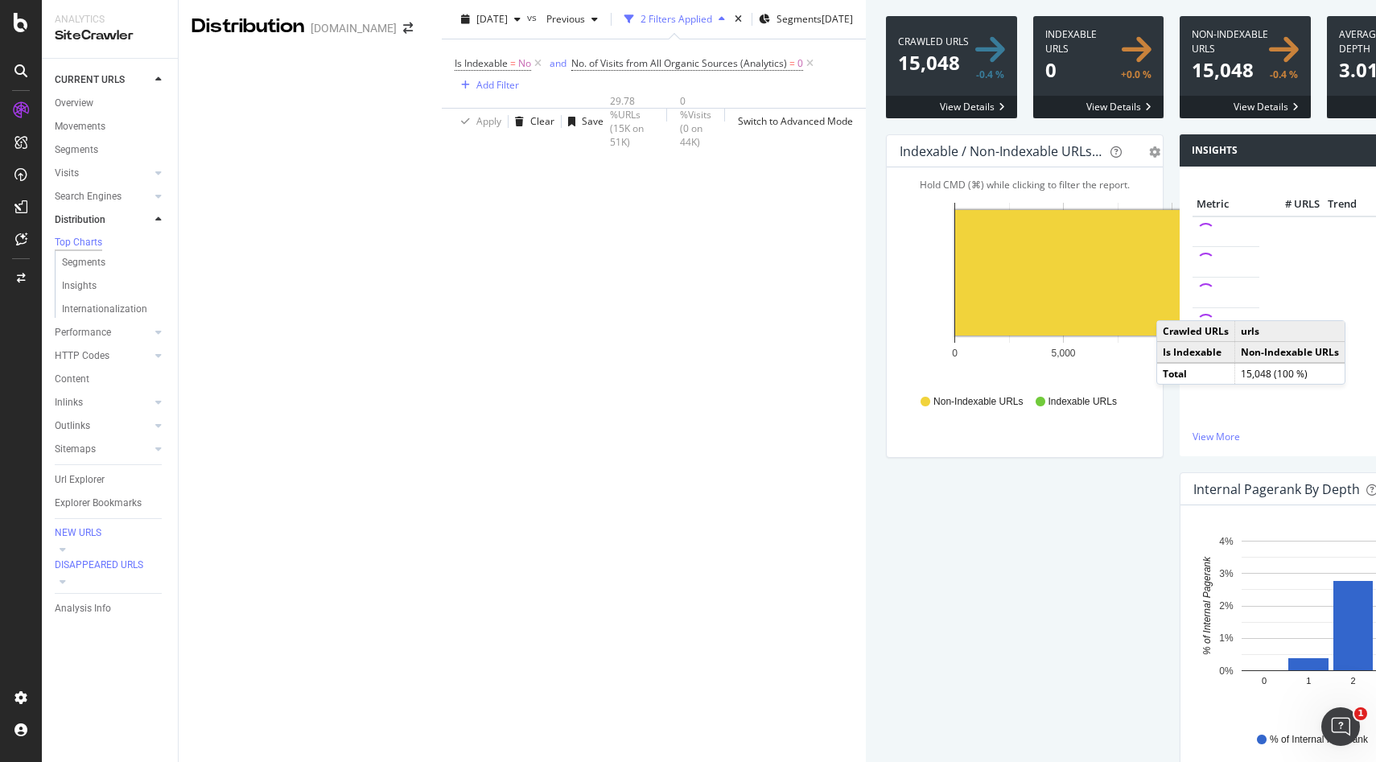
click at [955, 316] on rect "A chart." at bounding box center [1118, 272] width 326 height 125
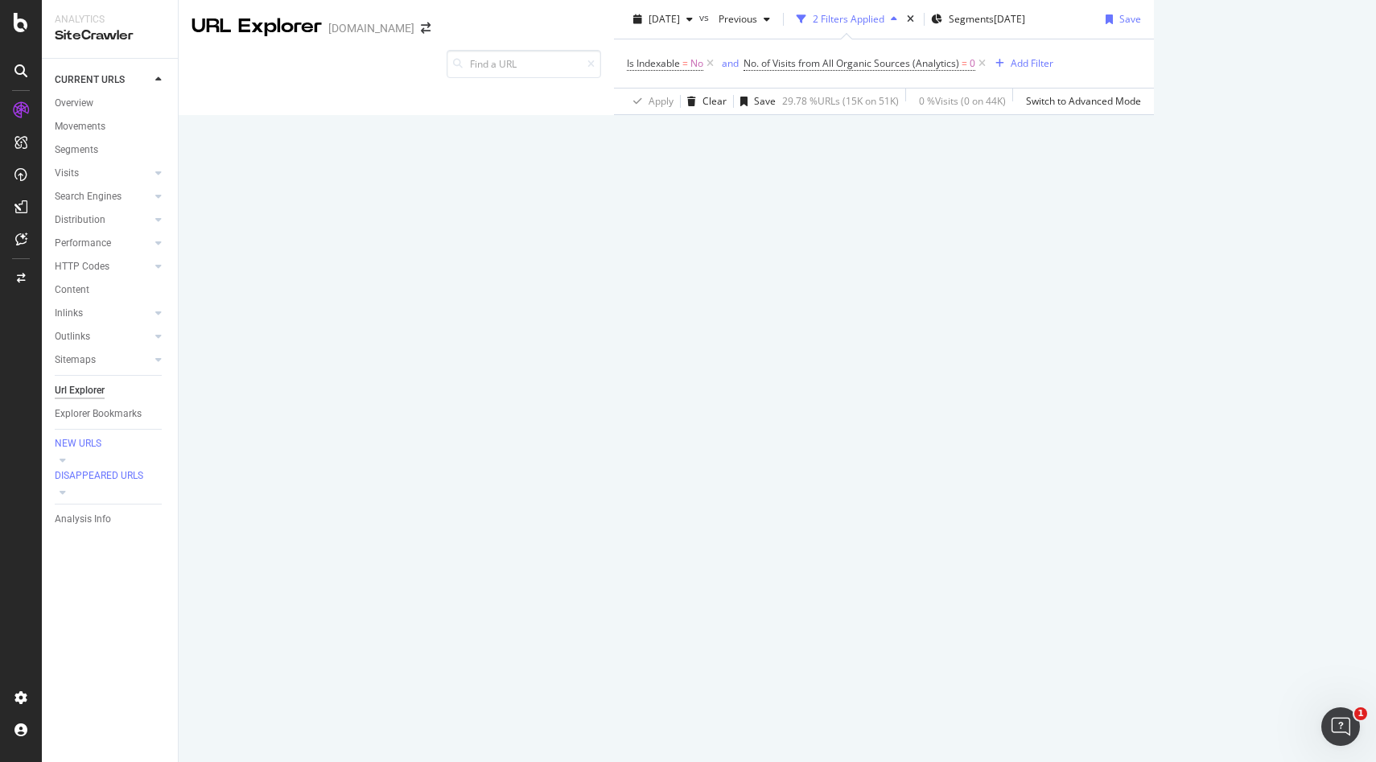
scroll to position [2709, 0]
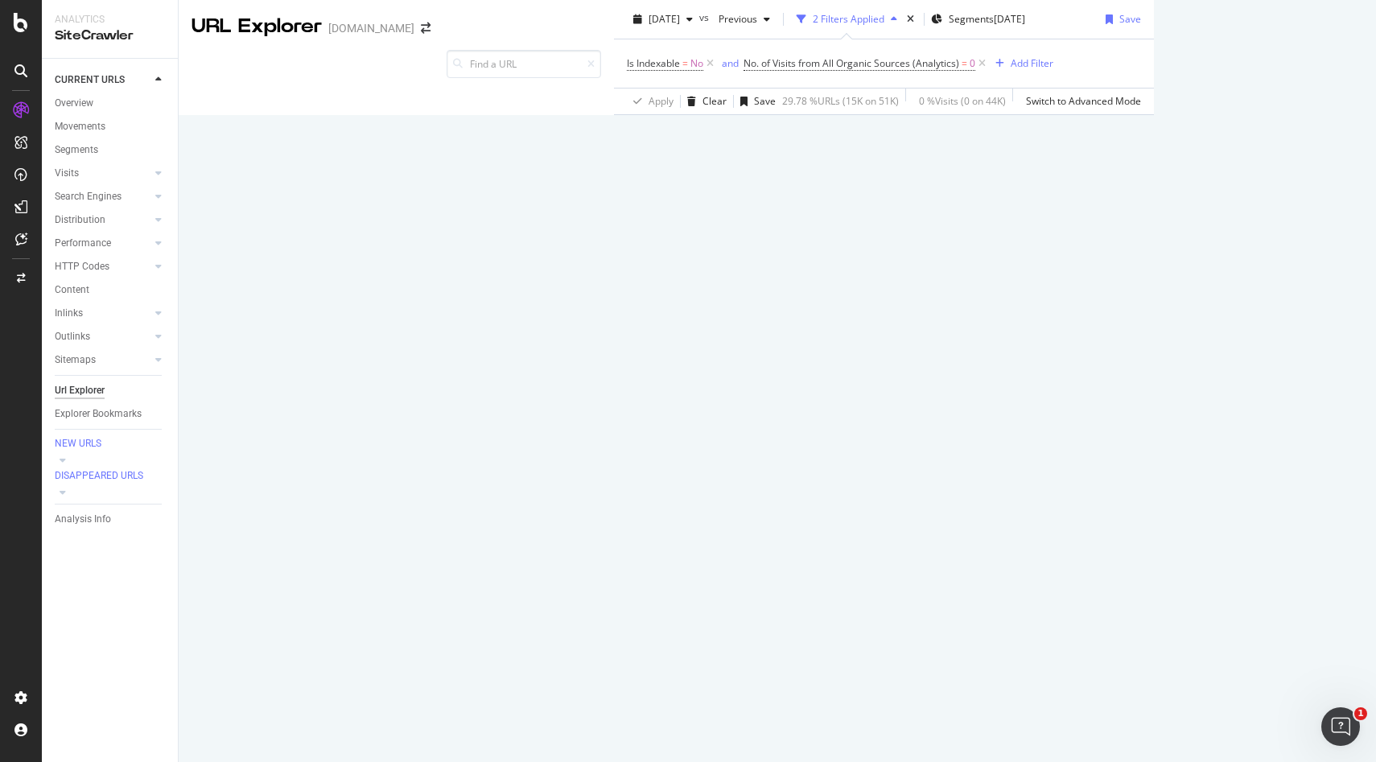
click at [80, 104] on div "Overview" at bounding box center [74, 103] width 39 height 17
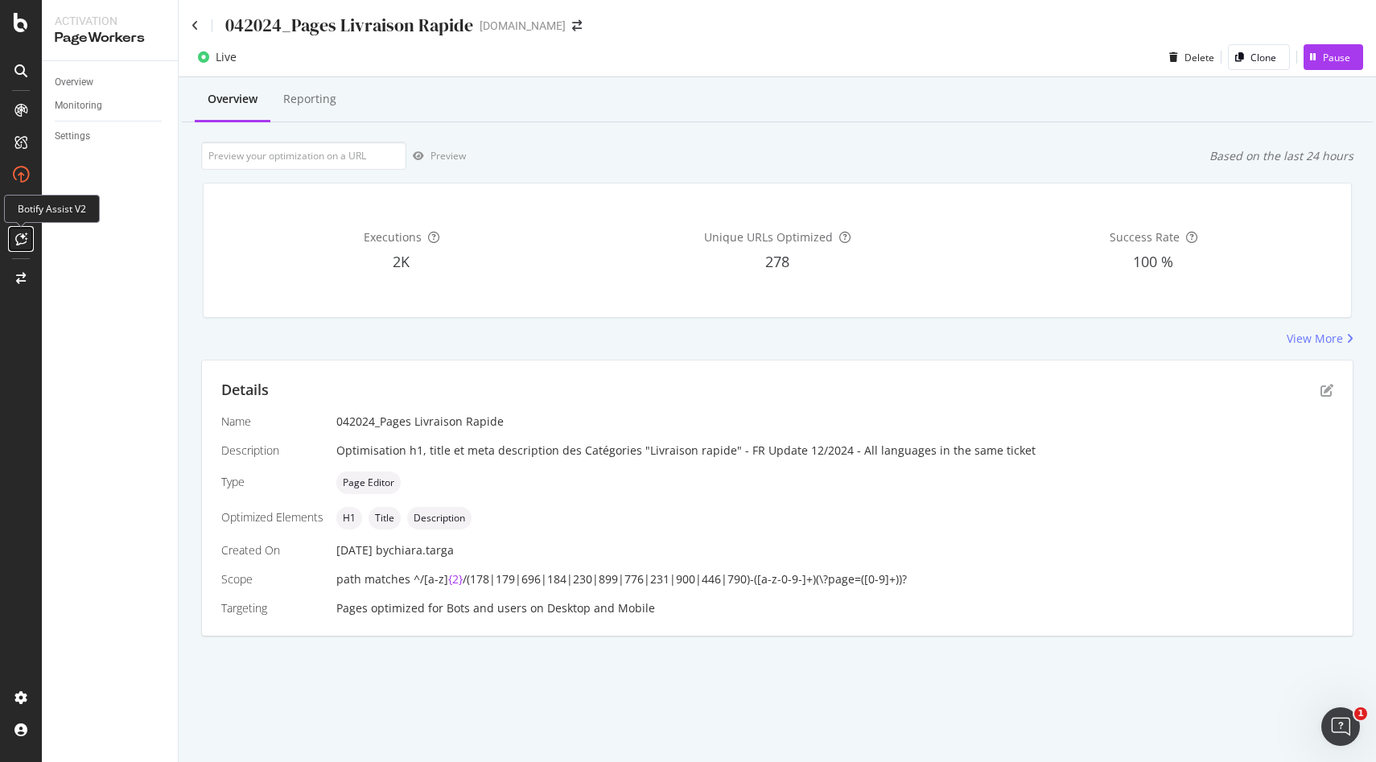
click at [19, 232] on icon at bounding box center [21, 238] width 12 height 13
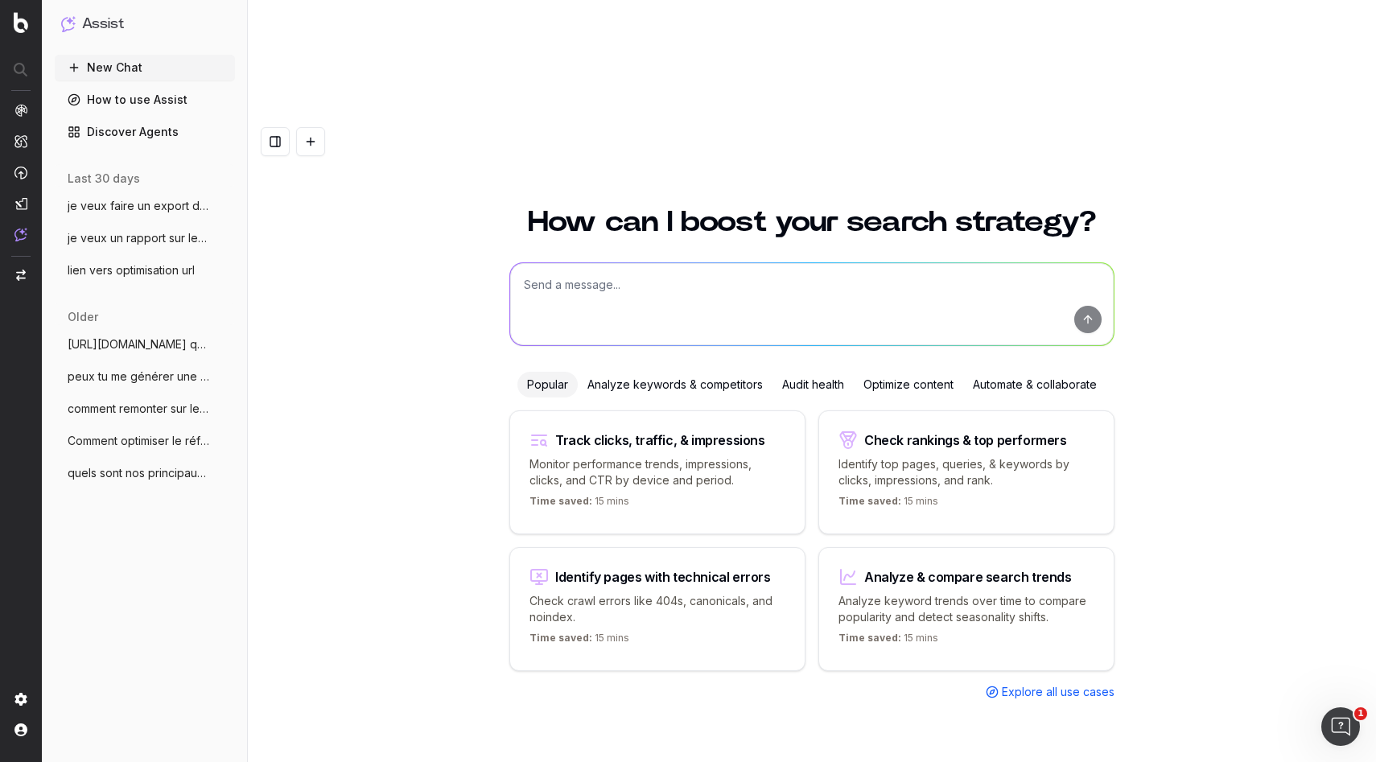
click at [816, 263] on textarea at bounding box center [811, 304] width 603 height 82
click at [900, 372] on div "Optimize content" at bounding box center [908, 385] width 109 height 26
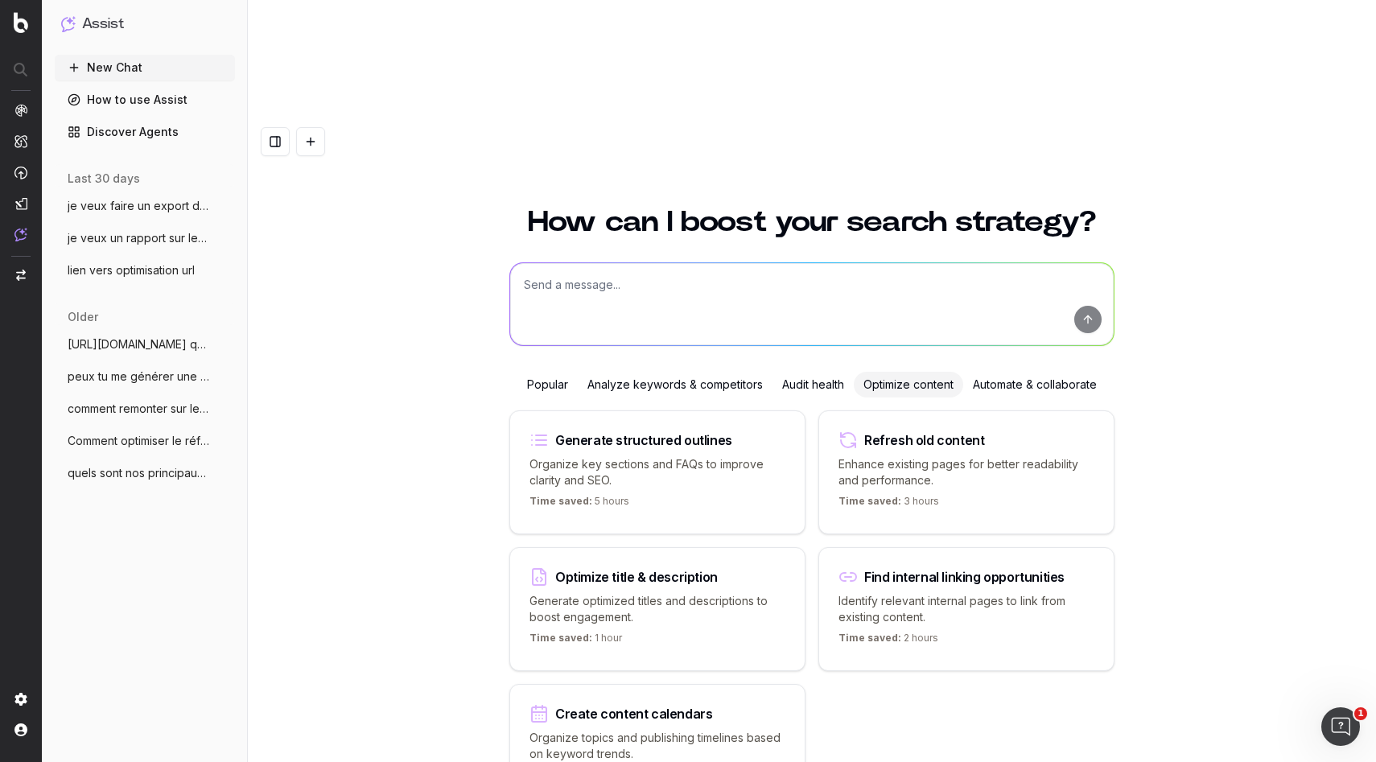
click at [714, 263] on textarea at bounding box center [811, 304] width 603 height 82
click at [618, 263] on textarea at bounding box center [811, 304] width 603 height 82
paste textarea "Le lit cabane : un cocon de rêve livré rapidement chez vous Et si le coucher de…"
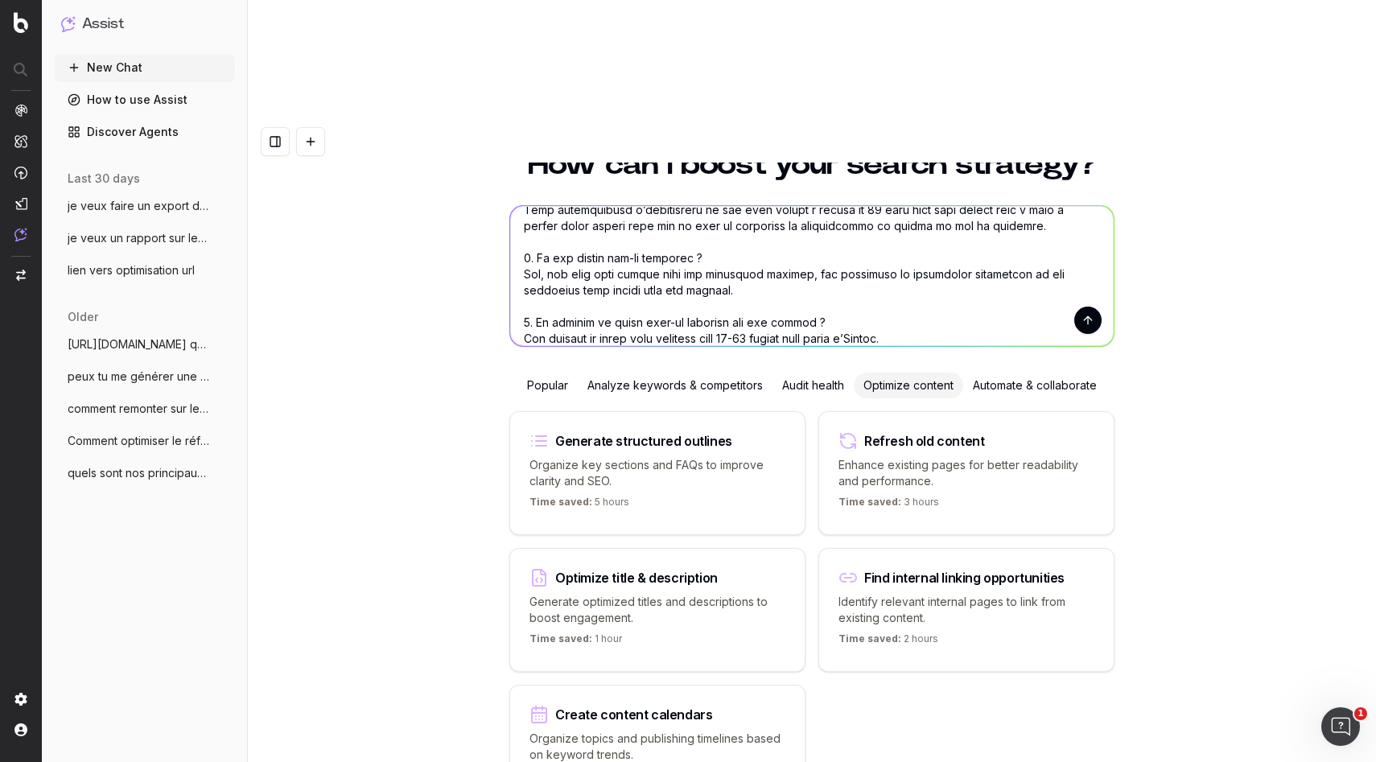
scroll to position [597, 0]
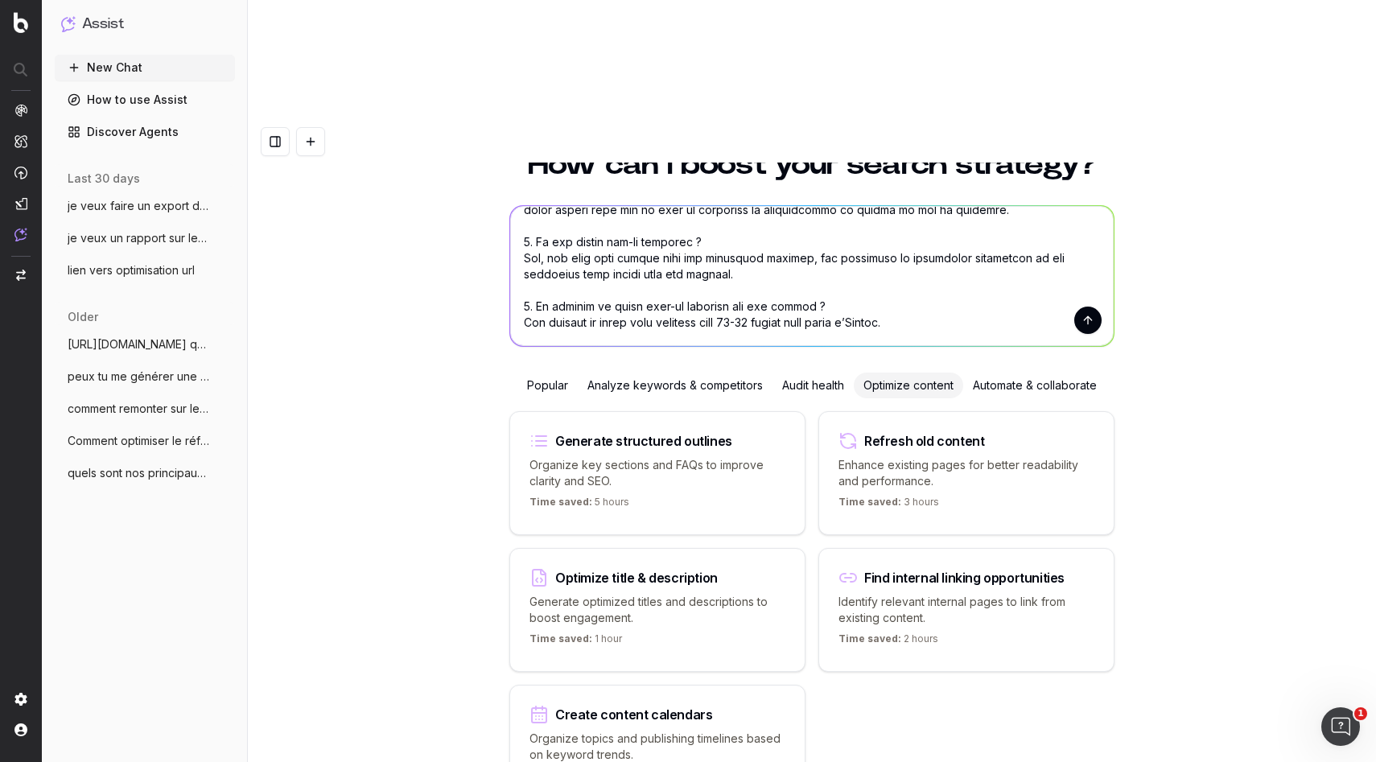
paste textarea "[URL][DOMAIN_NAME]"
type textarea "Le lit cabane : un cocon de rêve livré rapidement chez vous Et si le coucher de…"
click at [1087, 306] on button "submit" at bounding box center [1087, 319] width 27 height 27
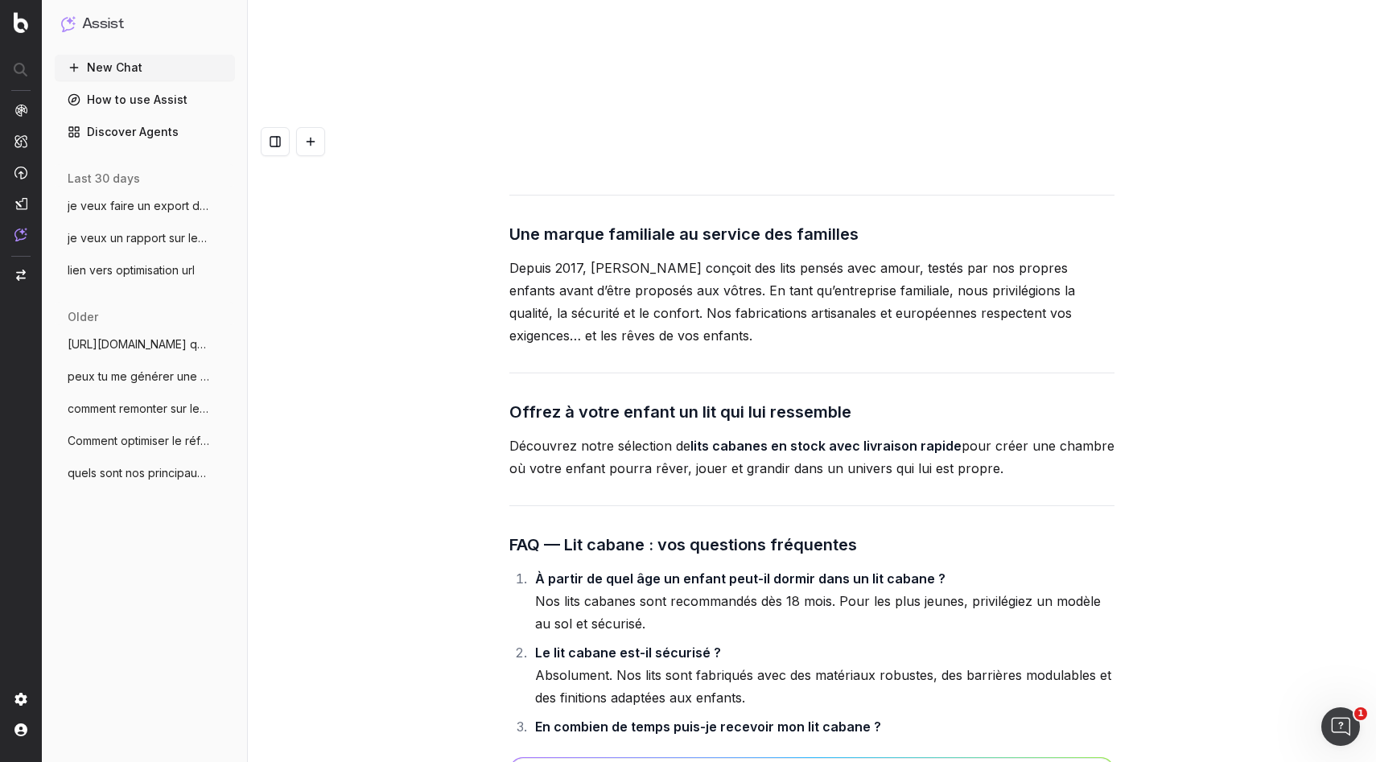
scroll to position [2024, 0]
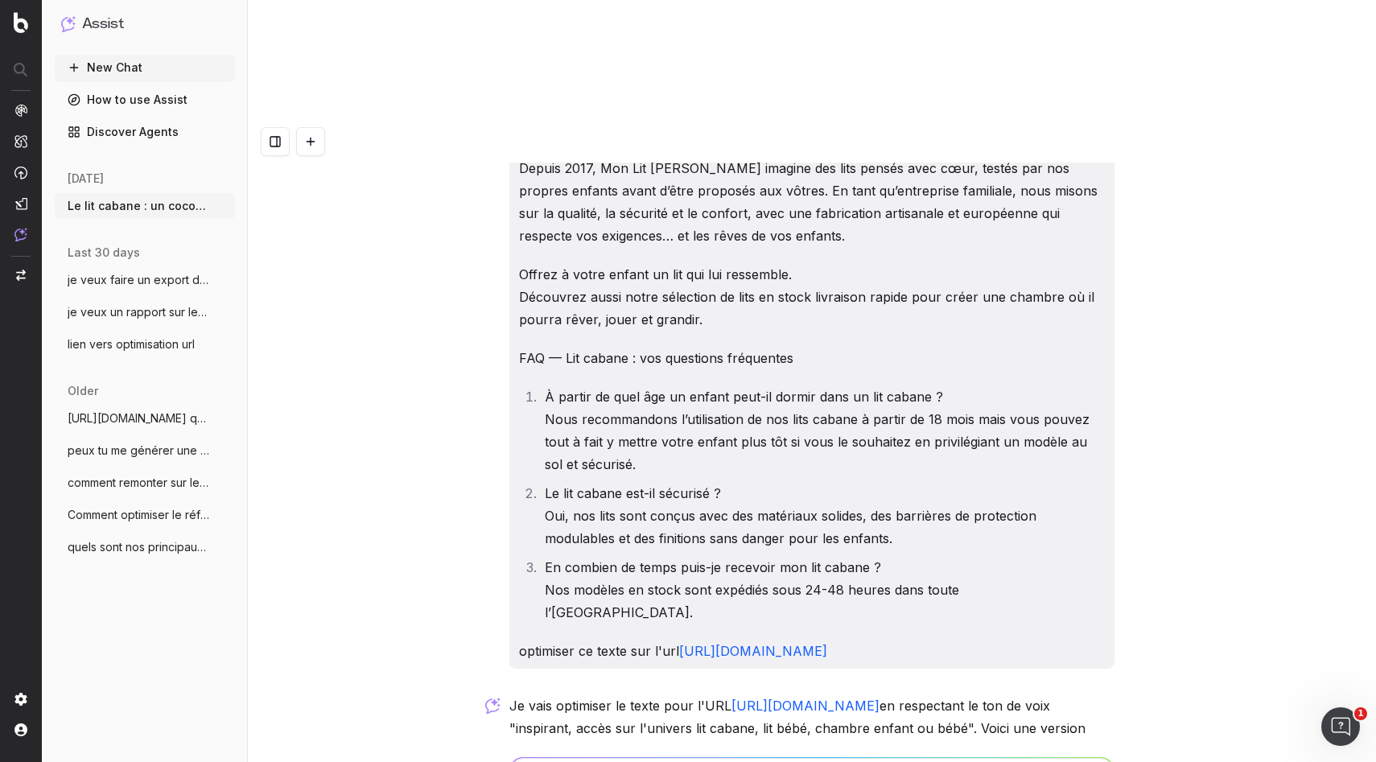
scroll to position [682, 0]
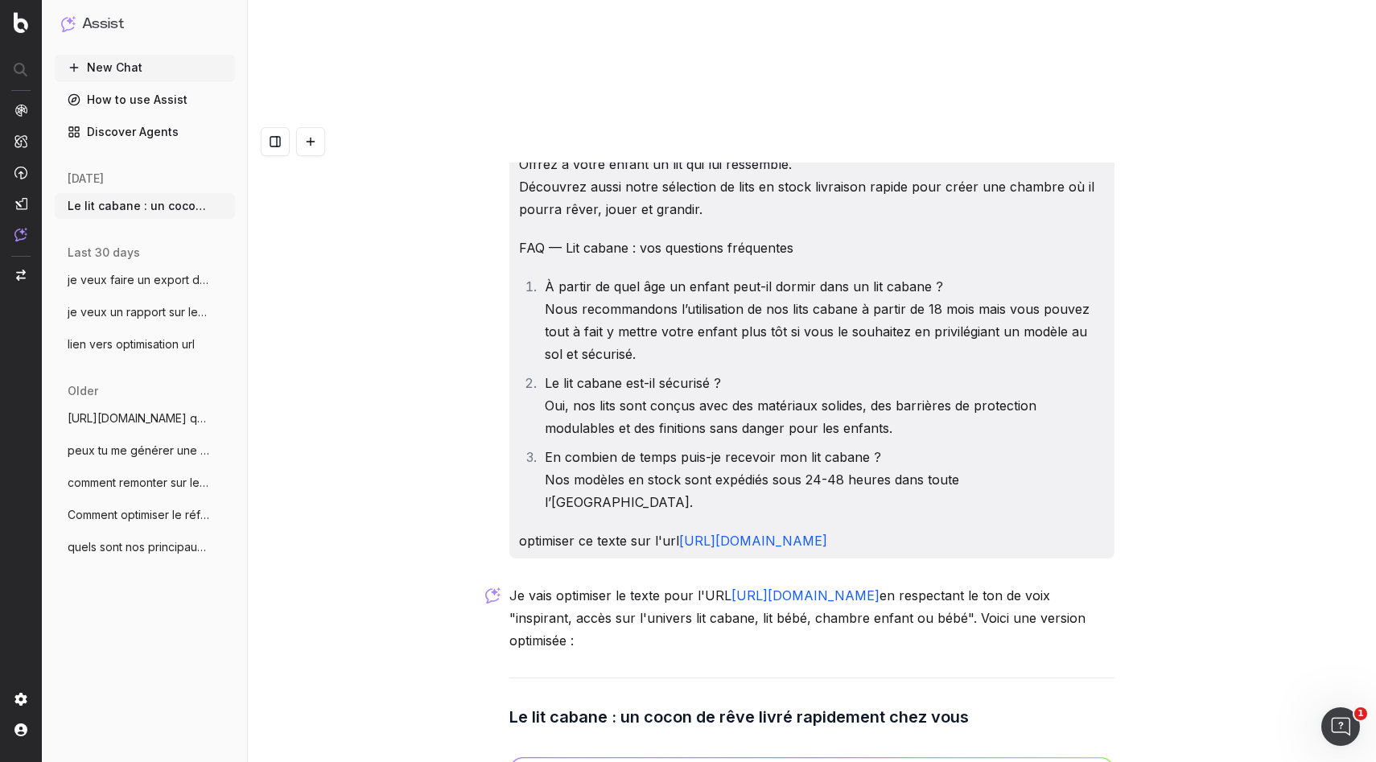
drag, startPoint x: 541, startPoint y: 463, endPoint x: 627, endPoint y: 496, distance: 92.2
click at [627, 584] on p "Je vais optimiser le texte pour l'URL https://monlitcabane.com/fr/121-lits en r…" at bounding box center [811, 618] width 605 height 68
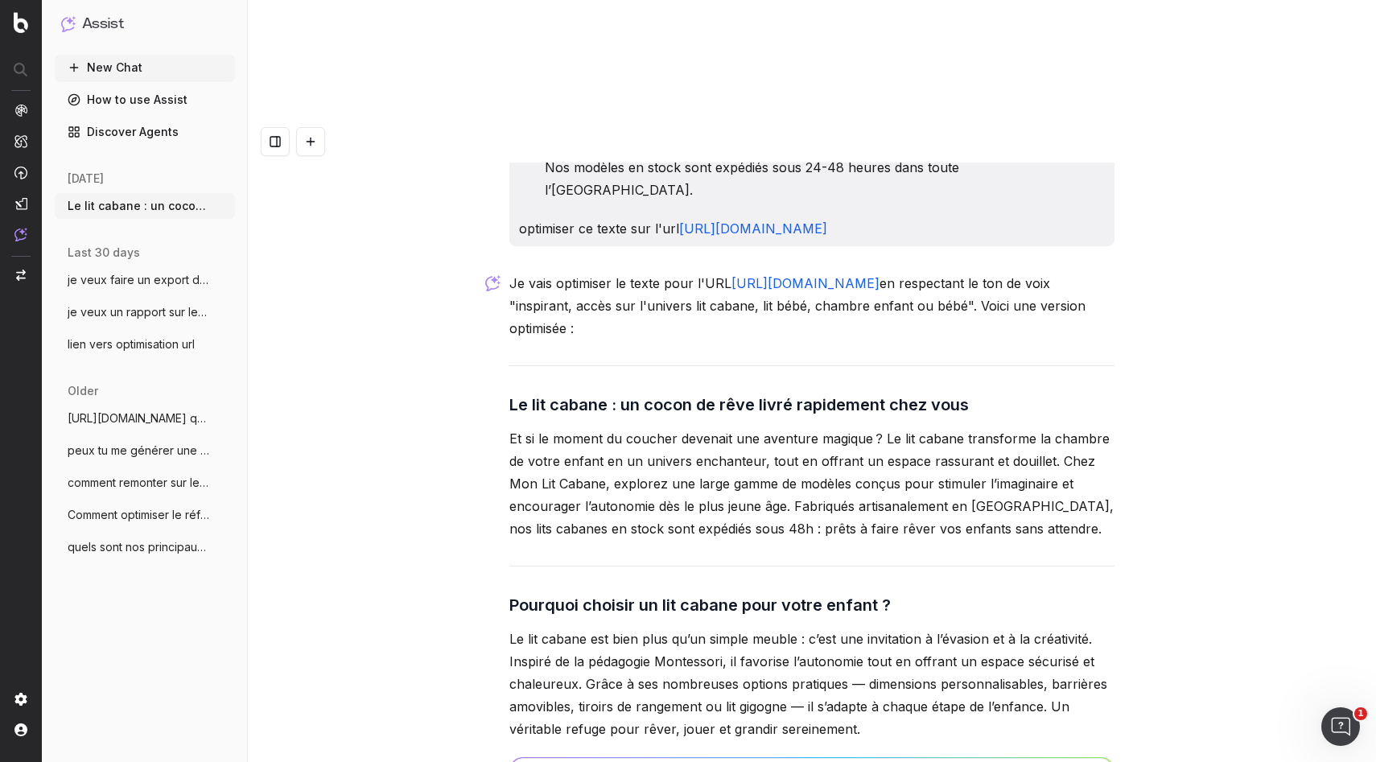
scroll to position [2153, 0]
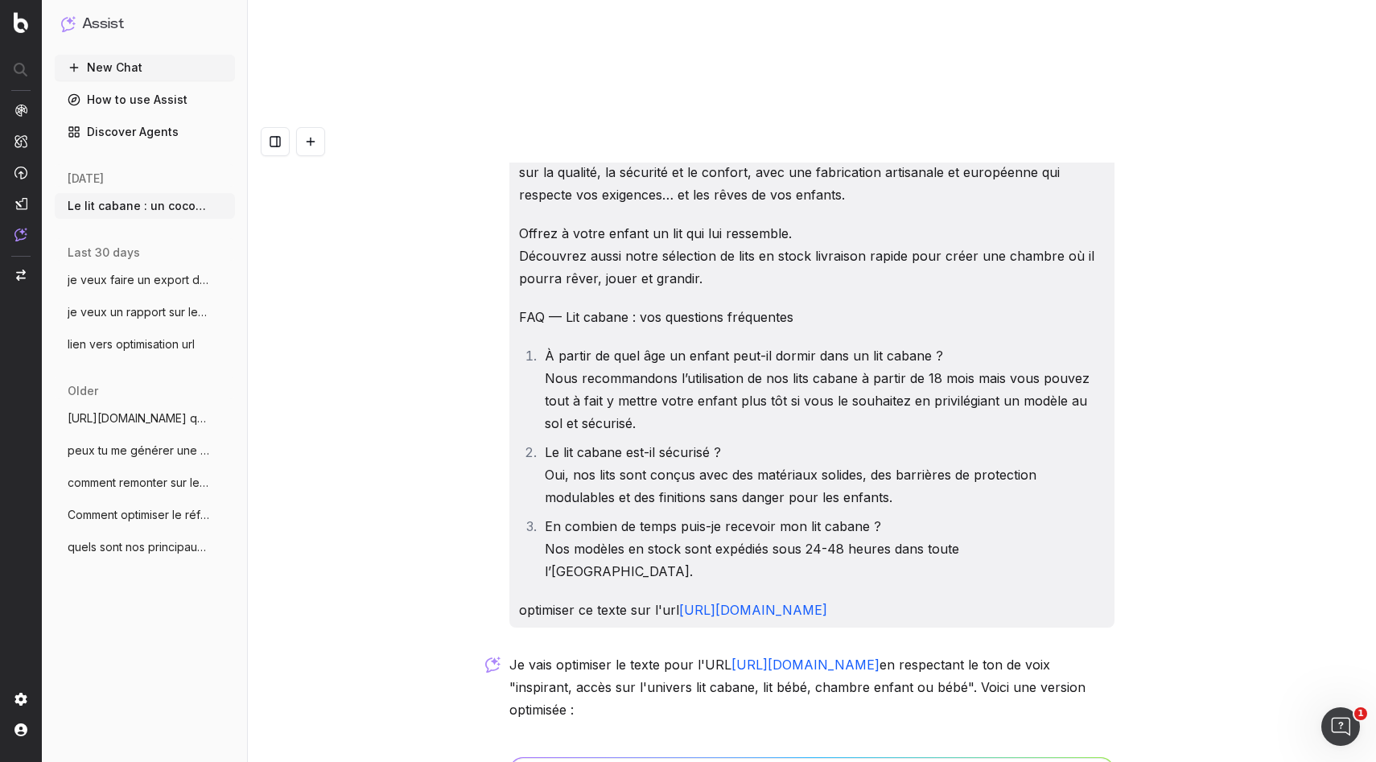
scroll to position [654, 0]
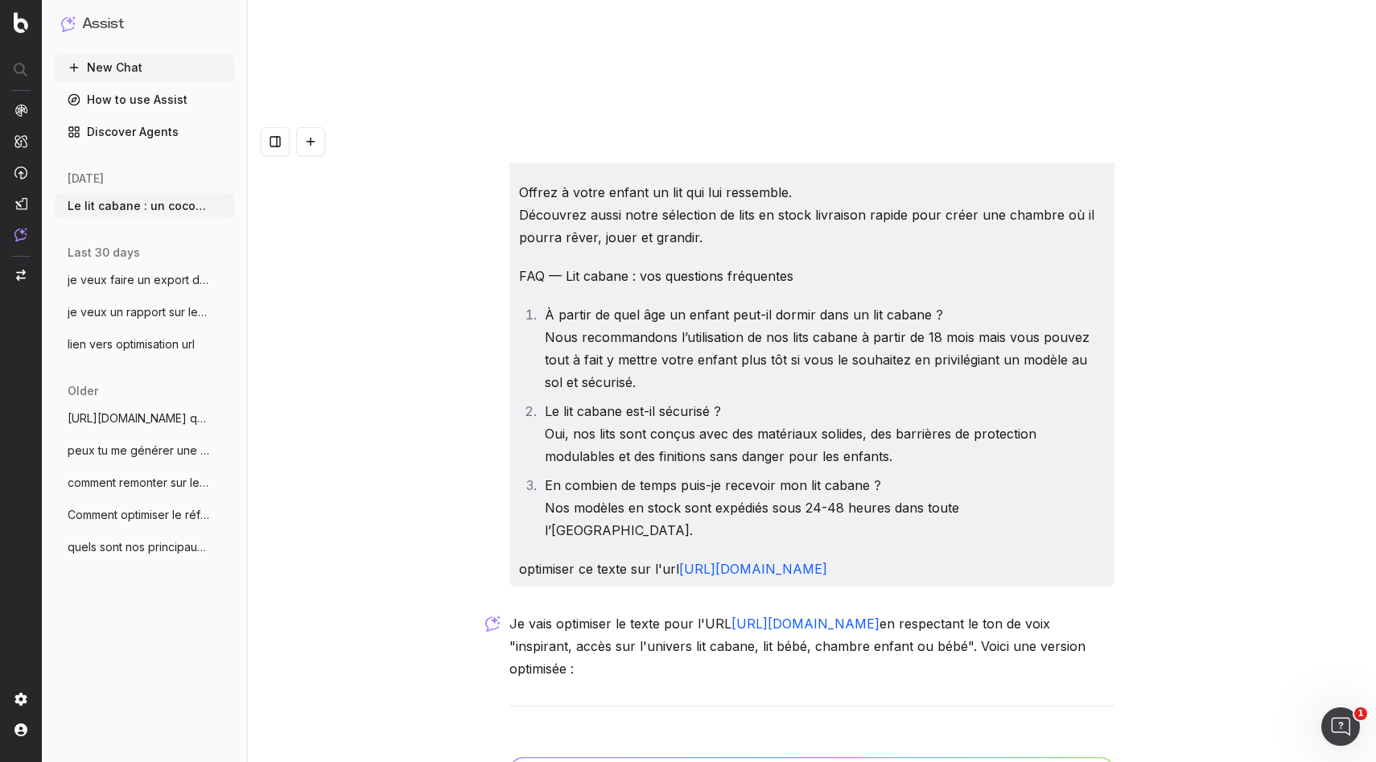
type textarea "quels sont les différences avec avant la modif?"
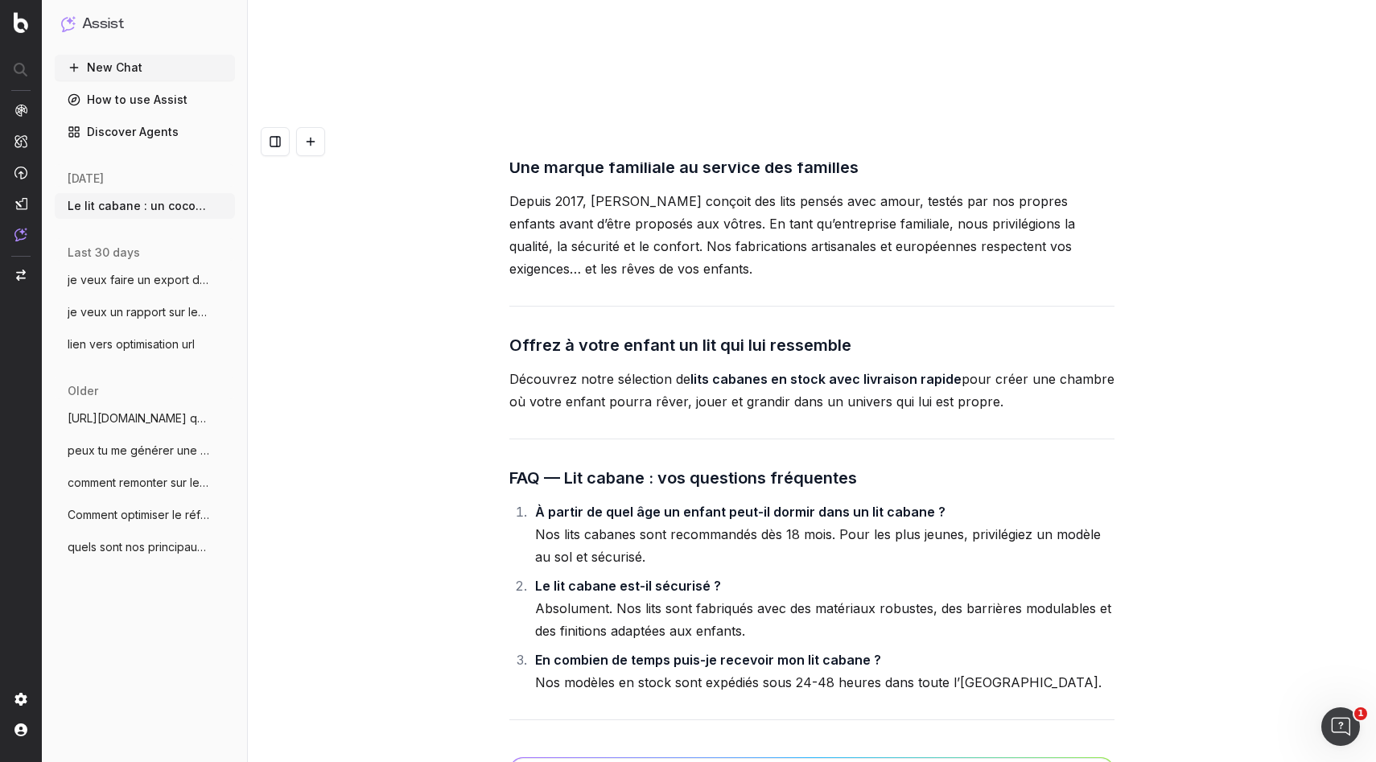
scroll to position [2070, 0]
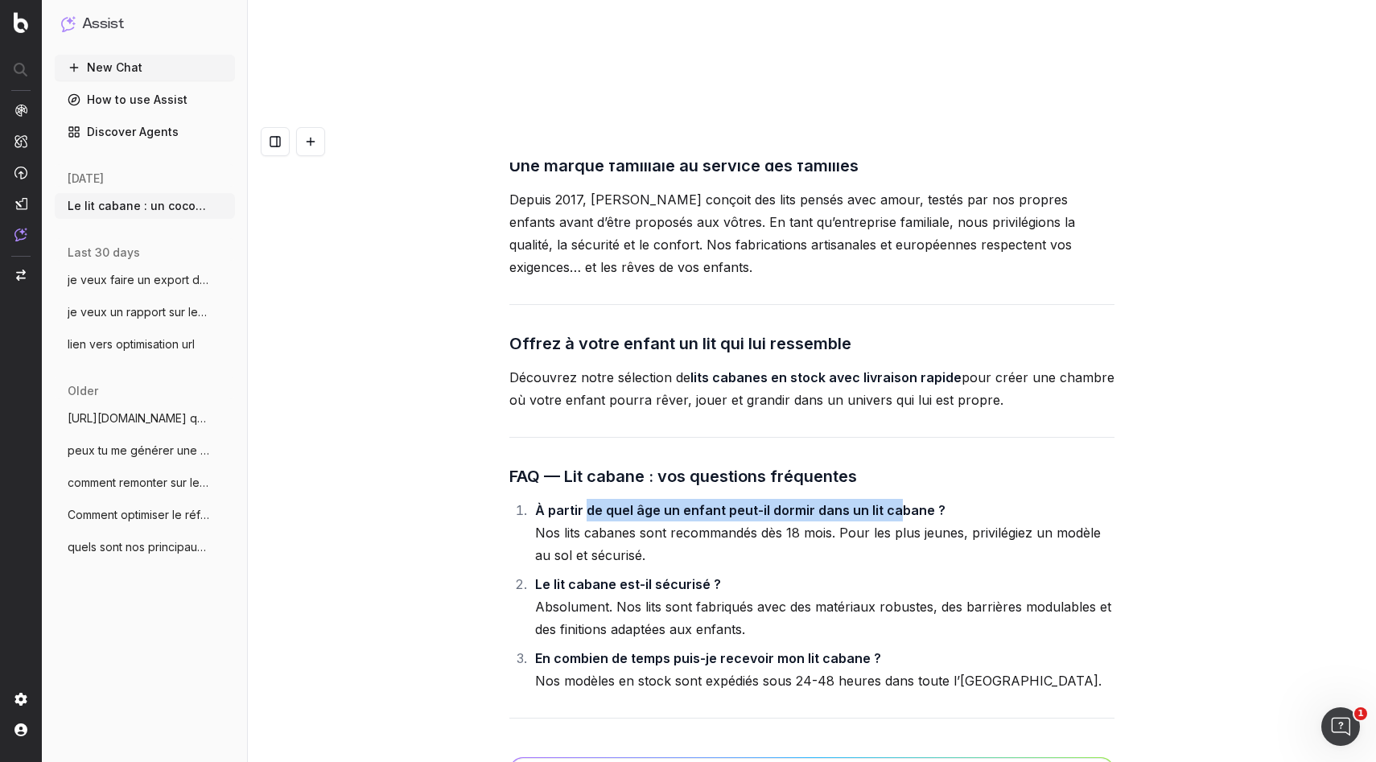
drag, startPoint x: 584, startPoint y: 346, endPoint x: 891, endPoint y: 336, distance: 307.4
click at [891, 502] on strong "À partir de quel âge un enfant peut-il dormir dans un lit cabane ?" at bounding box center [740, 510] width 410 height 16
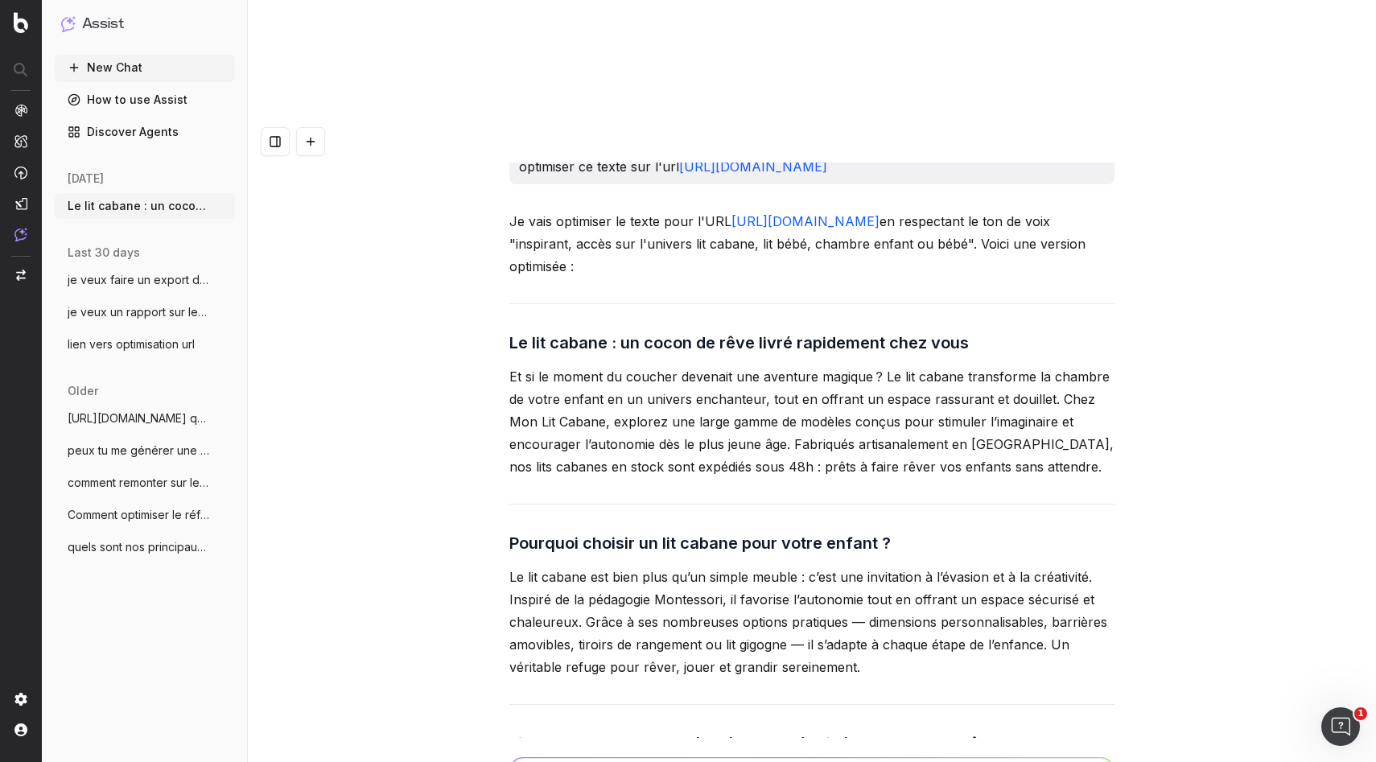
scroll to position [1097, 0]
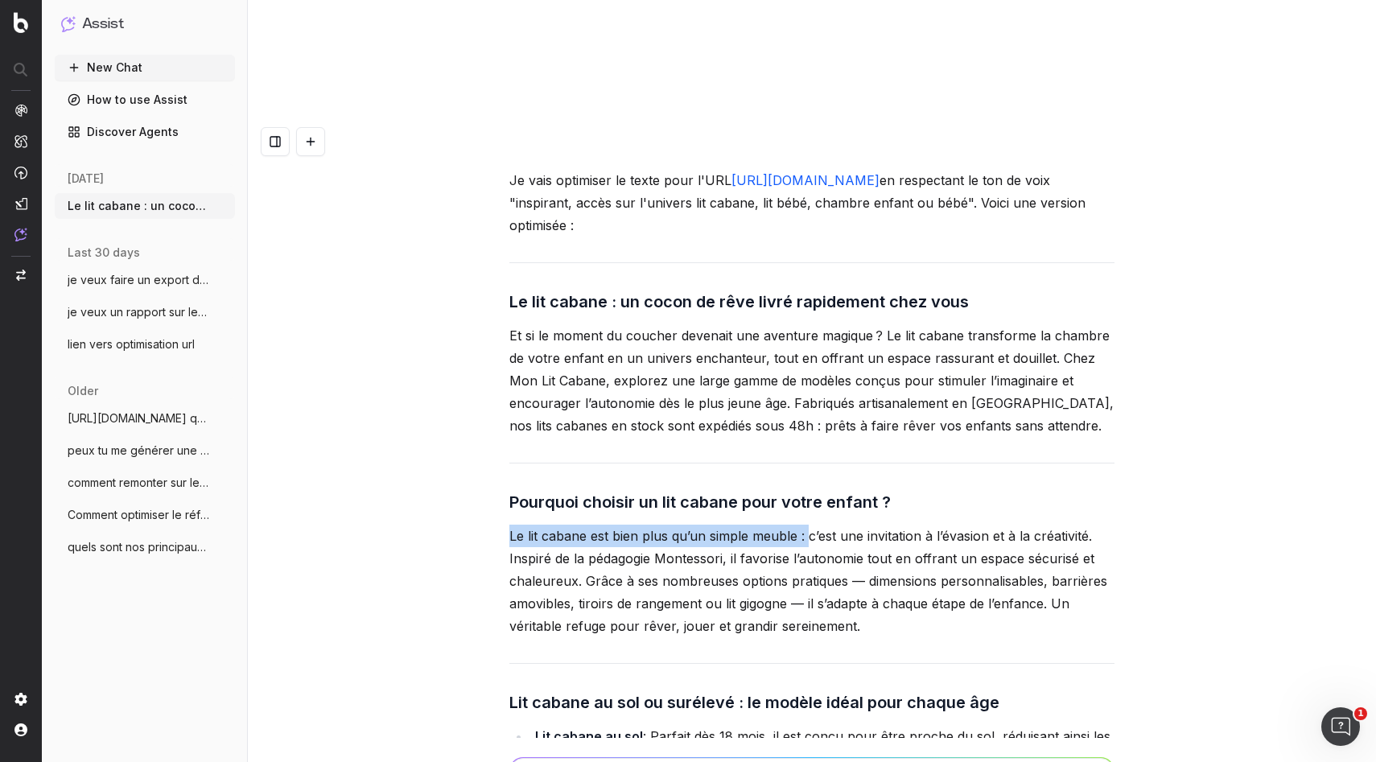
drag, startPoint x: 511, startPoint y: 393, endPoint x: 806, endPoint y: 400, distance: 295.3
click at [806, 524] on p "Le lit cabane est bien plus qu’un simple meuble : c’est une invitation à l’évas…" at bounding box center [811, 580] width 605 height 113
paste textarea "Le lit cabane : un cocon Montessori pour rêver jouer grandir Un lit cabane qui …"
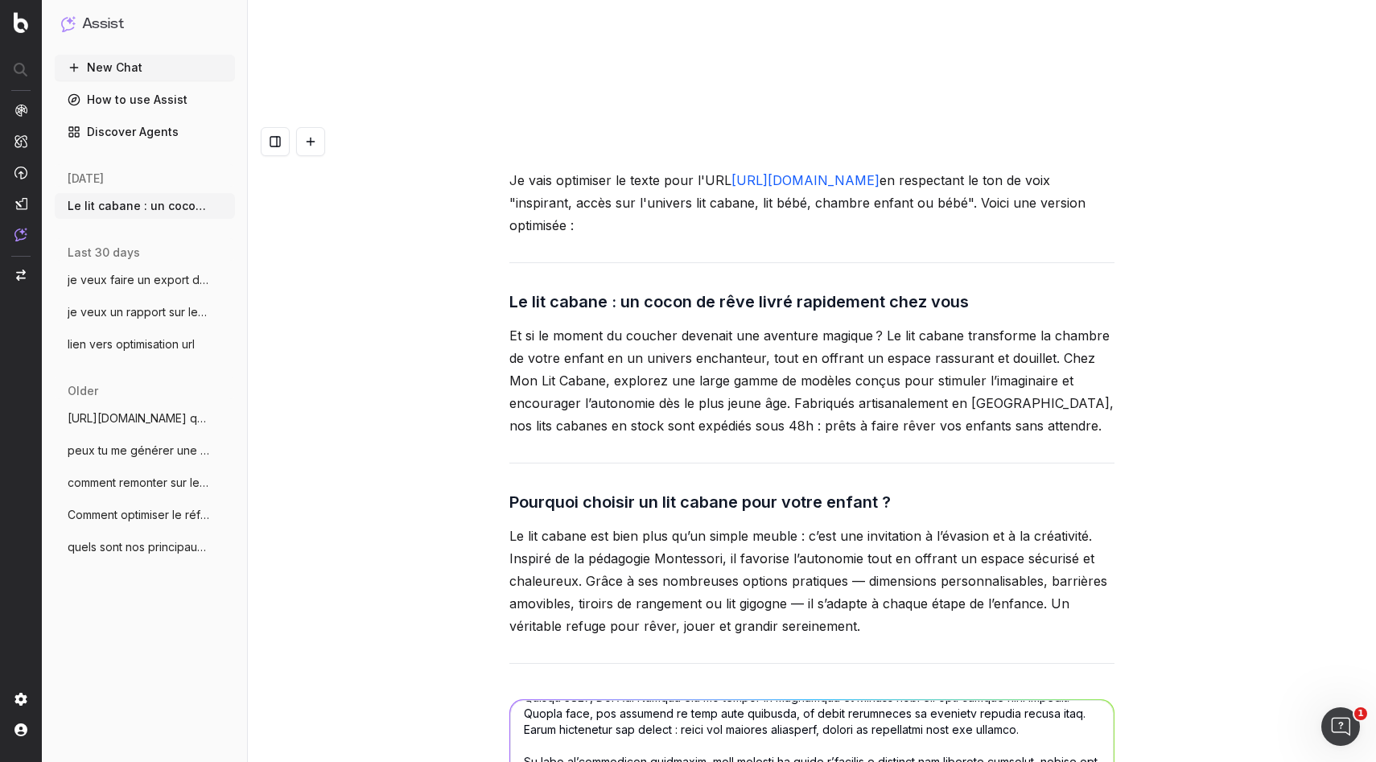
scroll to position [0, 0]
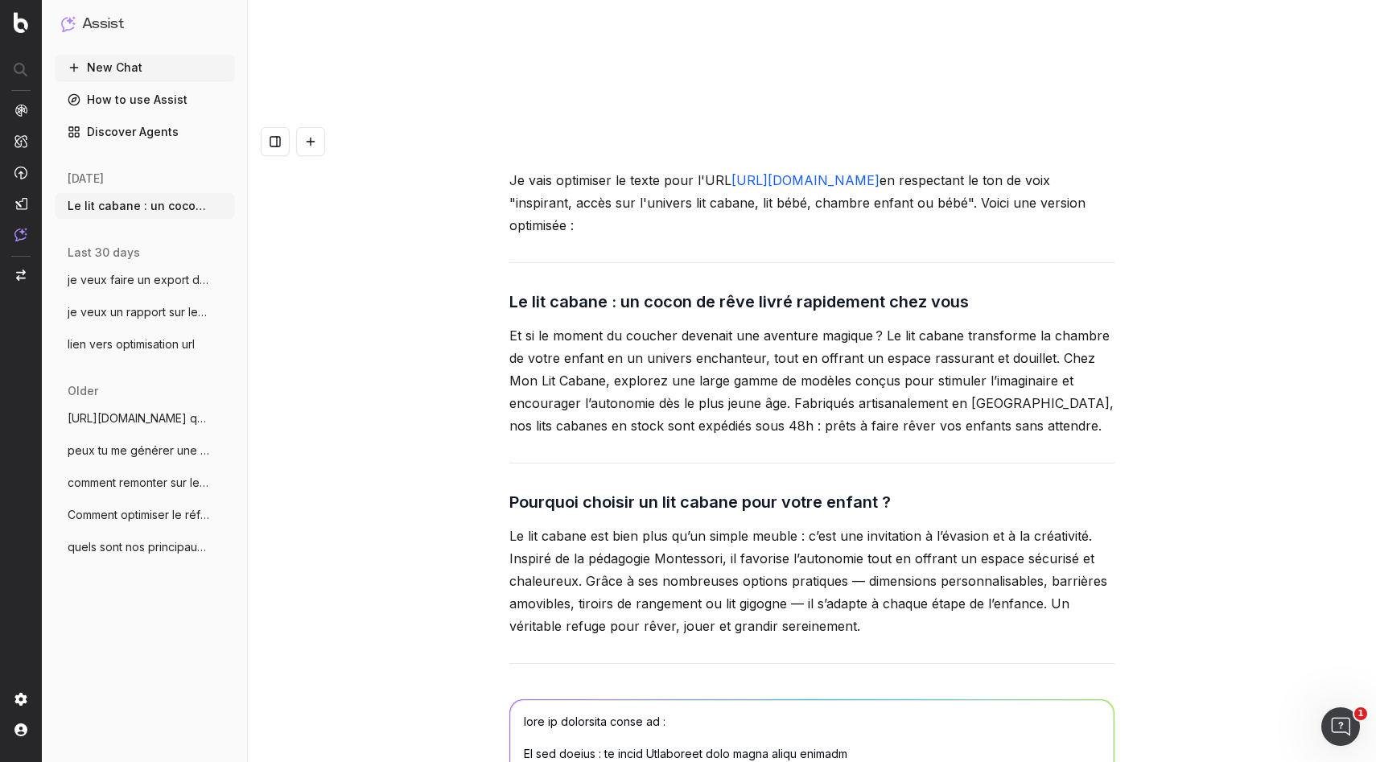
click at [705, 700] on textarea at bounding box center [811, 770] width 603 height 140
paste textarea "[URL][DOMAIN_NAME]"
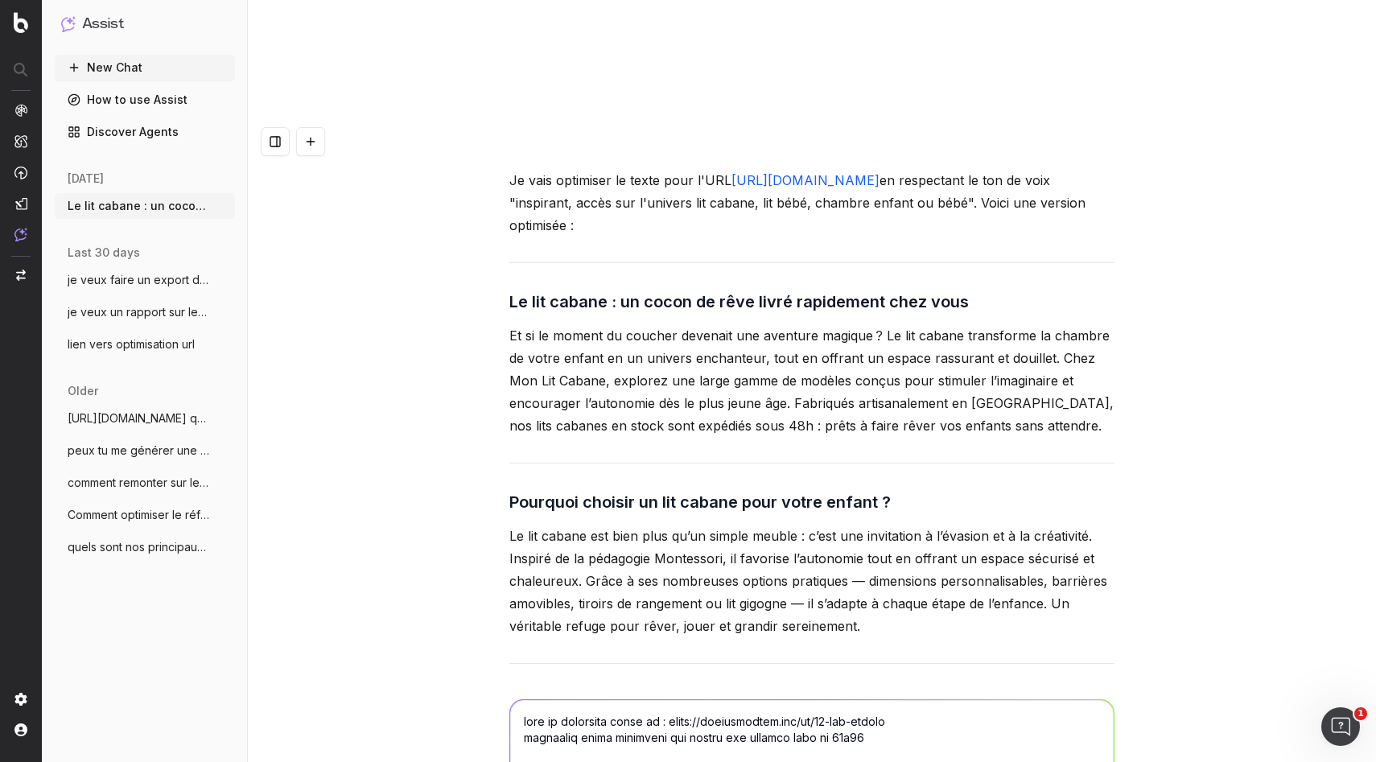
type textarea "peux tu optimiser celle là : https://monlitcabane.com/fr/13-lit-cabane notammen…"
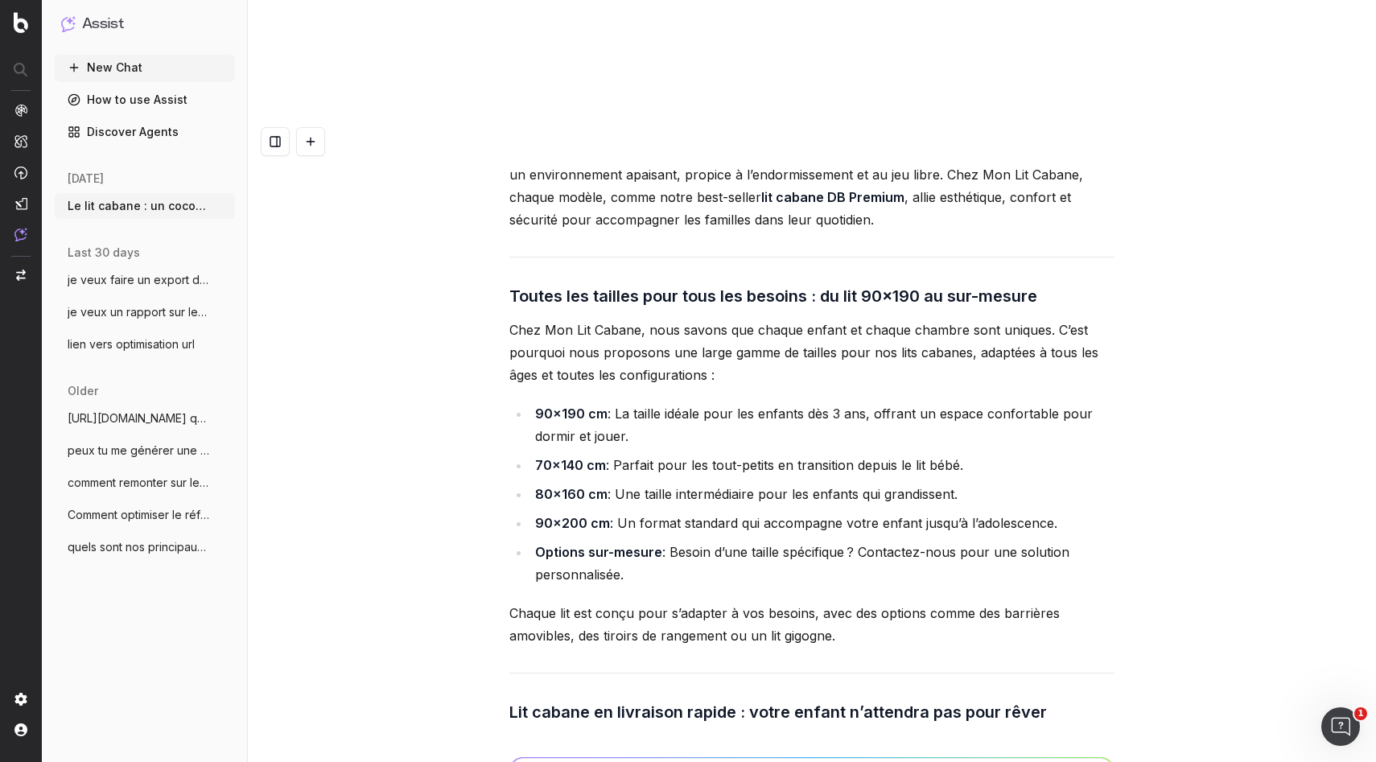
scroll to position [5823, 0]
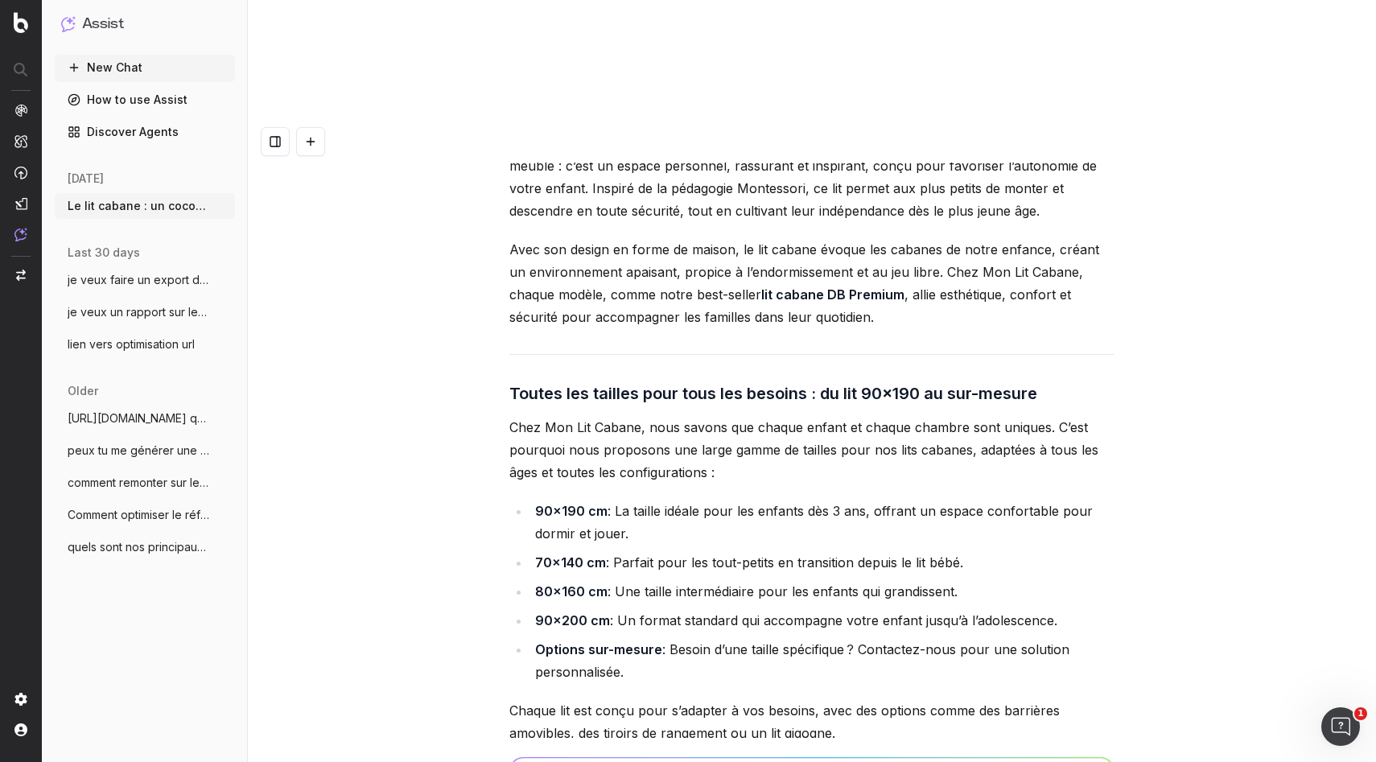
drag, startPoint x: 537, startPoint y: 280, endPoint x: 648, endPoint y: 428, distance: 185.0
click at [648, 500] on ul "90x190 cm : La taille idéale pour les enfants dès 3 ans, offrant un espace conf…" at bounding box center [811, 591] width 605 height 183
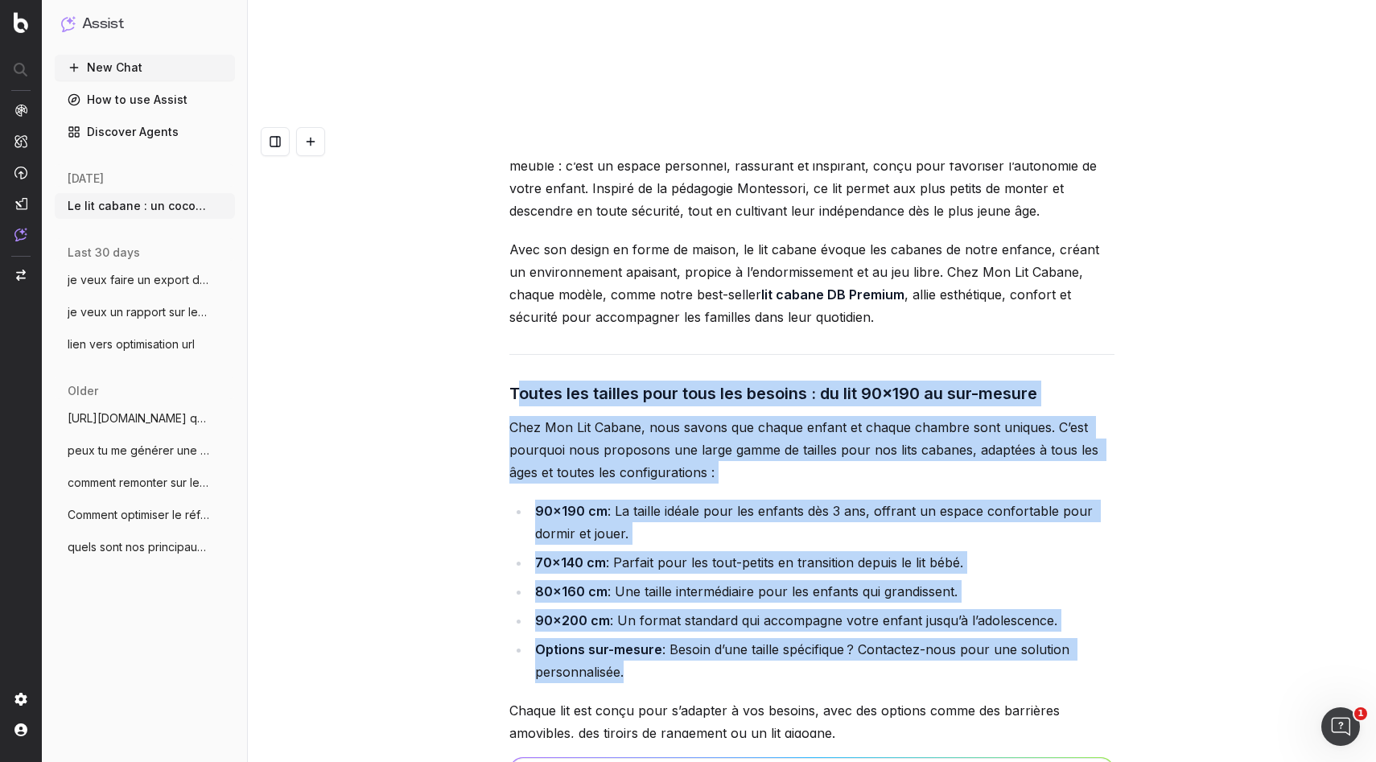
drag, startPoint x: 520, startPoint y: 160, endPoint x: 856, endPoint y: 512, distance: 487.0
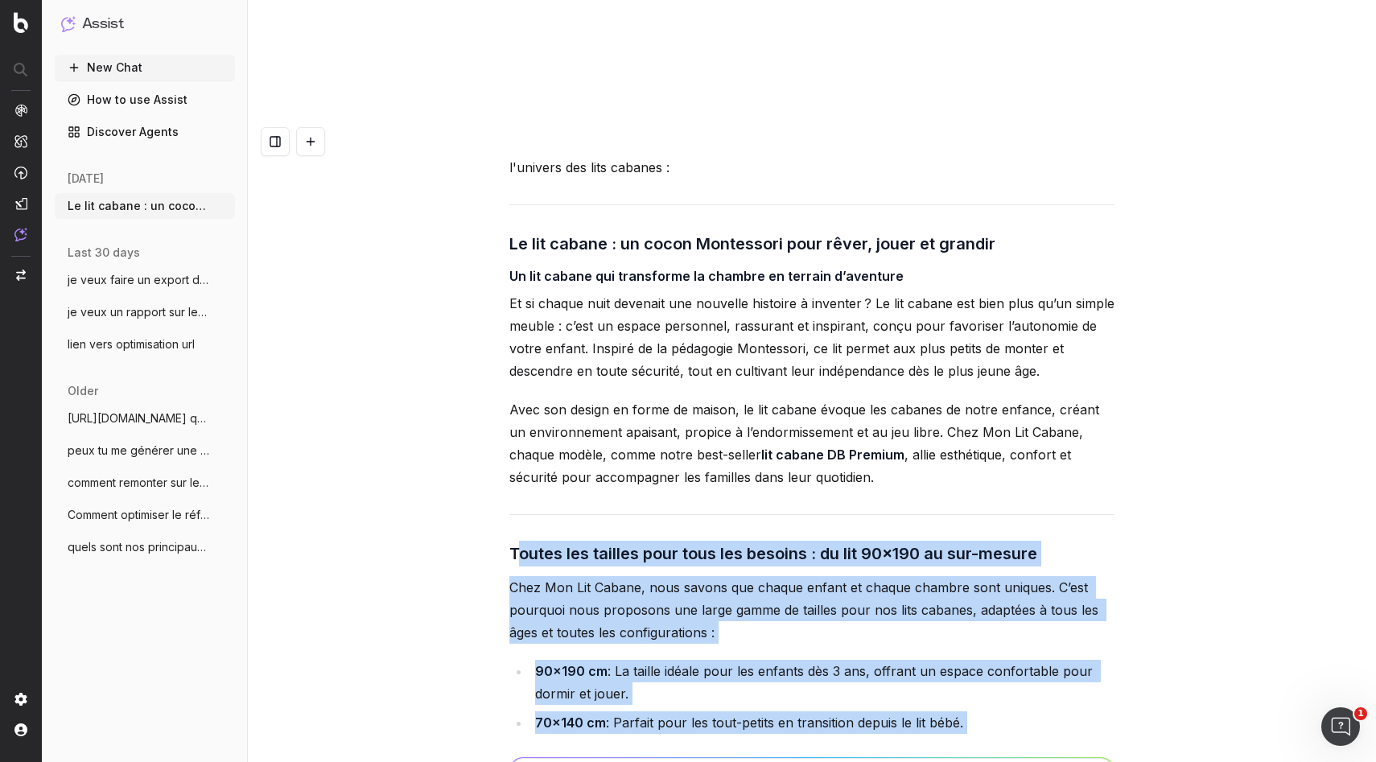
click at [844, 711] on li "70x140 cm : Parfait pour les tout-petits en transition depuis le lit bébé." at bounding box center [822, 722] width 584 height 23
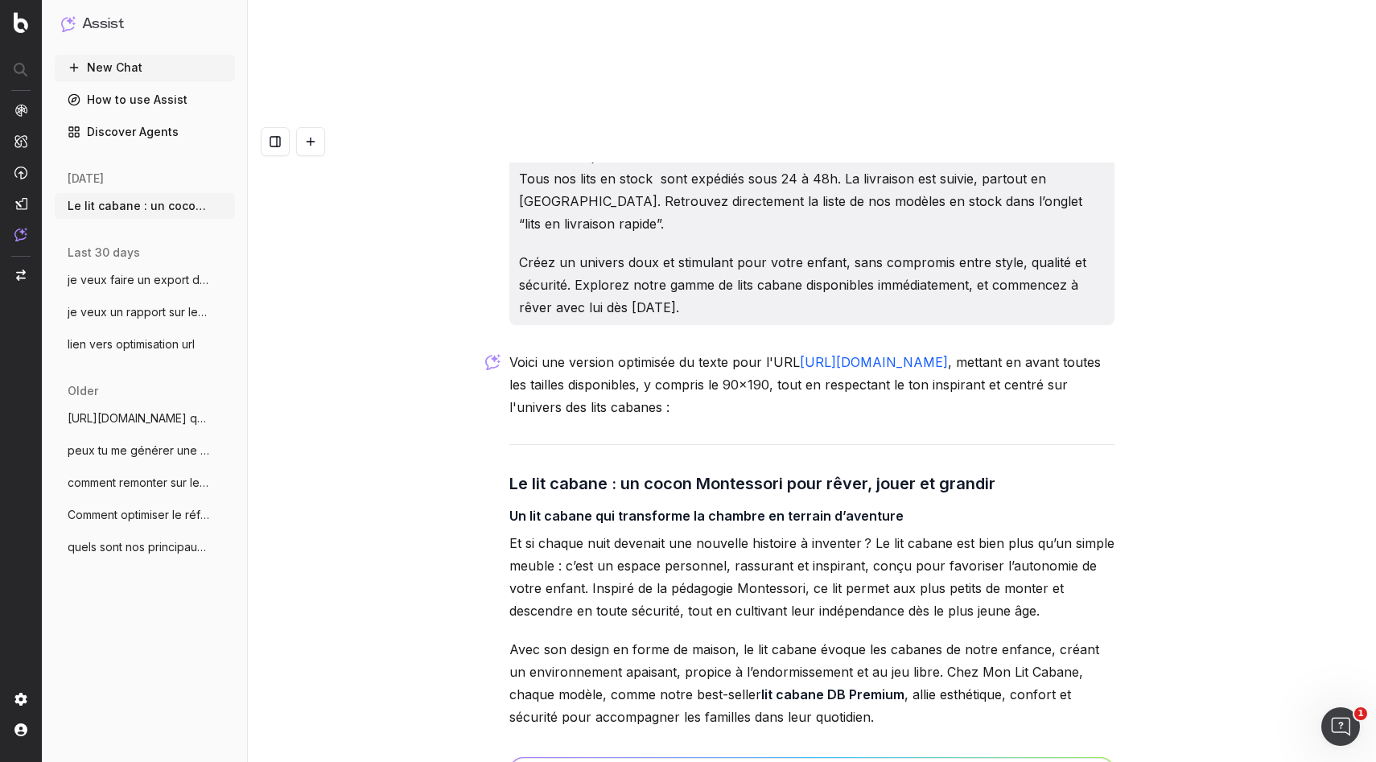
scroll to position [5379, 0]
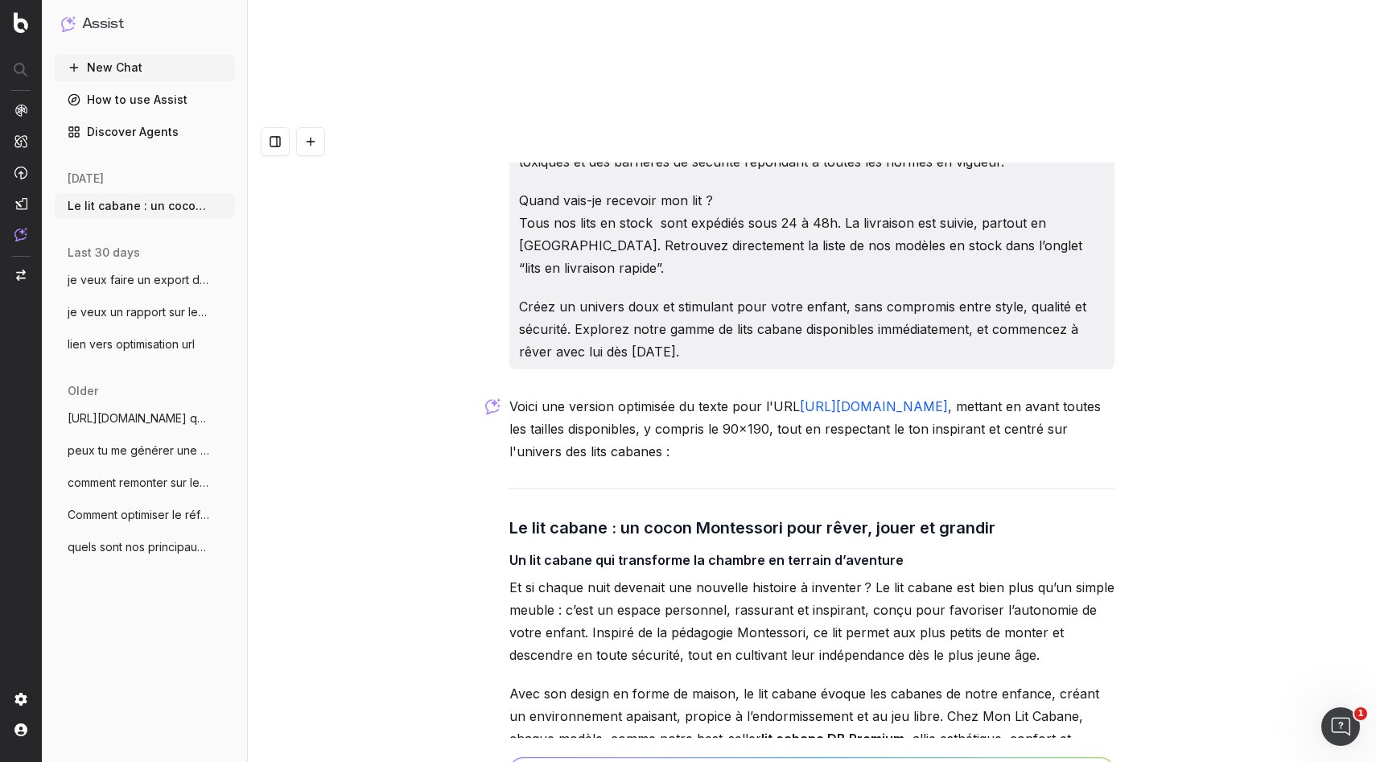
click at [779, 515] on h3 "Le lit cabane : un cocon Montessori pour rêver, jouer et grandir" at bounding box center [811, 528] width 605 height 26
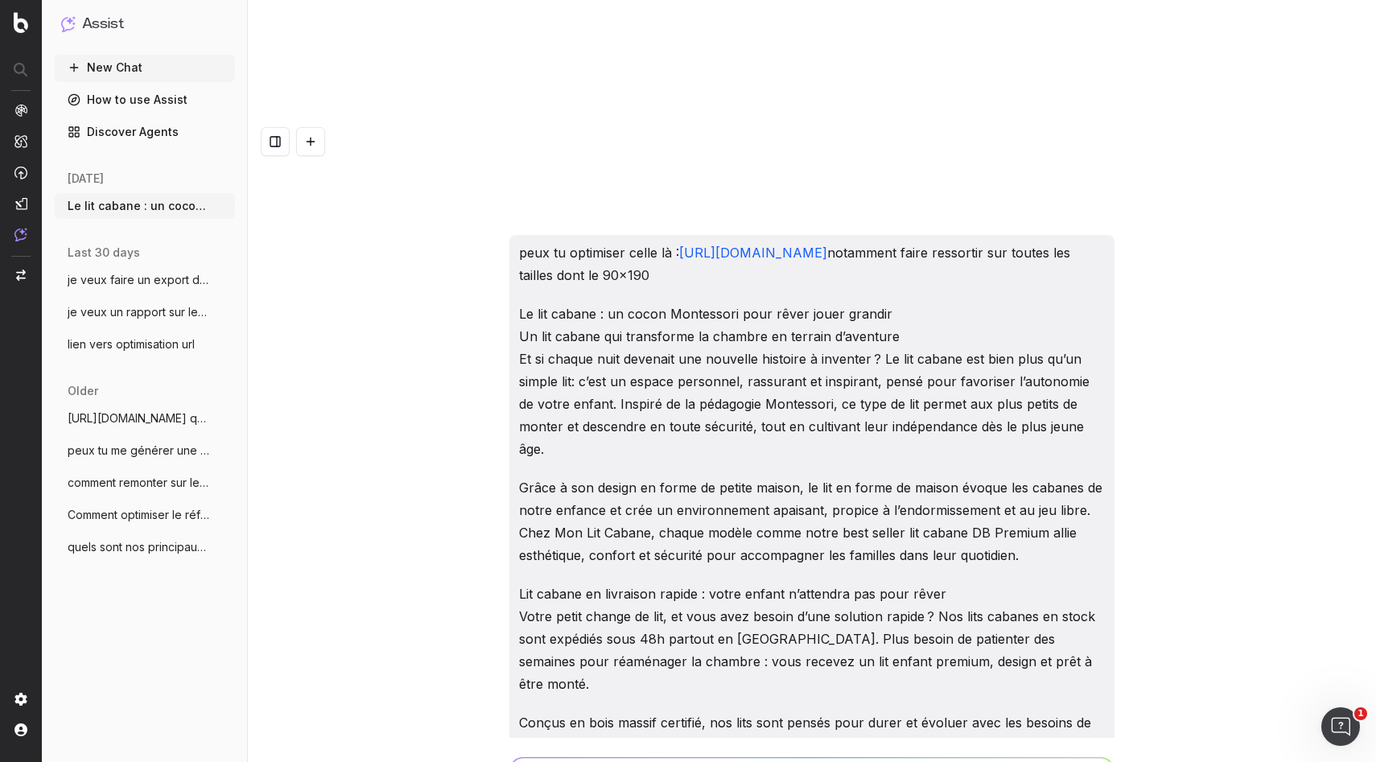
click at [722, 302] on p "Le lit cabane : un cocon Montessori pour rêver jouer grandir Un lit cabane qui …" at bounding box center [812, 381] width 586 height 158
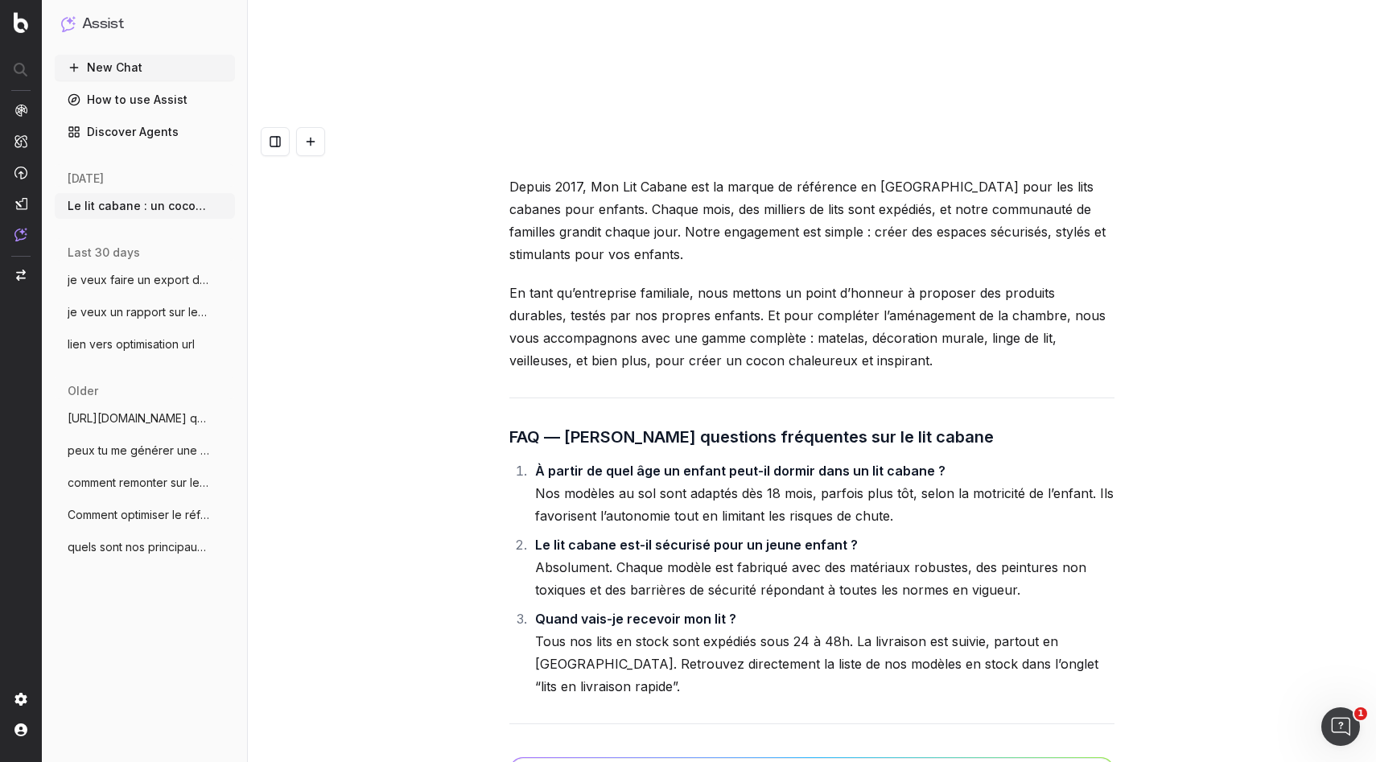
scroll to position [7369, 0]
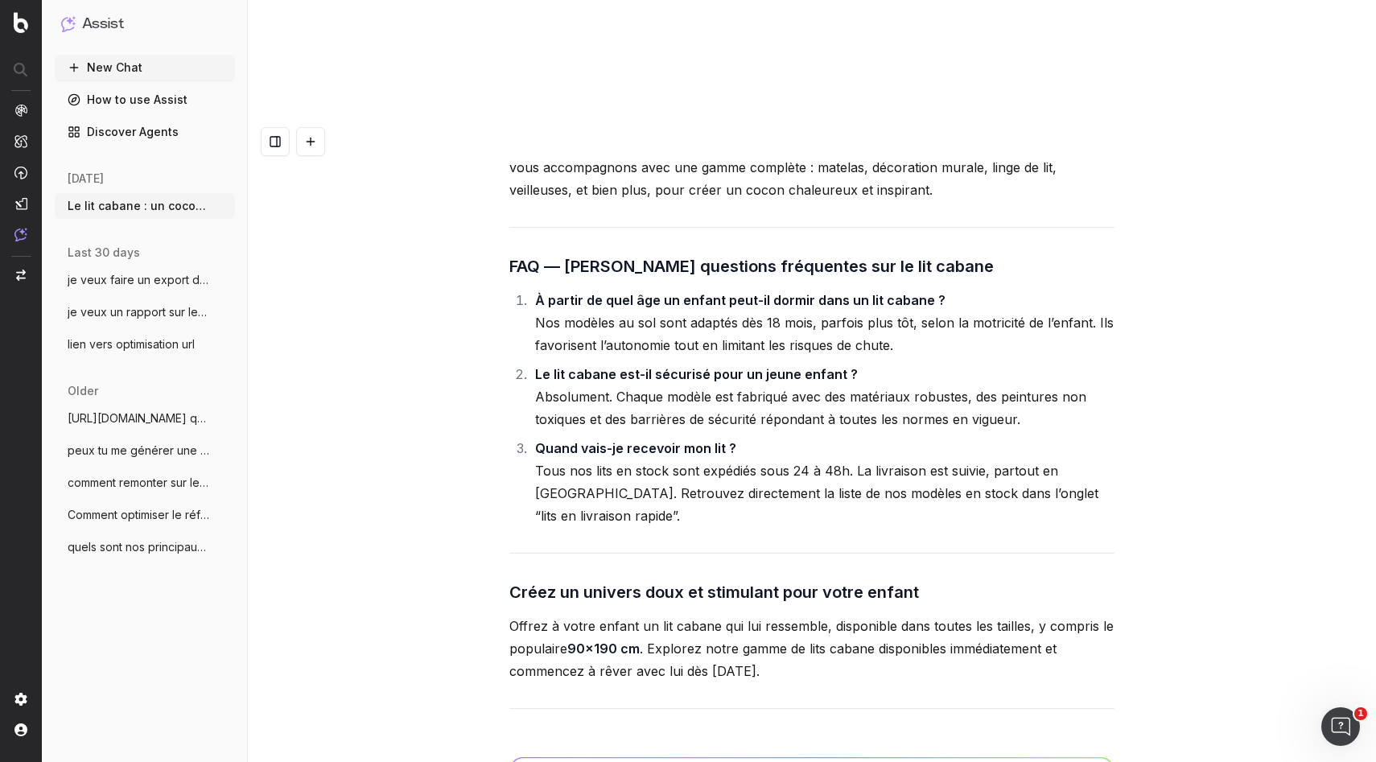
drag, startPoint x: 784, startPoint y: 418, endPoint x: 566, endPoint y: 274, distance: 261.9
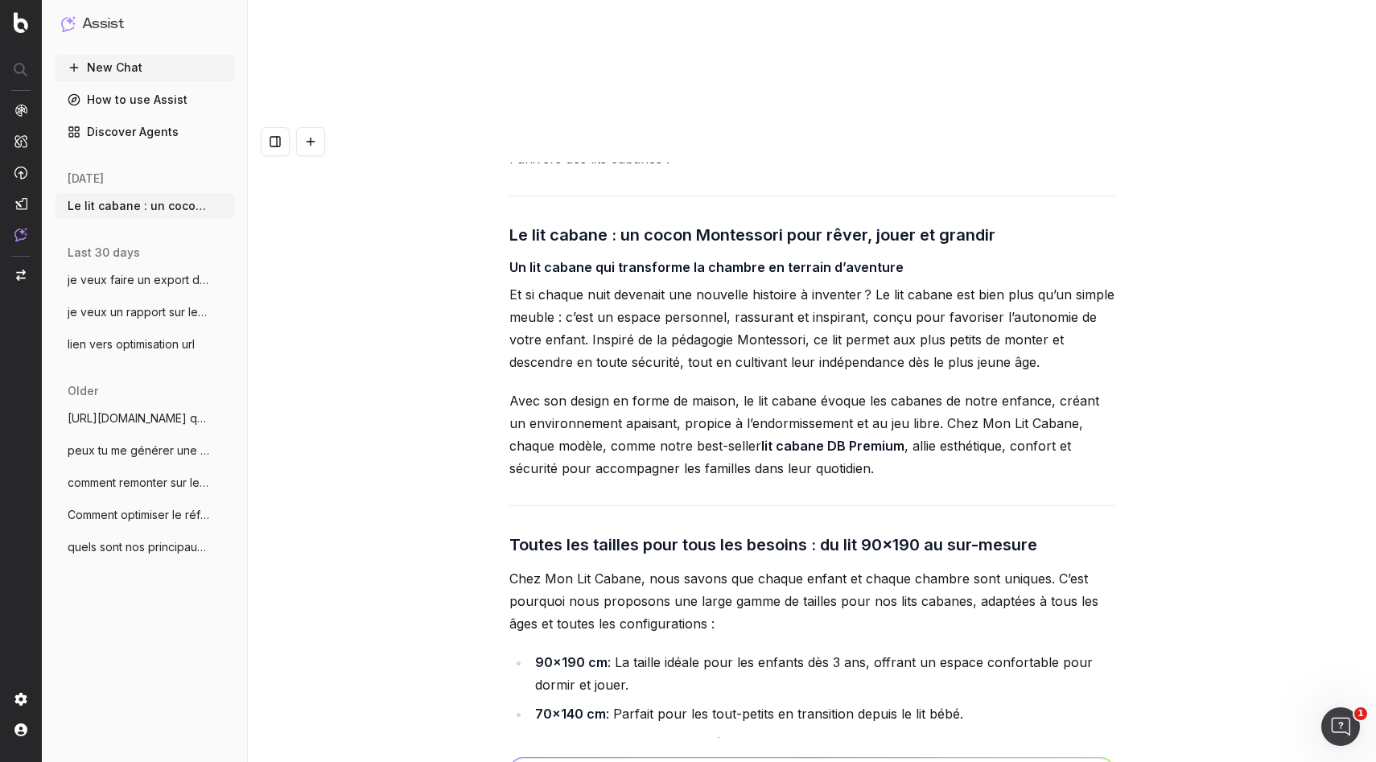
scroll to position [5469, 0]
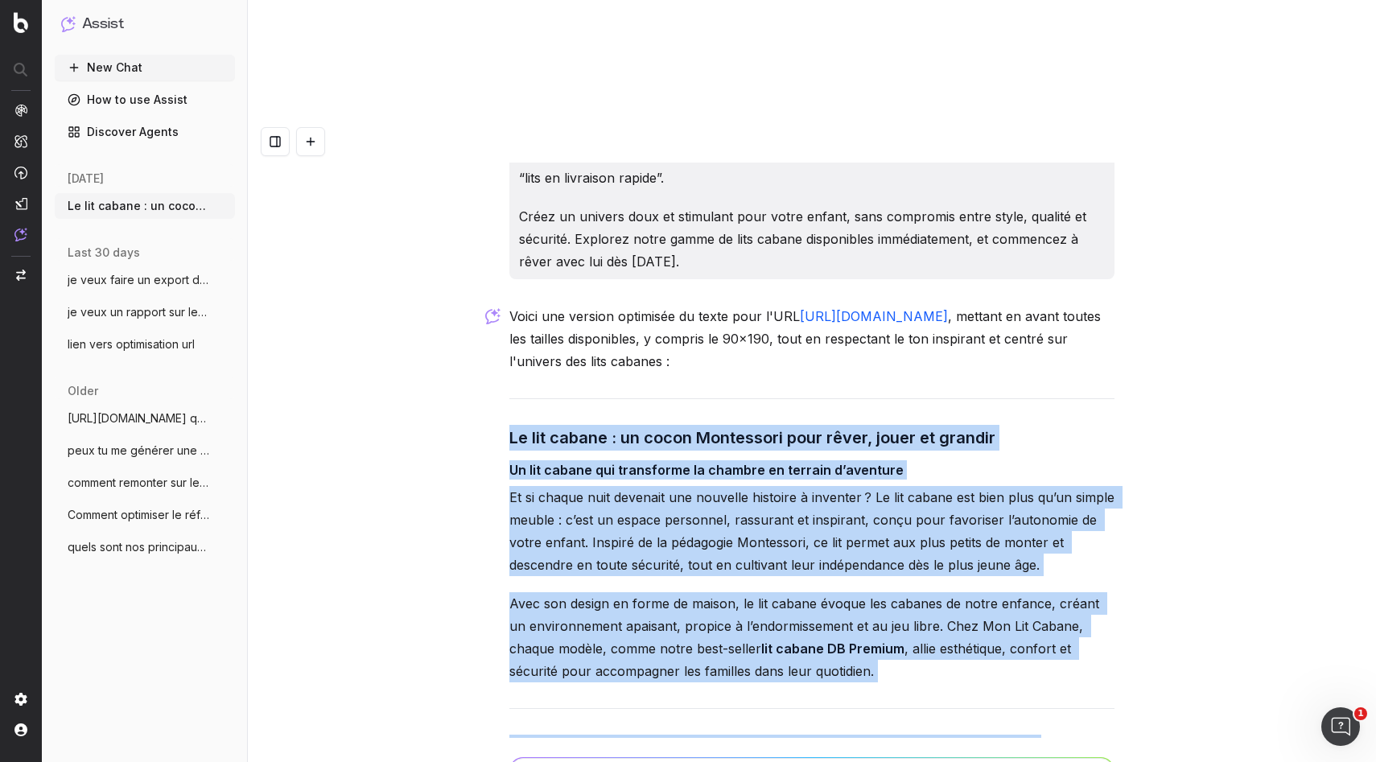
drag, startPoint x: 509, startPoint y: 202, endPoint x: 748, endPoint y: 588, distance: 454.1
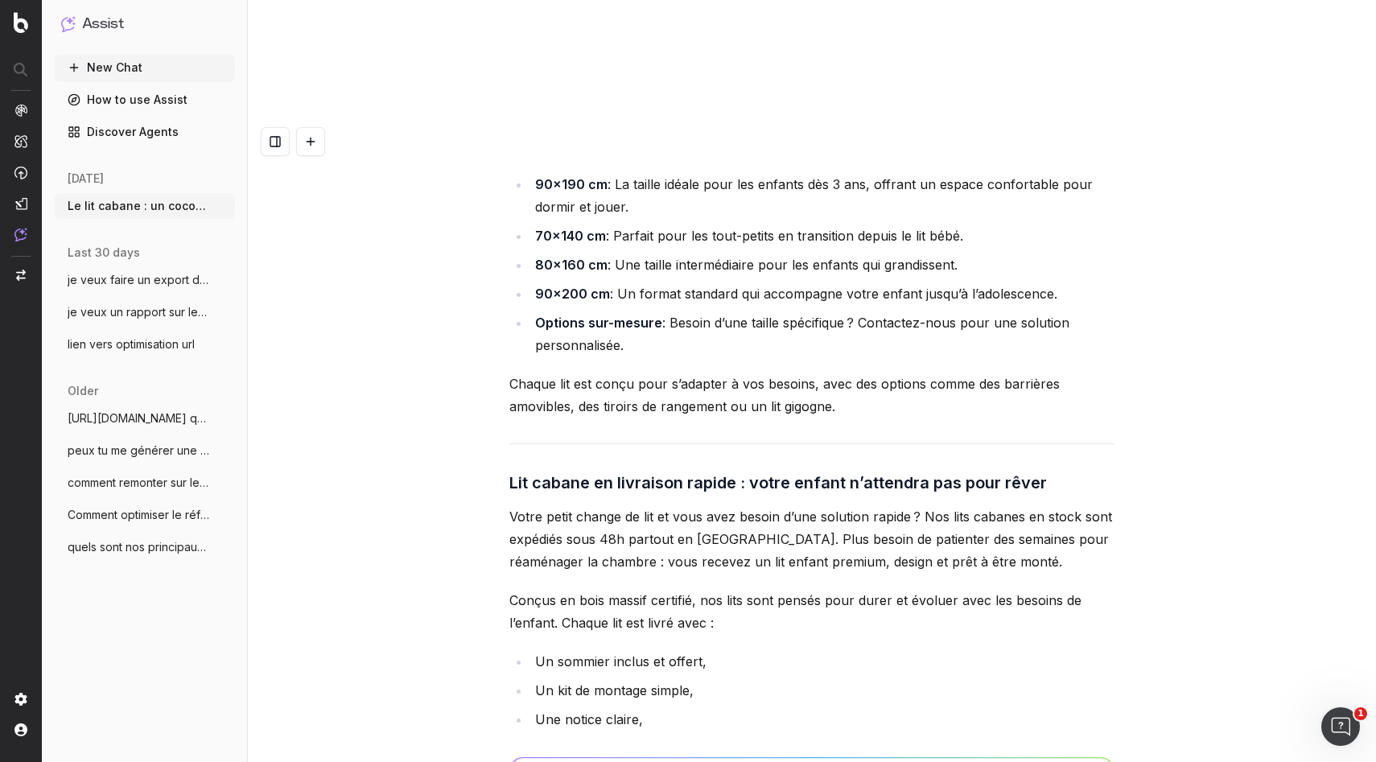
scroll to position [6072, 0]
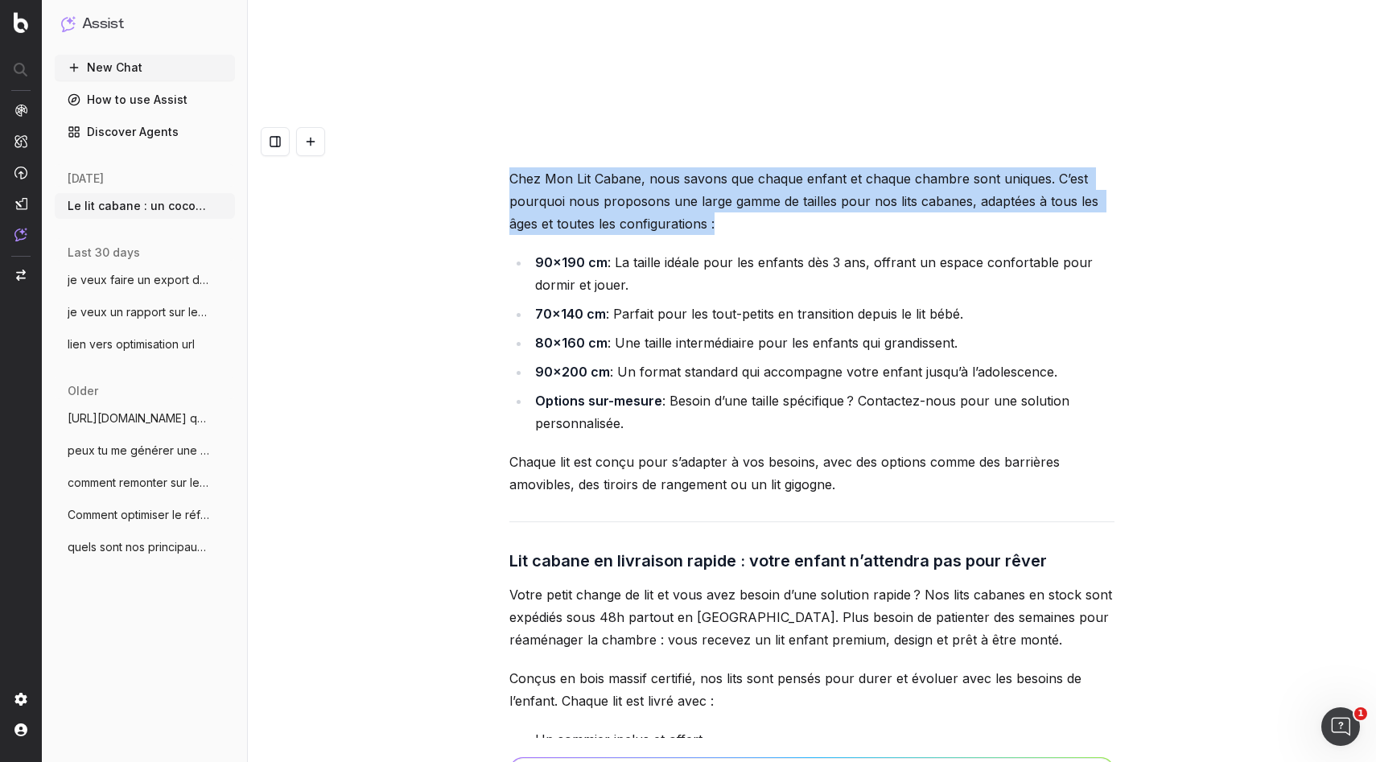
drag, startPoint x: 789, startPoint y: 422, endPoint x: 481, endPoint y: 140, distance: 417.4
click at [481, 140] on div "Le lit cabane : un cocon de rêve livré rapidement chez vous Et si le coucher de…" at bounding box center [812, 502] width 1128 height 762
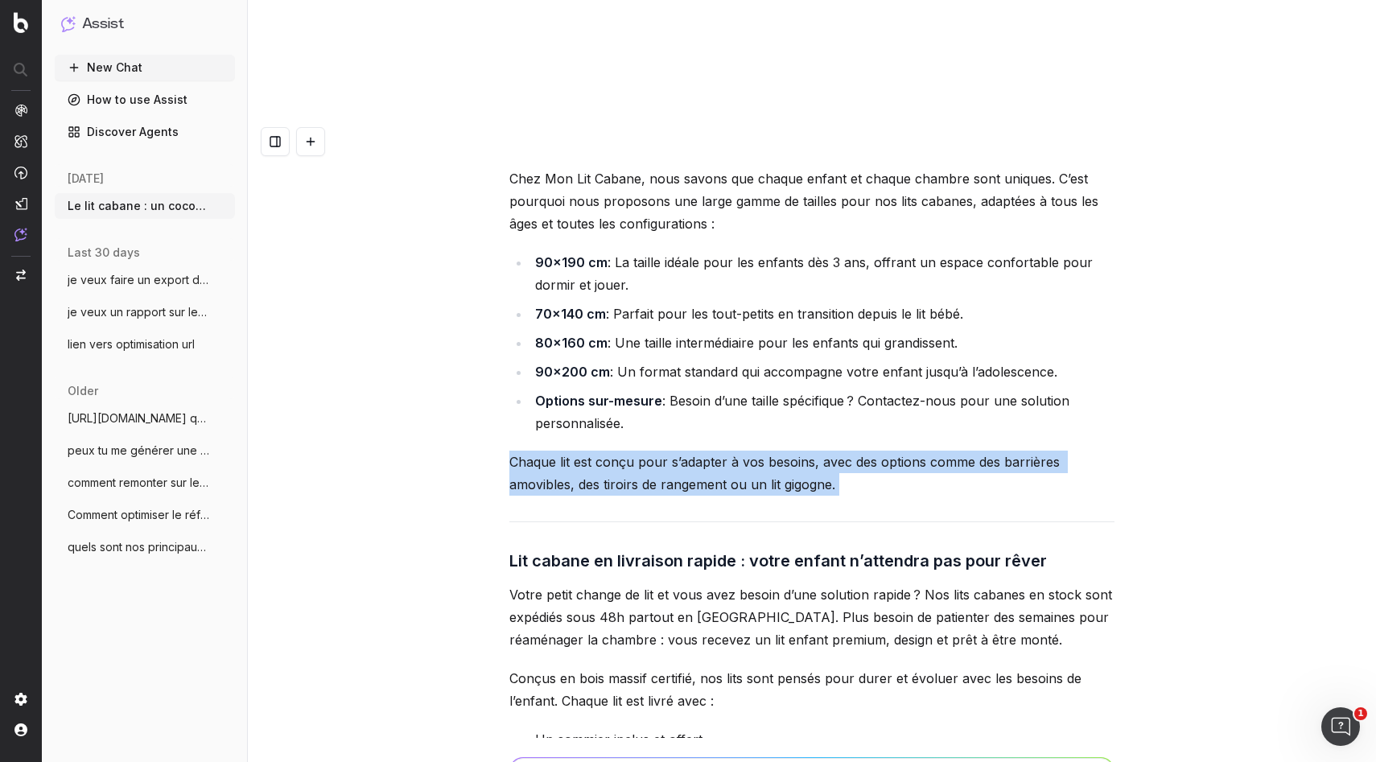
click at [496, 290] on div "Le lit cabane : un cocon de rêve livré rapidement chez vous Et si le coucher de…" at bounding box center [812, 502] width 1128 height 762
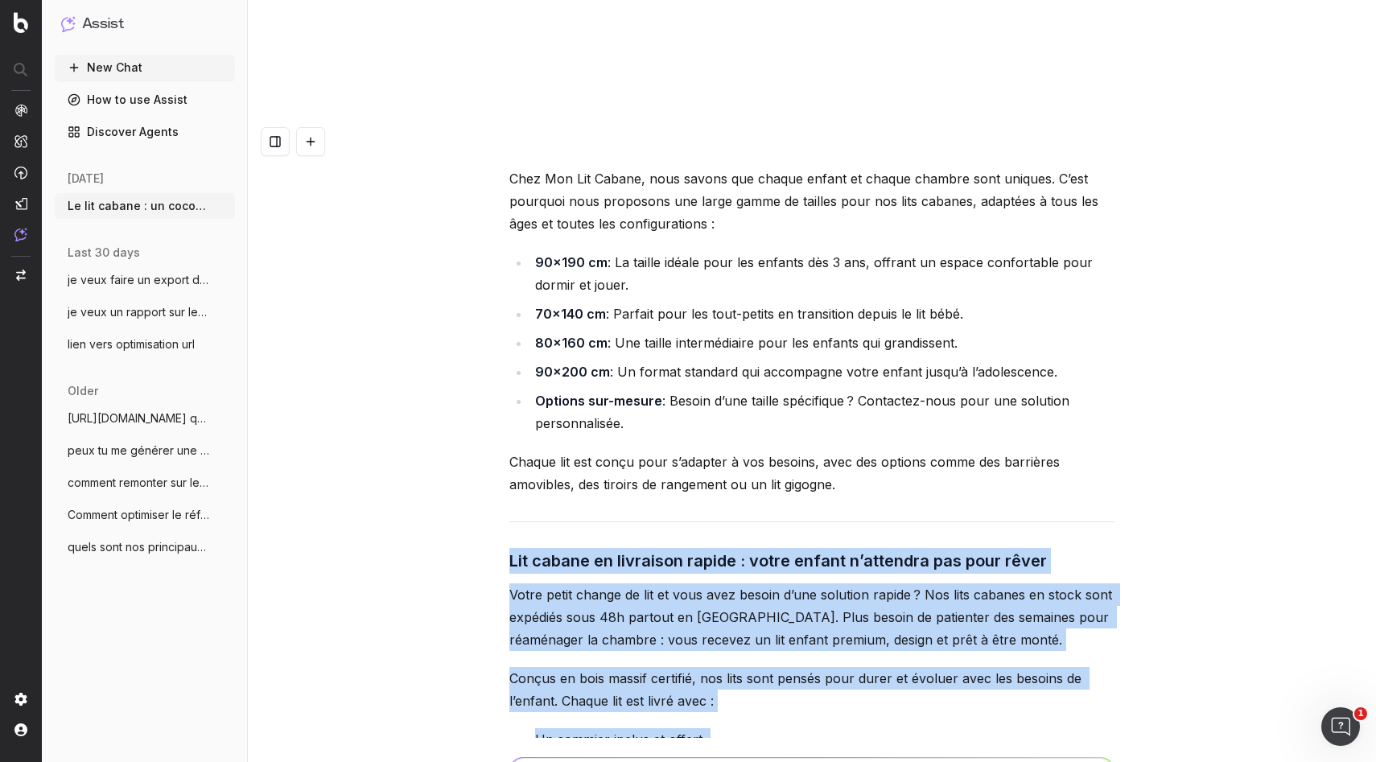
drag, startPoint x: 512, startPoint y: 325, endPoint x: 884, endPoint y: 594, distance: 459.7
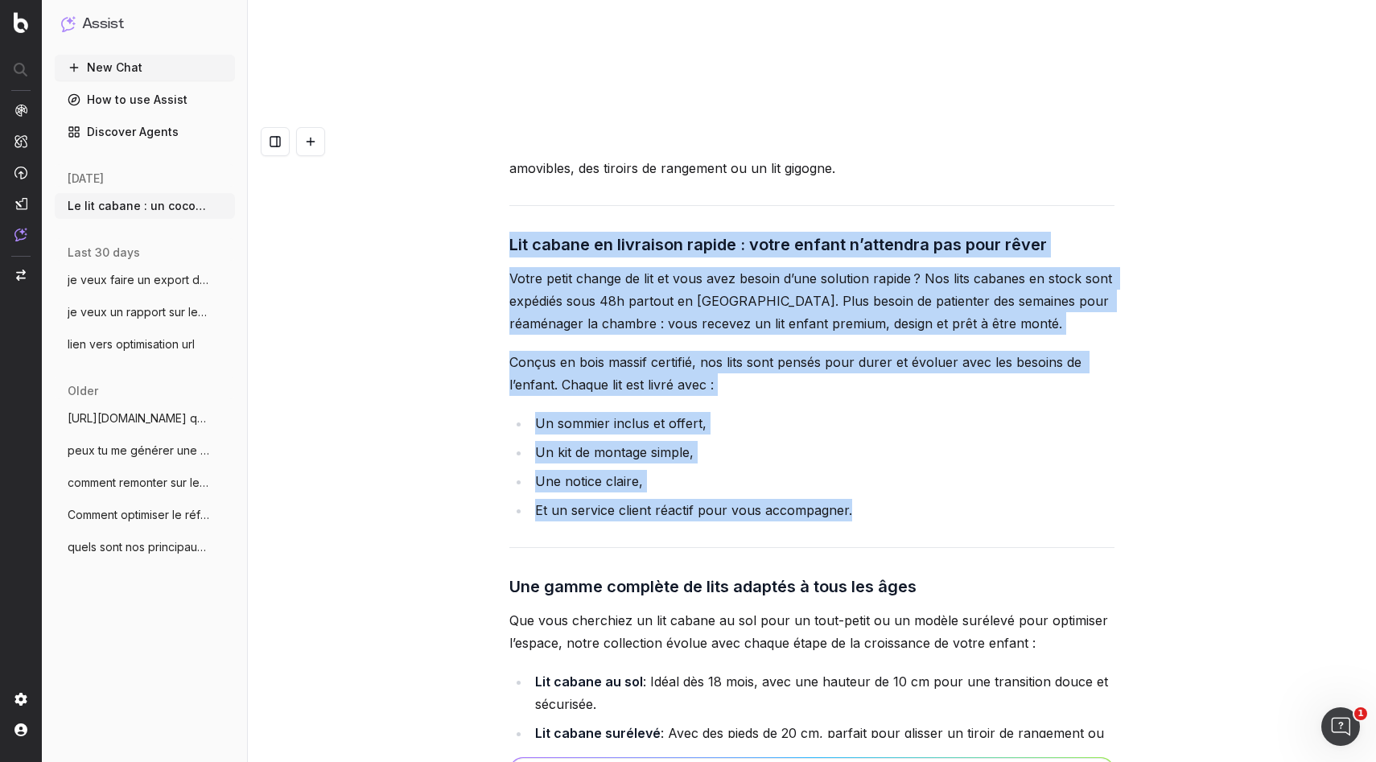
scroll to position [6101, 0]
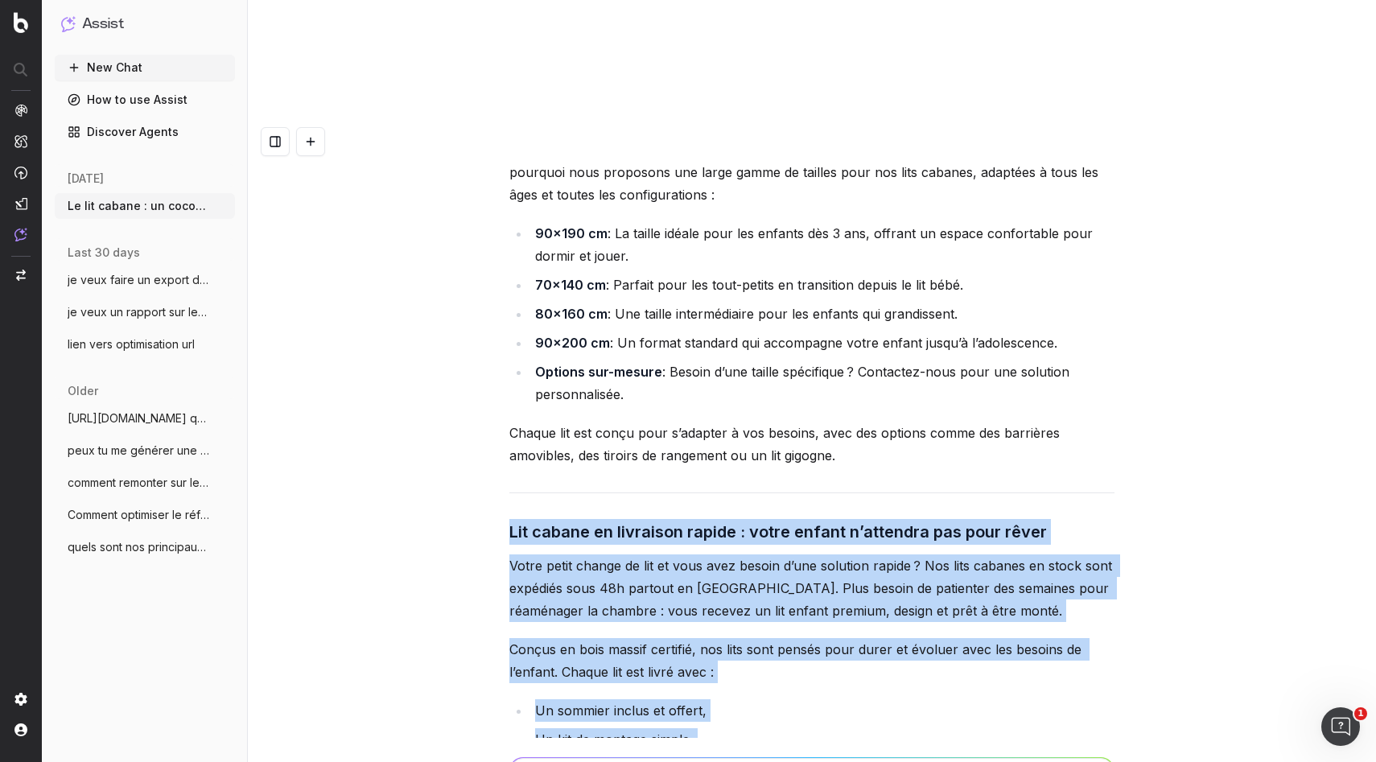
drag, startPoint x: 806, startPoint y: 418, endPoint x: 507, endPoint y: 302, distance: 320.6
copy div "Lit cabane en livraison rapide : votre enfant n’attendra pas pour rêver Votre p…"
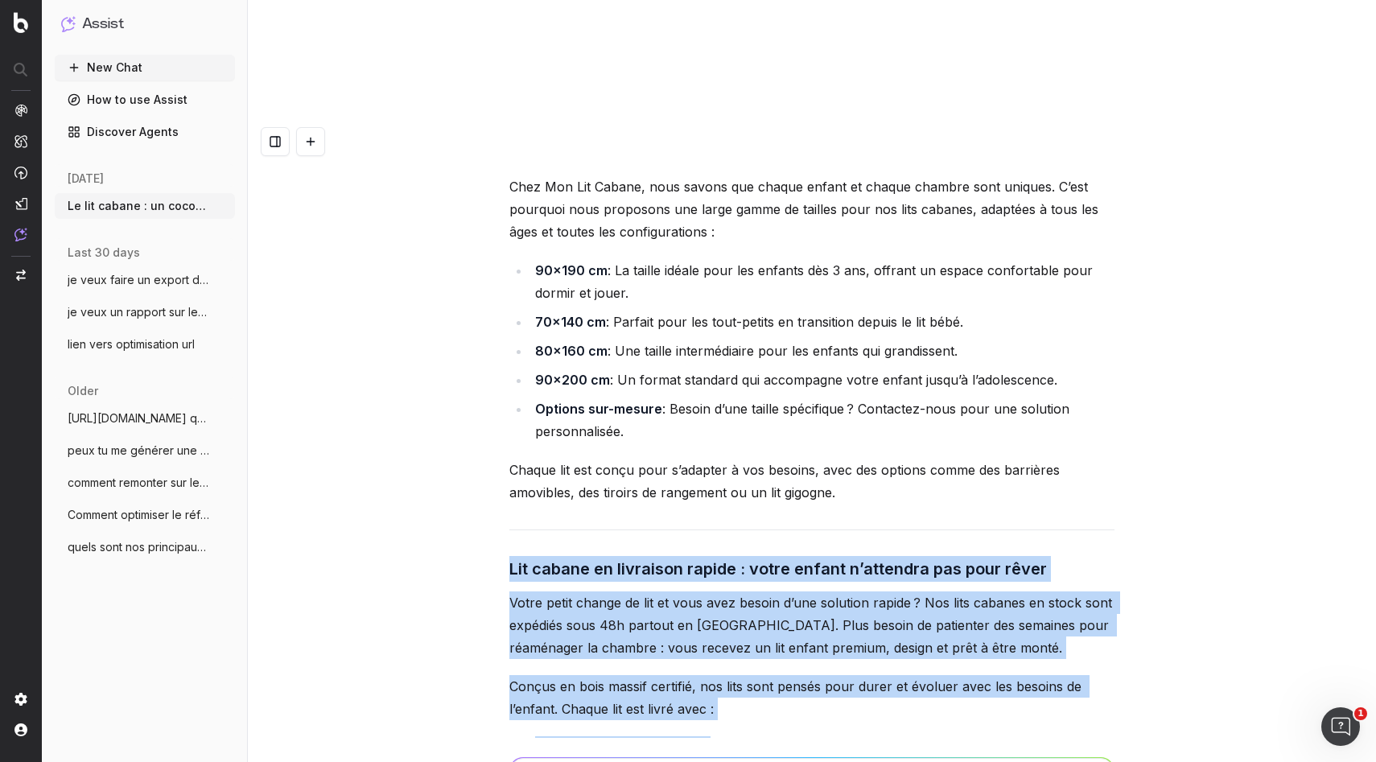
scroll to position [6000, 0]
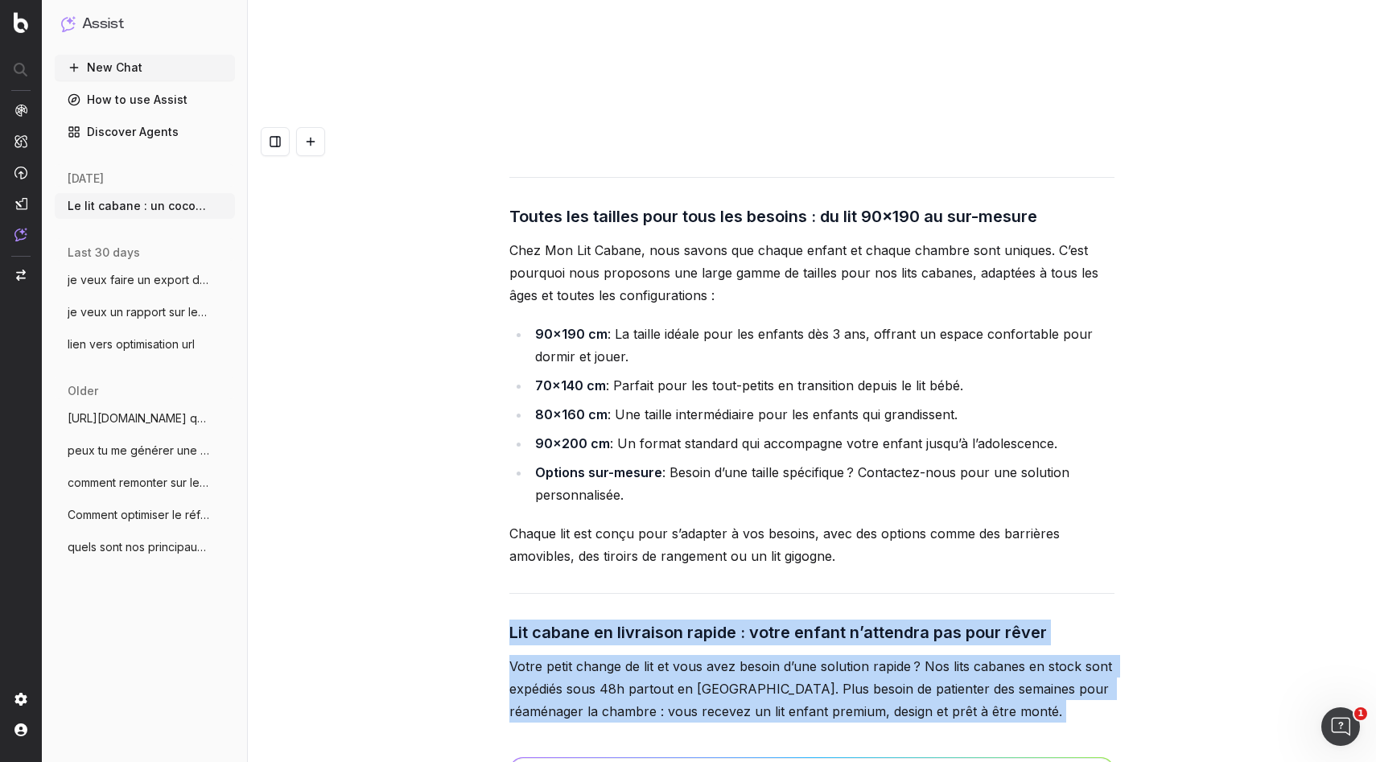
copy div "Lit cabane en livraison rapide : votre enfant n’attendra pas pour rêver Votre p…"
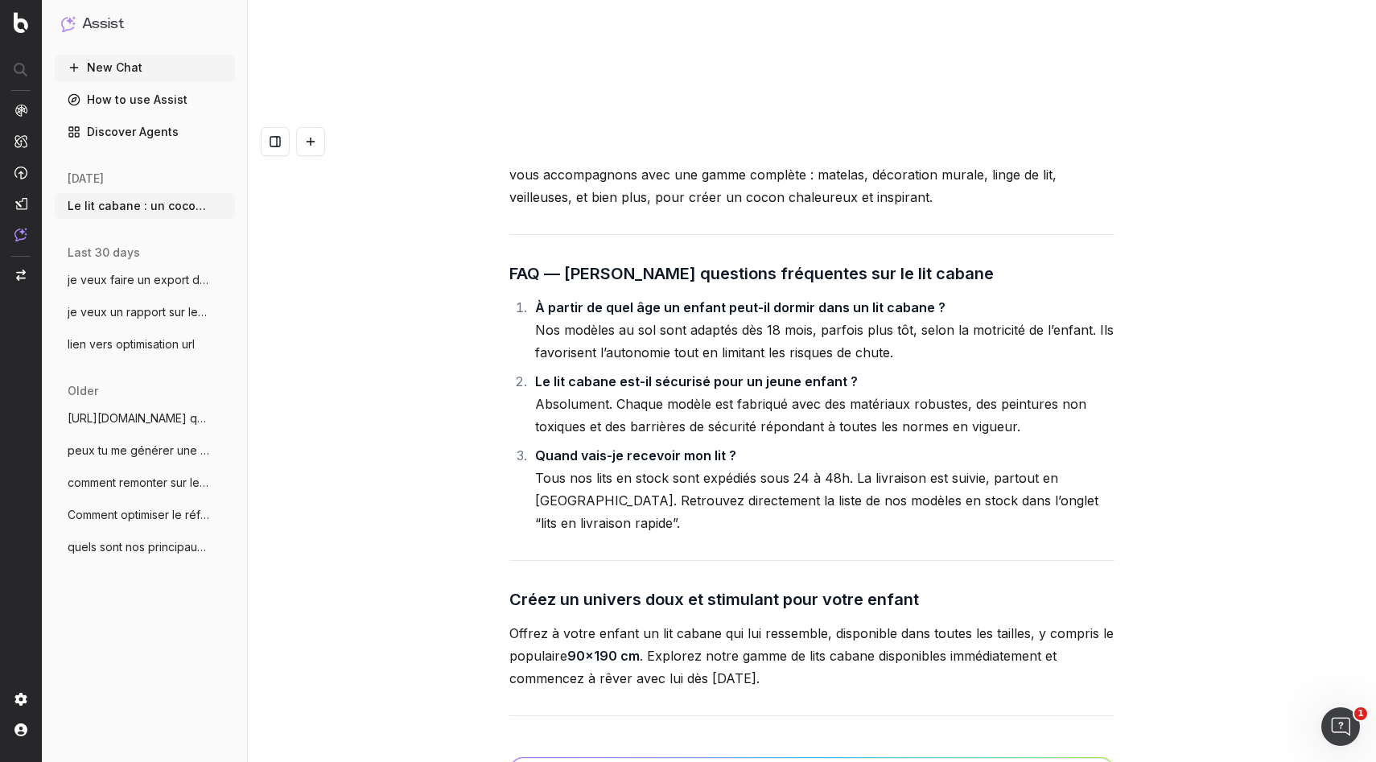
scroll to position [7369, 0]
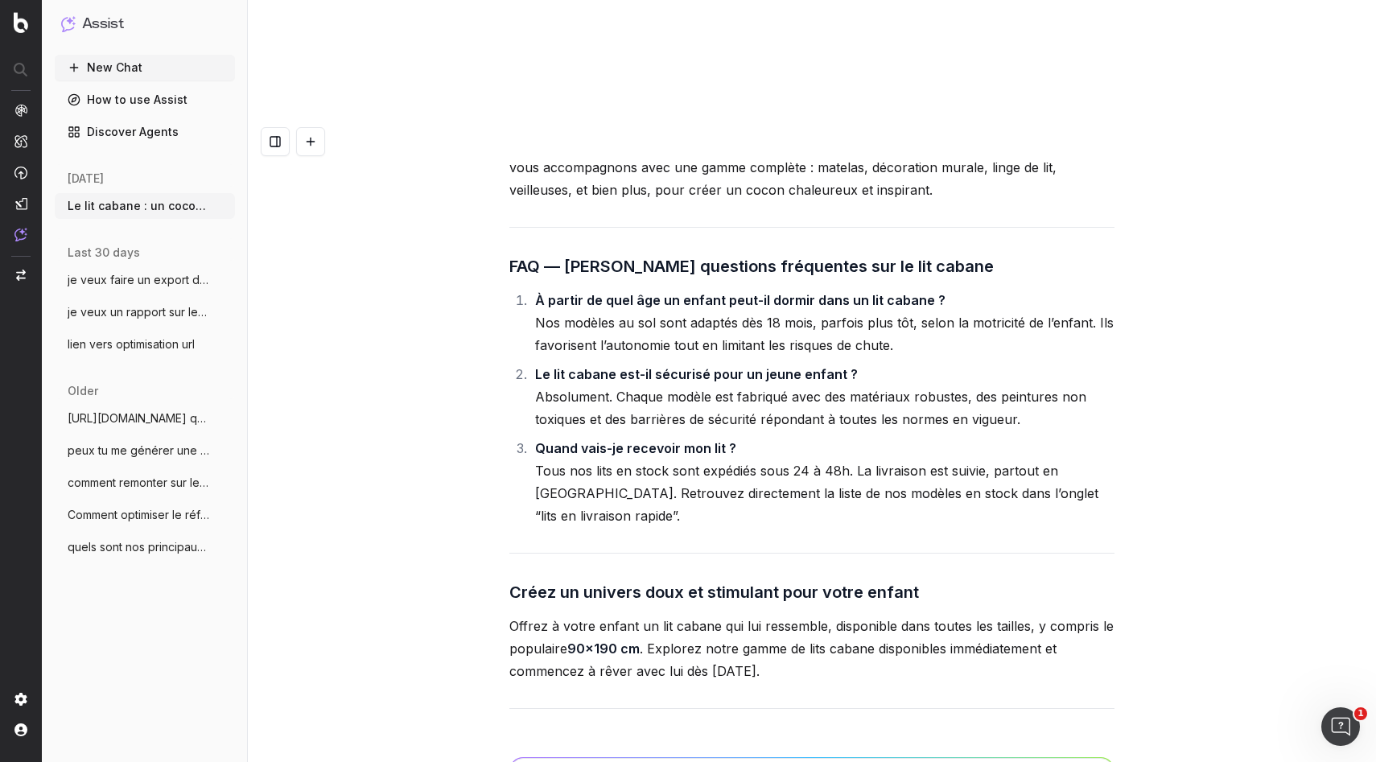
click at [767, 615] on p "Offrez à votre enfant un lit cabane qui lui ressemble, disponible dans toutes l…" at bounding box center [811, 649] width 605 height 68
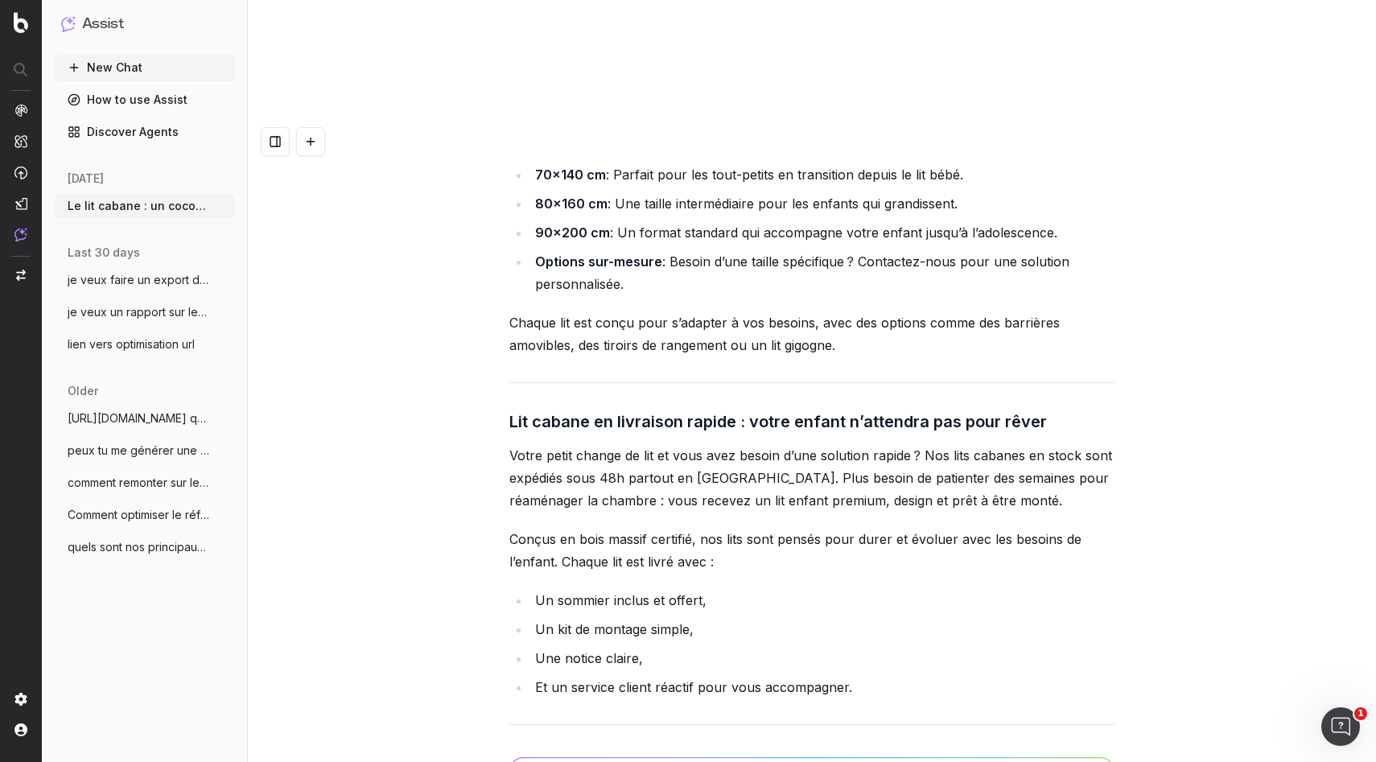
scroll to position [6173, 0]
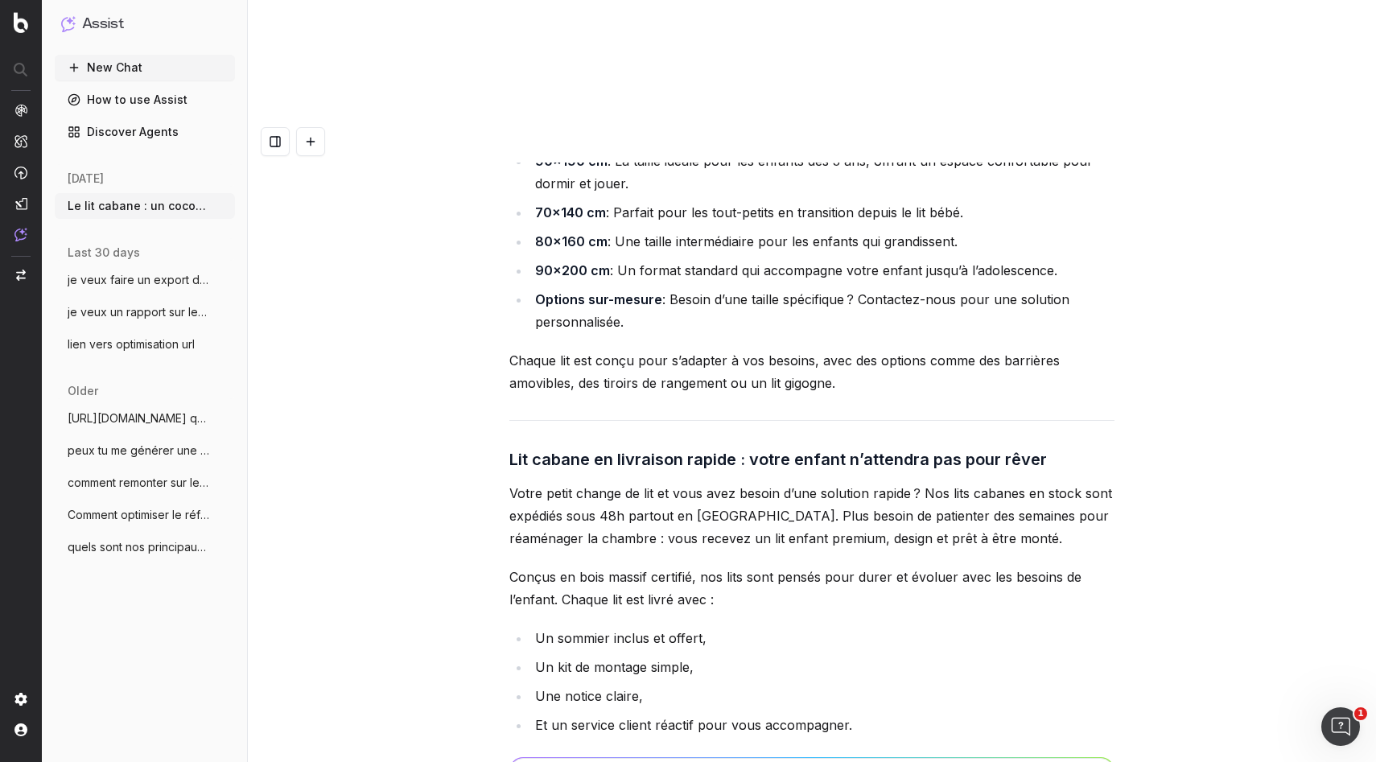
drag, startPoint x: 796, startPoint y: 421, endPoint x: 532, endPoint y: 20, distance: 479.7
click at [532, 121] on div "Le lit cabane : un cocon de rêve livré rapidement chez vous Et si le coucher de…" at bounding box center [812, 502] width 1128 height 762
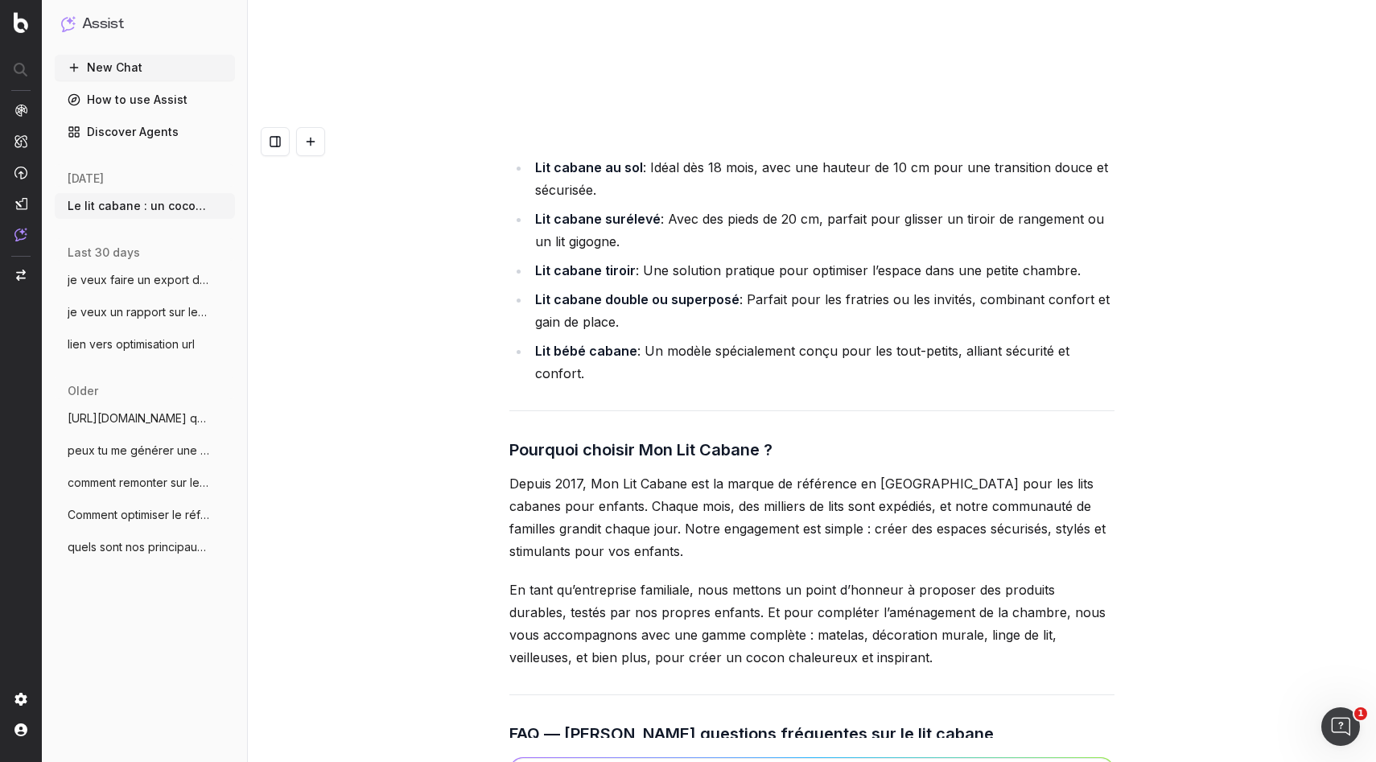
scroll to position [7369, 0]
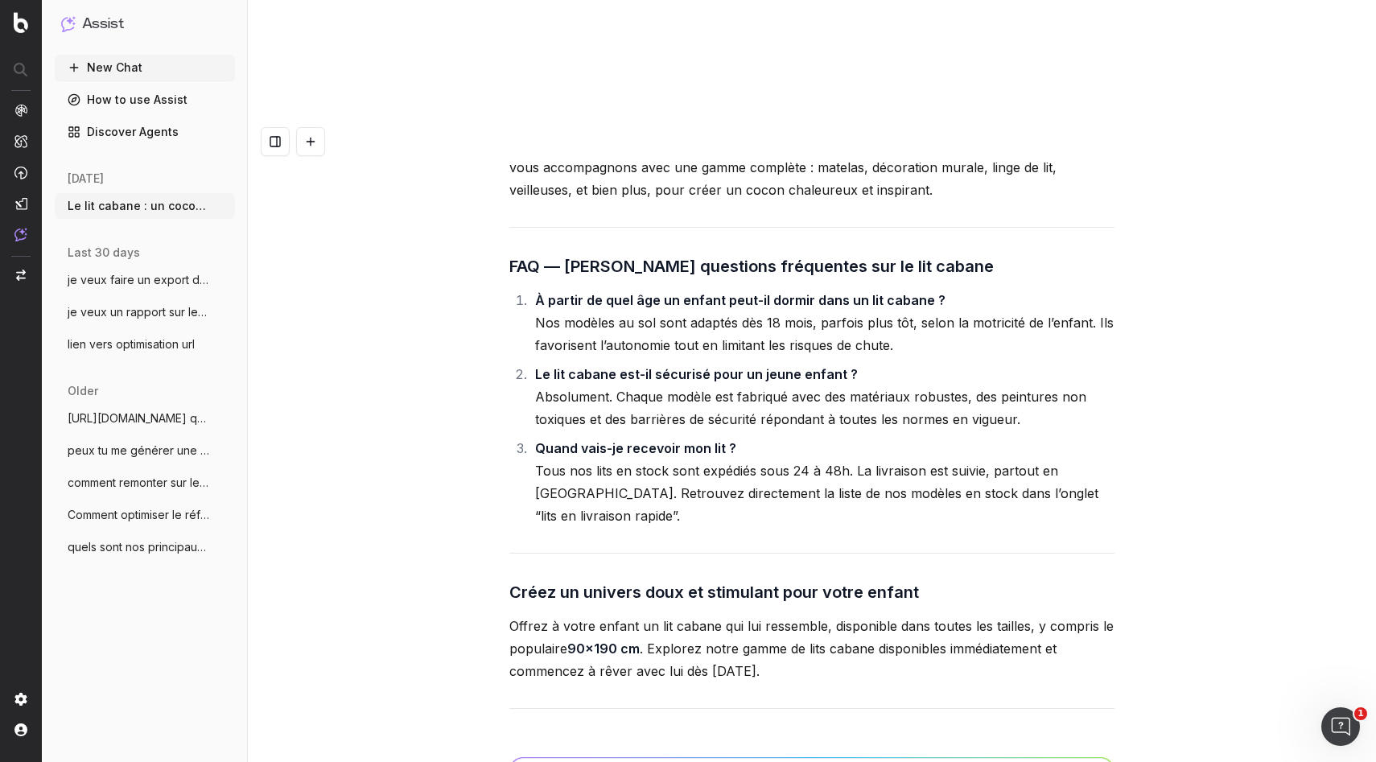
click at [791, 615] on p "Offrez à votre enfant un lit cabane qui lui ressemble, disponible dans toutes l…" at bounding box center [811, 649] width 605 height 68
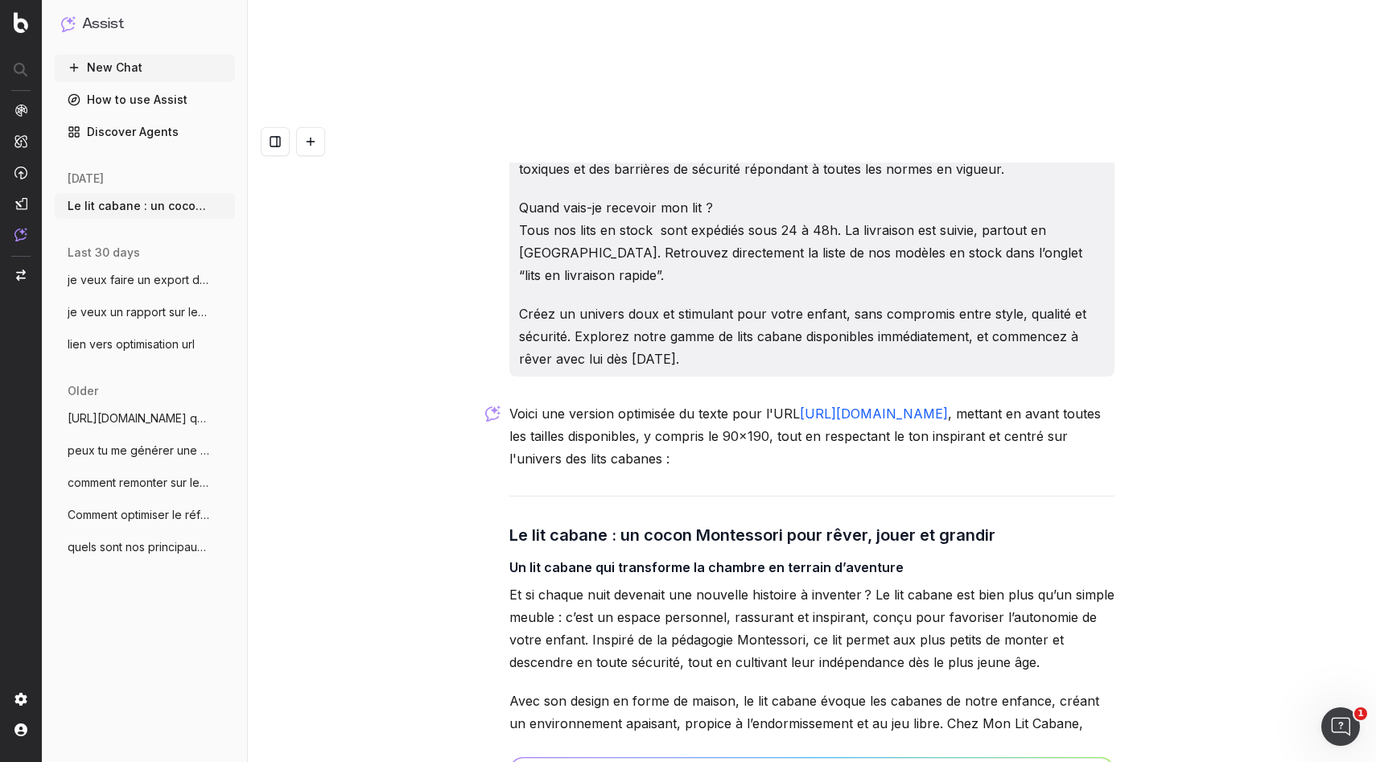
scroll to position [5367, 0]
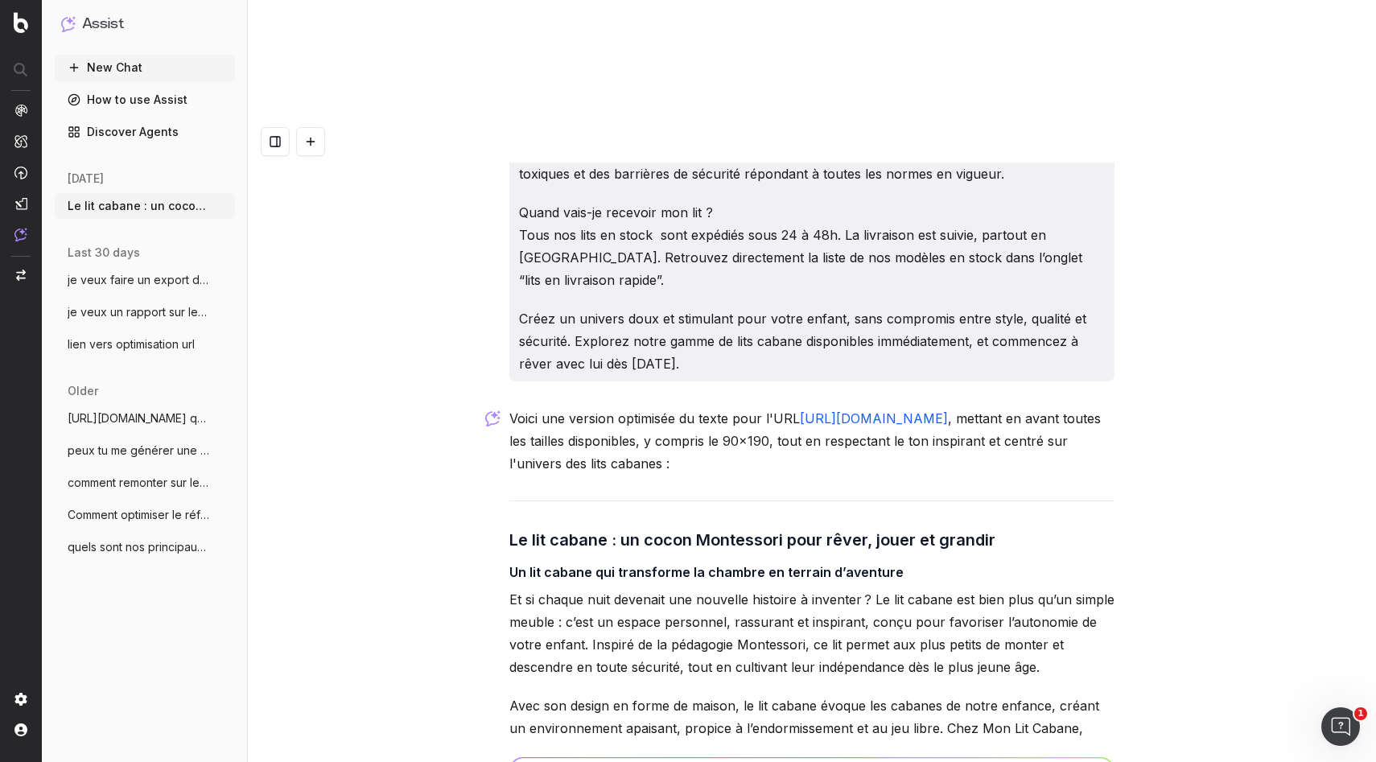
drag, startPoint x: 790, startPoint y: 419, endPoint x: 544, endPoint y: 267, distance: 289.3
copy div "Voici une version optimisée du texte pour l'URL https://monlitcabane.com/fr/13-…"
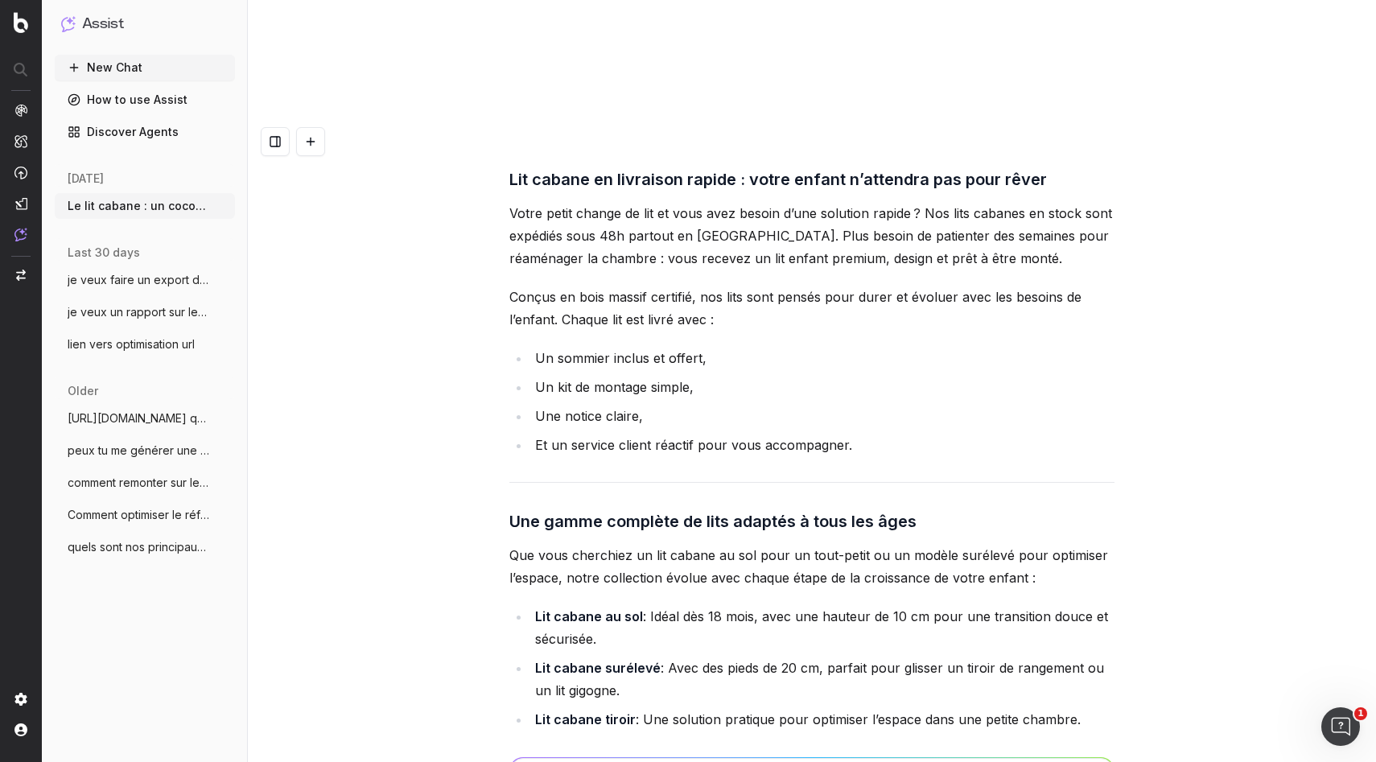
scroll to position [7369, 0]
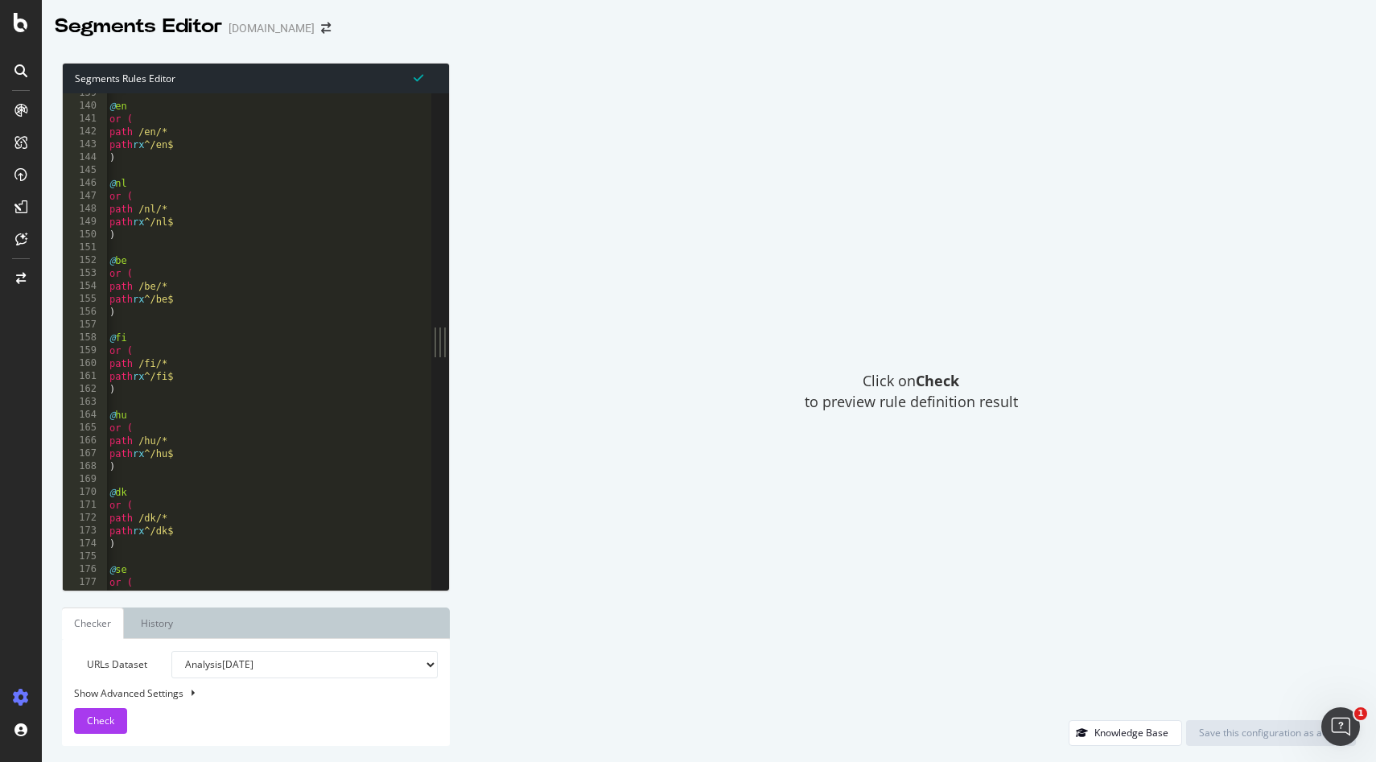
scroll to position [1802, 0]
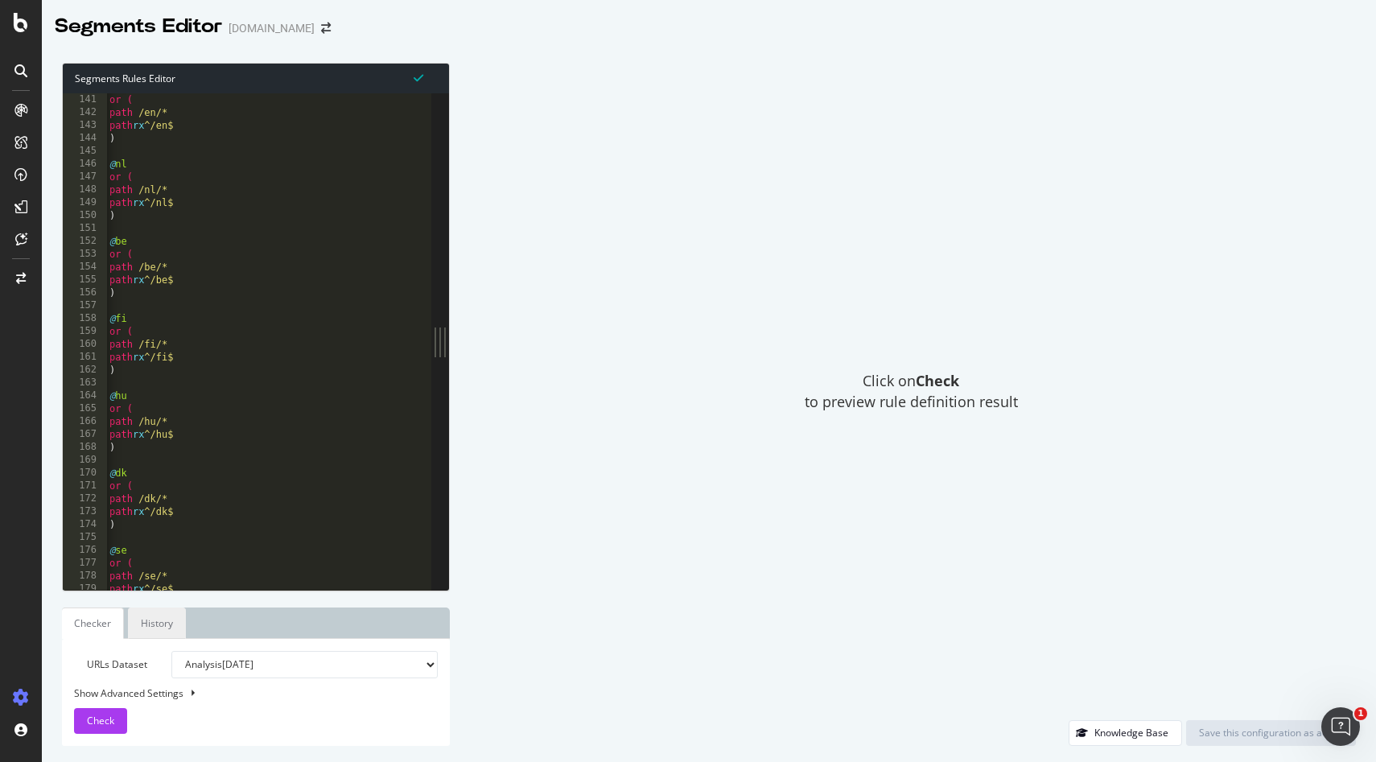
click at [180, 623] on link "History" at bounding box center [157, 622] width 58 height 31
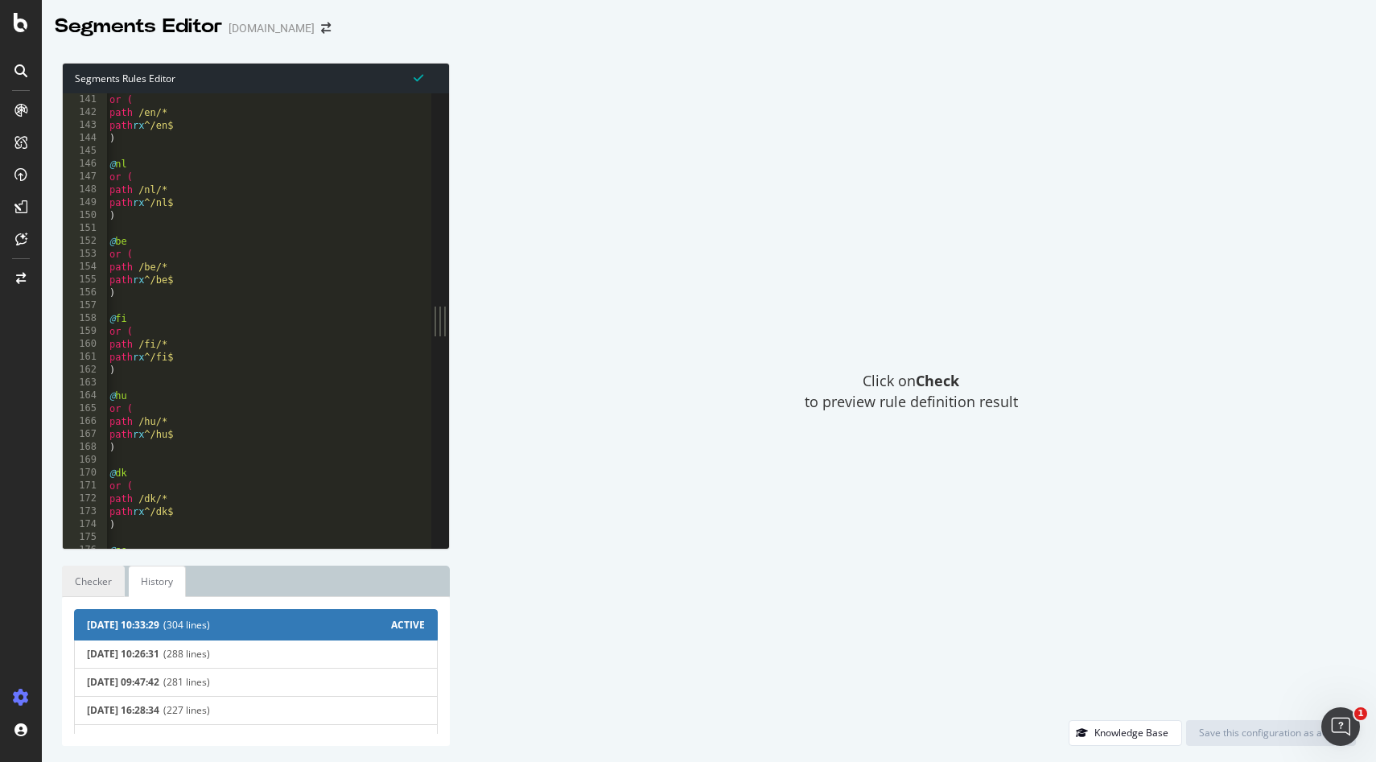
click at [93, 585] on link "Checker" at bounding box center [93, 581] width 63 height 31
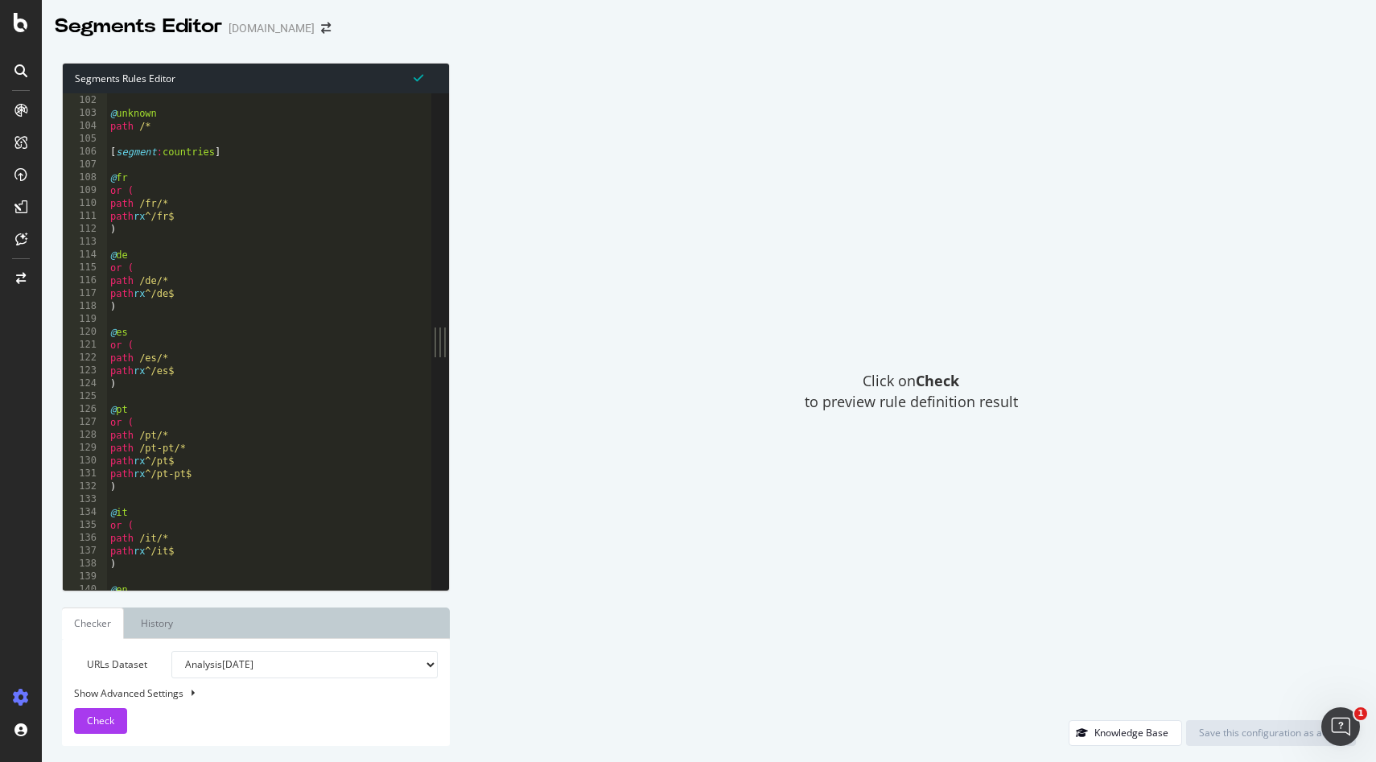
scroll to position [1298, 0]
drag, startPoint x: 197, startPoint y: 368, endPoint x: 174, endPoint y: 379, distance: 25.9
click at [174, 379] on div "listing_objects product @ unknown path /* [ segment : countries ] @ fr or ( pat…" at bounding box center [400, 342] width 586 height 522
type textarea "path rx ^/es$ )"
click at [196, 401] on div "listing_objects product @ unknown path /* [ segment : countries ] @ fr or ( pat…" at bounding box center [400, 342] width 586 height 522
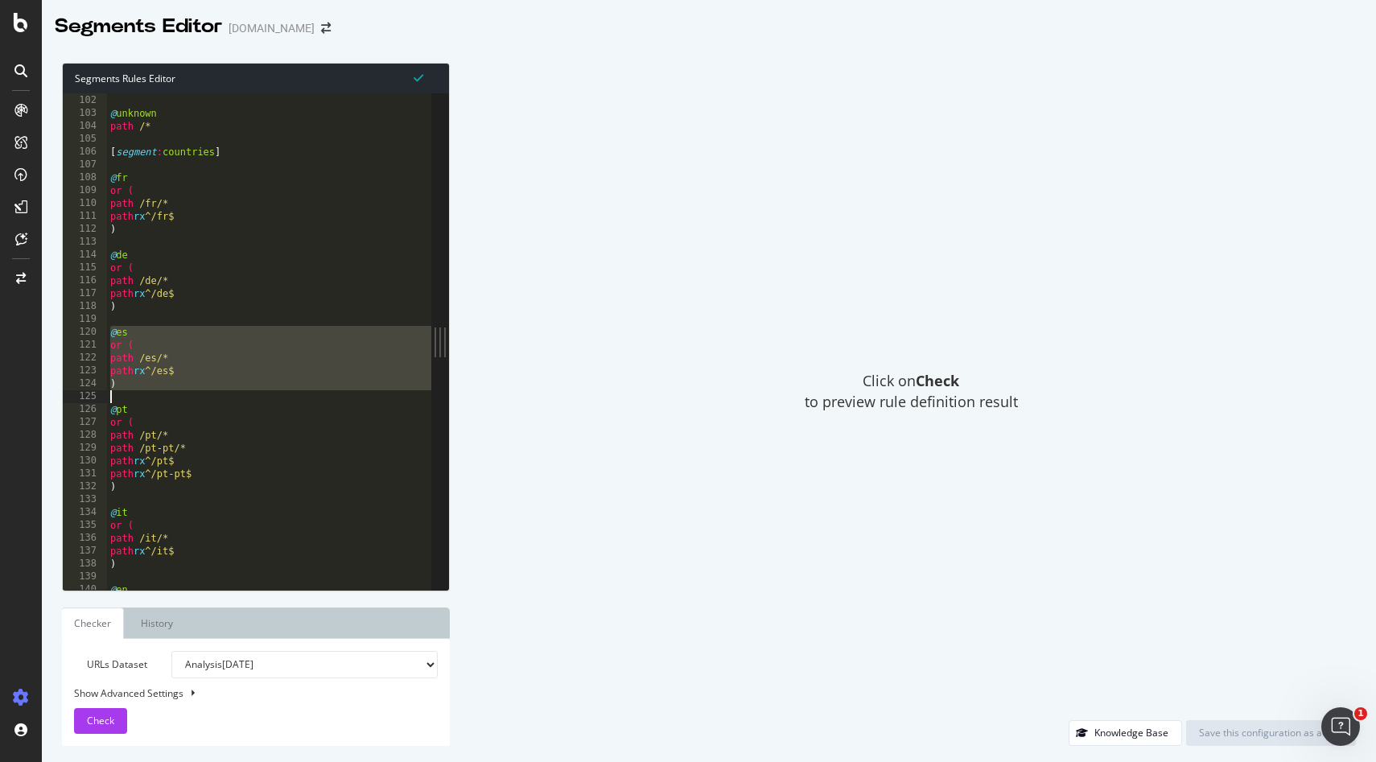
drag, startPoint x: 110, startPoint y: 331, endPoint x: 155, endPoint y: 401, distance: 82.6
click at [155, 401] on div "listing_objects product @ unknown path /* [ segment : countries ] @ fr or ( pat…" at bounding box center [400, 342] width 586 height 522
type textarea ")"
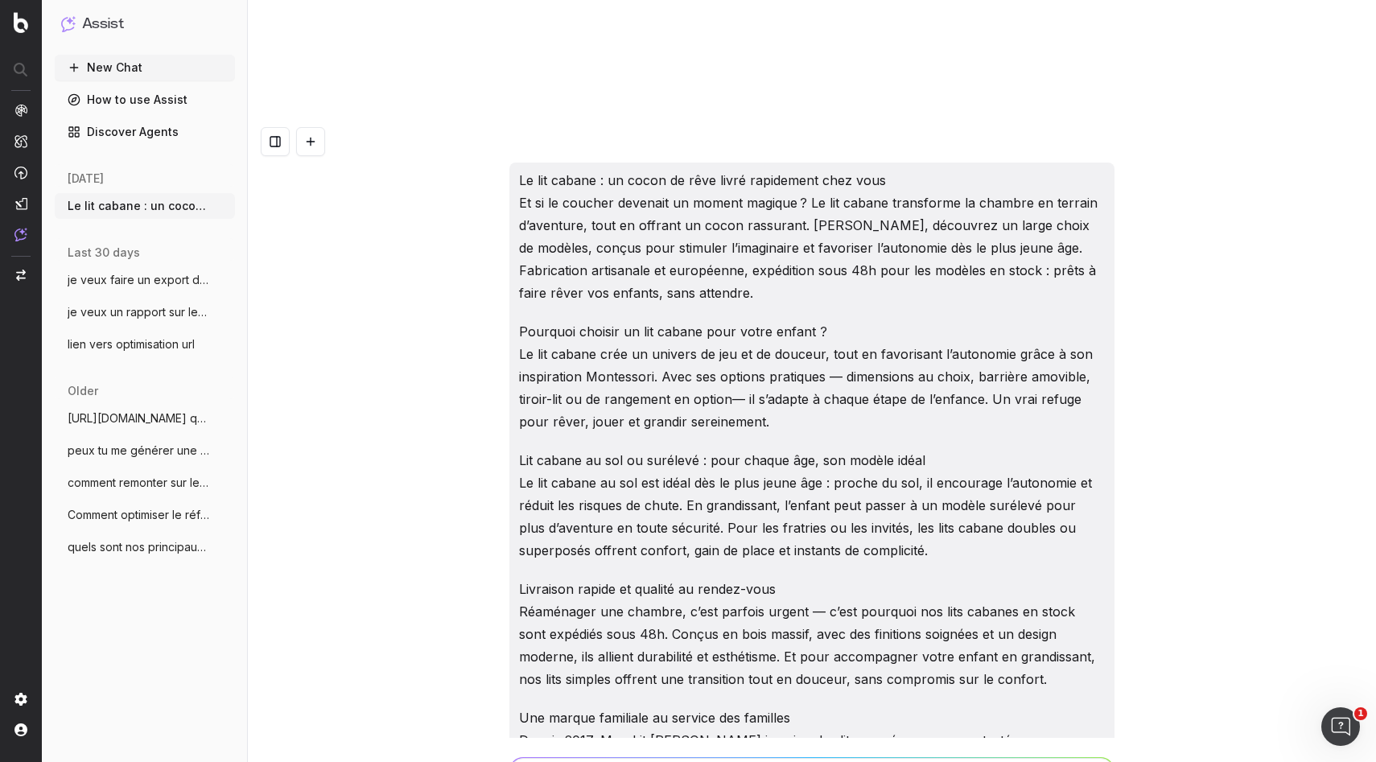
scroll to position [7369, 0]
